Goal: Task Accomplishment & Management: Manage account settings

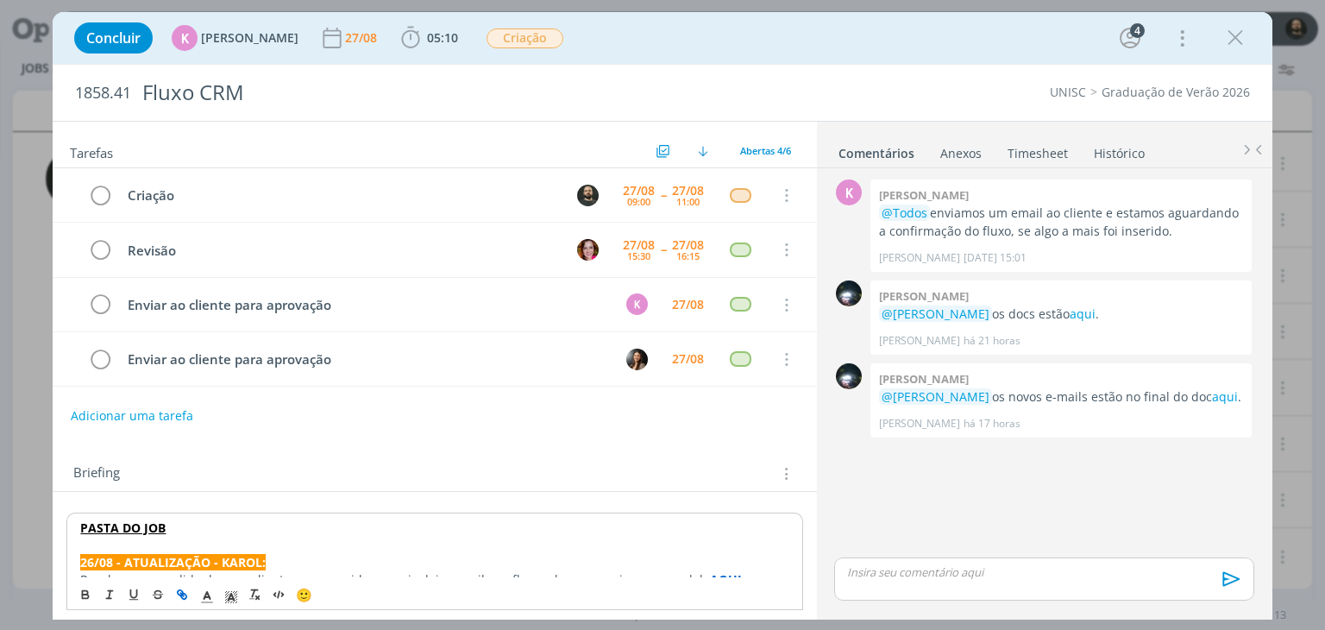
scroll to position [259, 0]
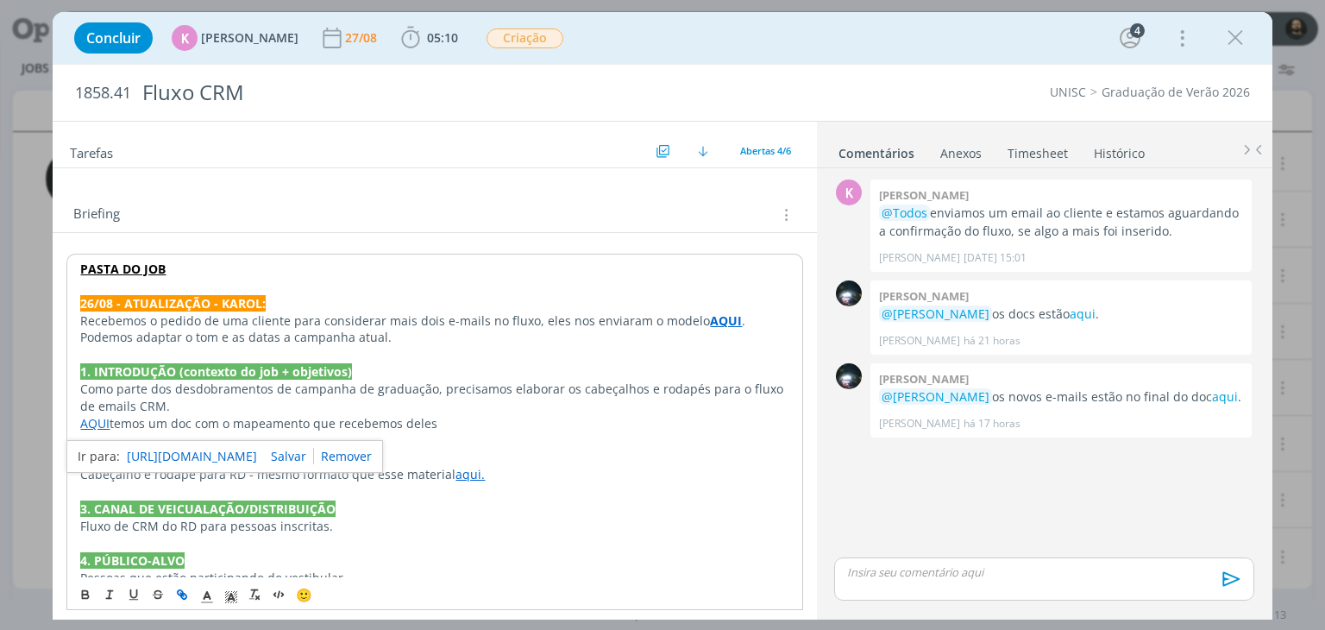
click at [560, 494] on p "dialog" at bounding box center [434, 491] width 708 height 17
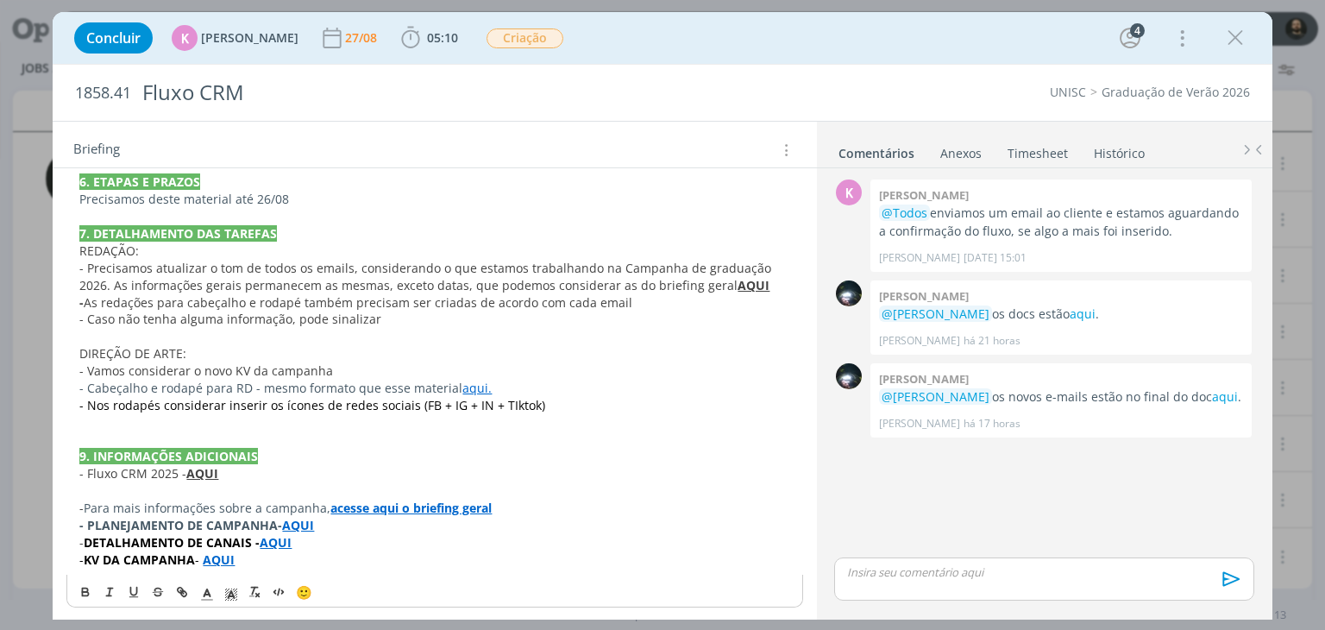
scroll to position [256, 0]
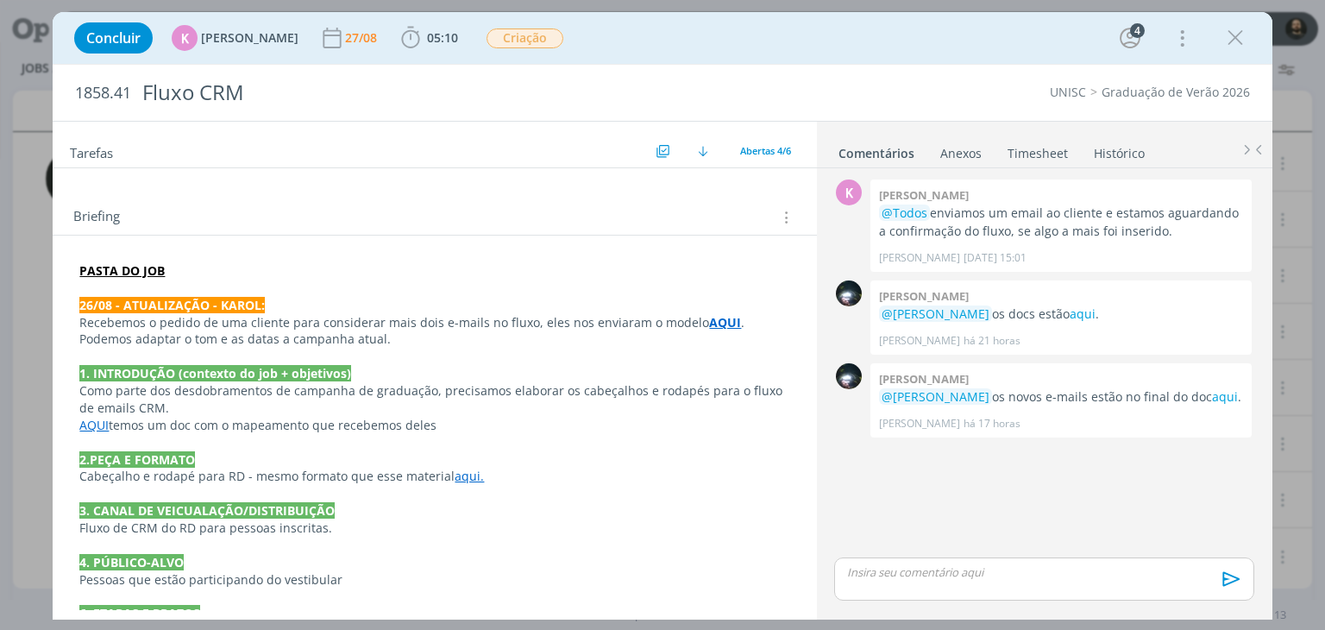
click at [141, 262] on strong "PASTA DO JOB" at bounding box center [121, 270] width 85 height 16
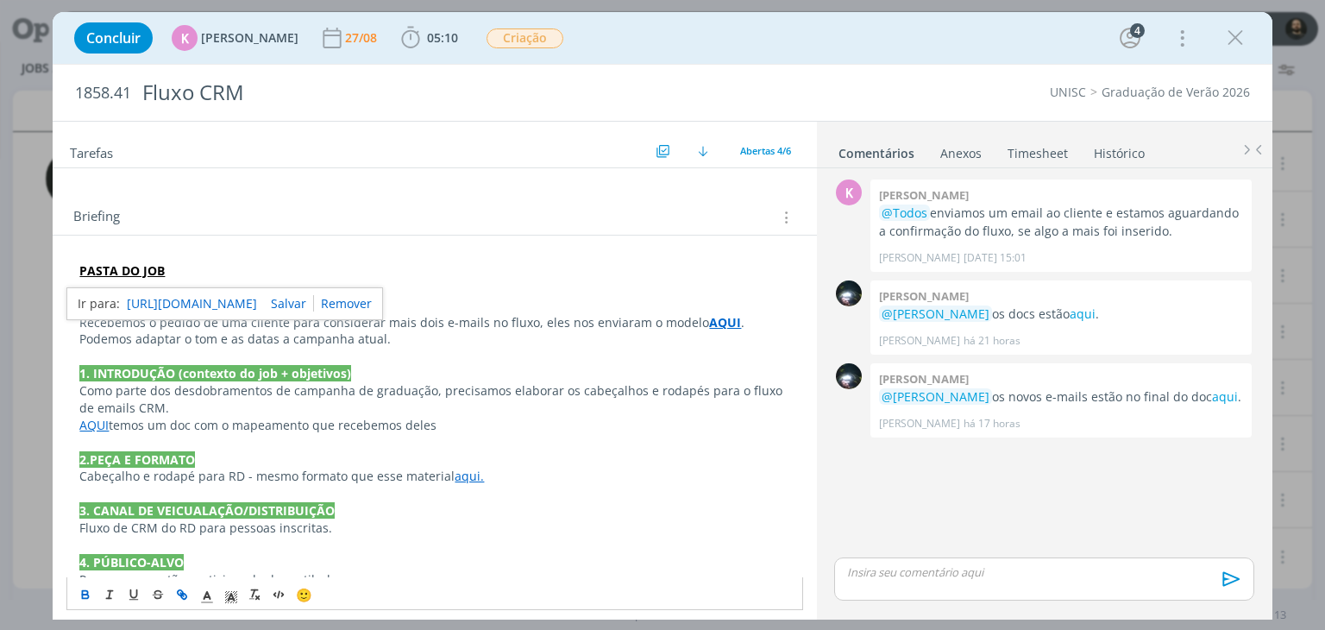
click at [191, 295] on link "https://sobeae.sharepoint.com/:f:/s/SOBEAE/Ermfce8bl21HjFYXq2Byq78BgDHVKZ29rbJU…" at bounding box center [192, 303] width 130 height 22
click at [1212, 393] on link "aqui" at bounding box center [1225, 396] width 26 height 16
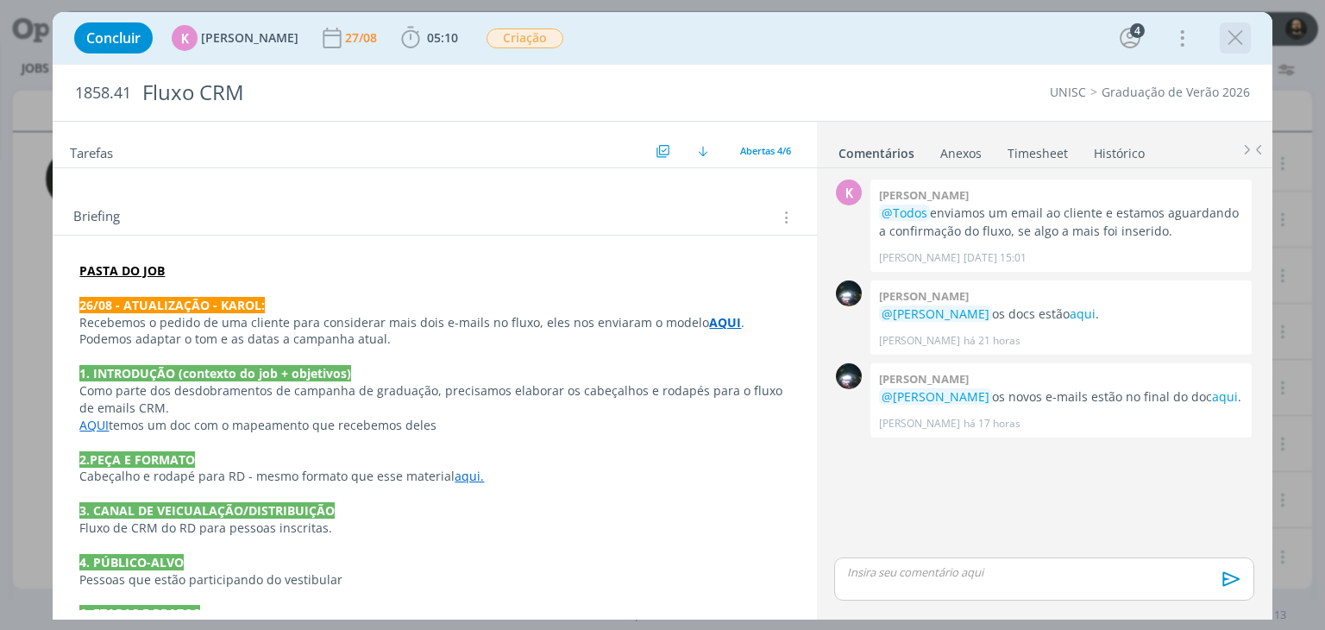
click at [1231, 43] on icon "dialog" at bounding box center [1235, 38] width 26 height 26
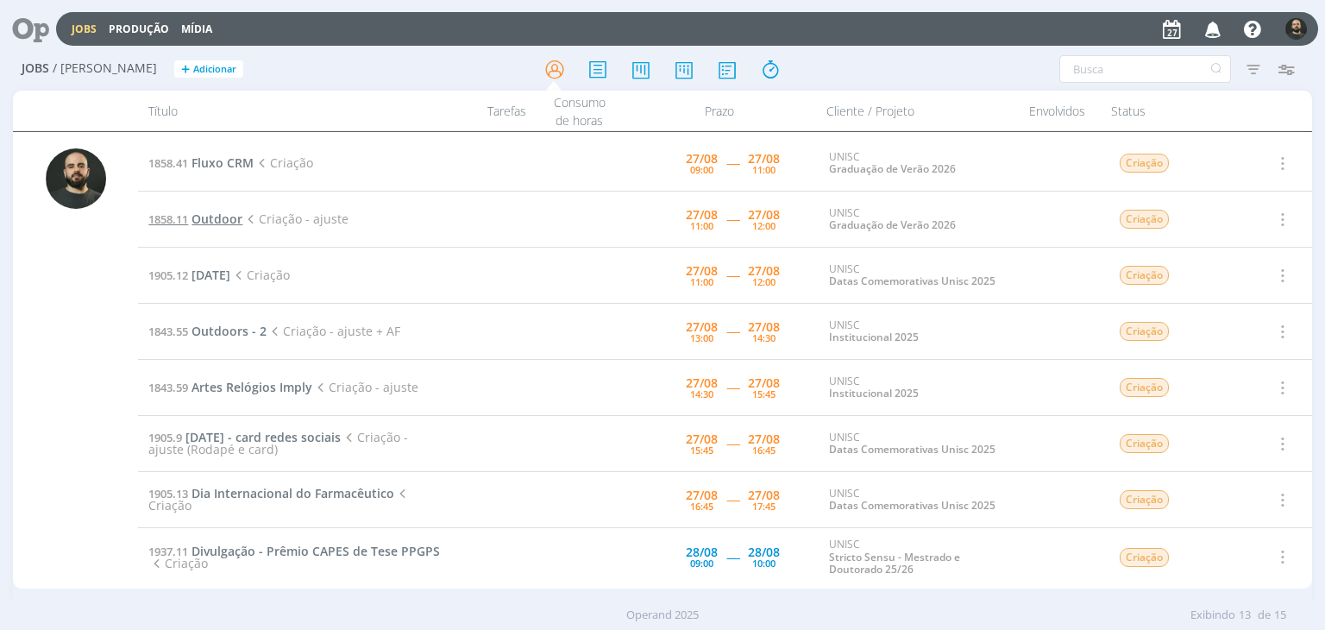
click at [214, 218] on span "Outdoor" at bounding box center [216, 218] width 51 height 16
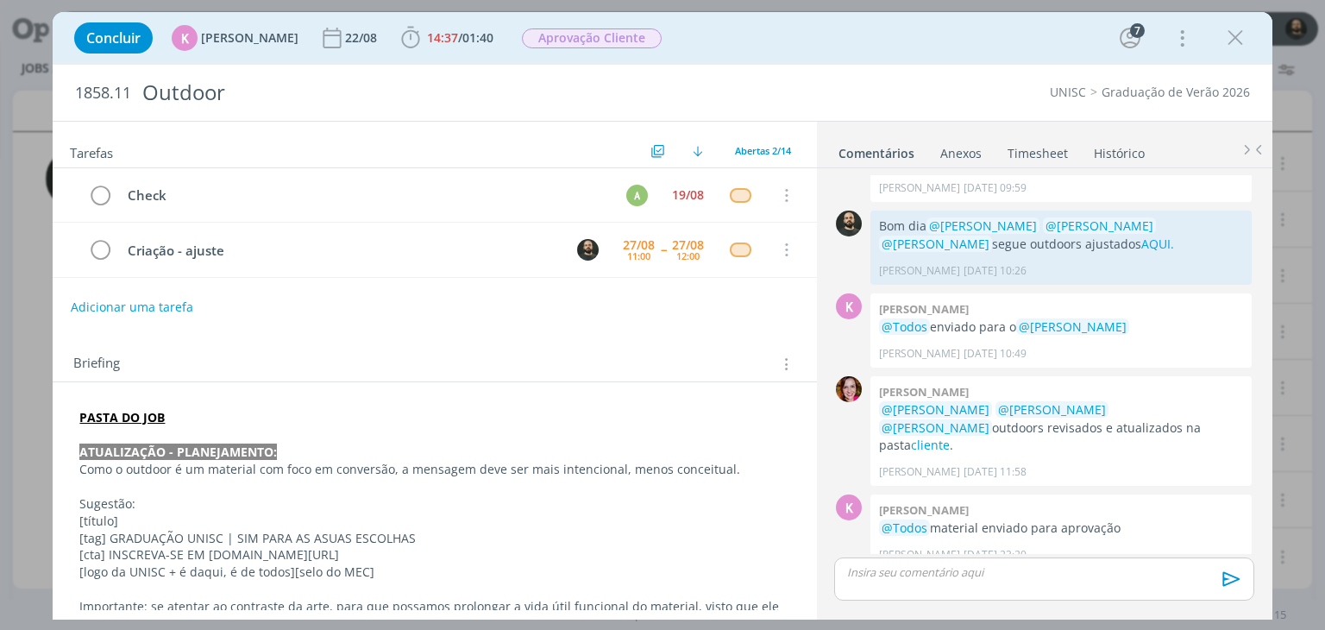
drag, startPoint x: 1224, startPoint y: 49, endPoint x: 865, endPoint y: 205, distance: 391.2
click at [1224, 49] on icon "dialog" at bounding box center [1235, 38] width 26 height 26
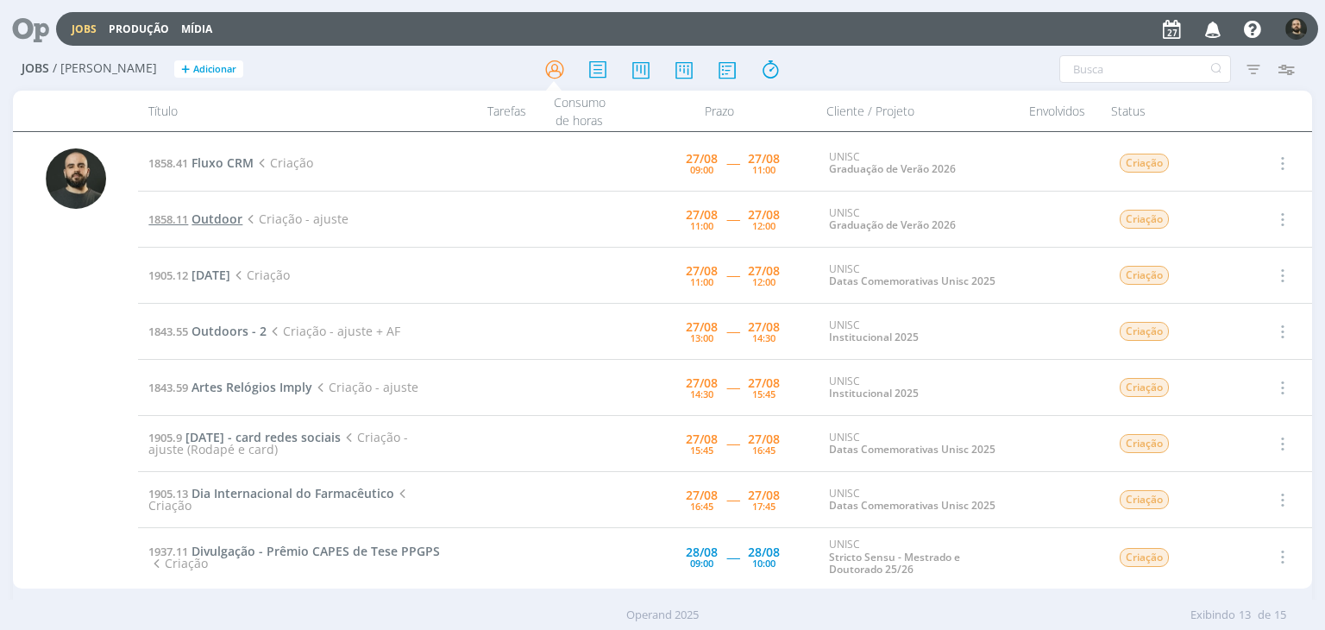
click at [229, 222] on span "Outdoor" at bounding box center [216, 218] width 51 height 16
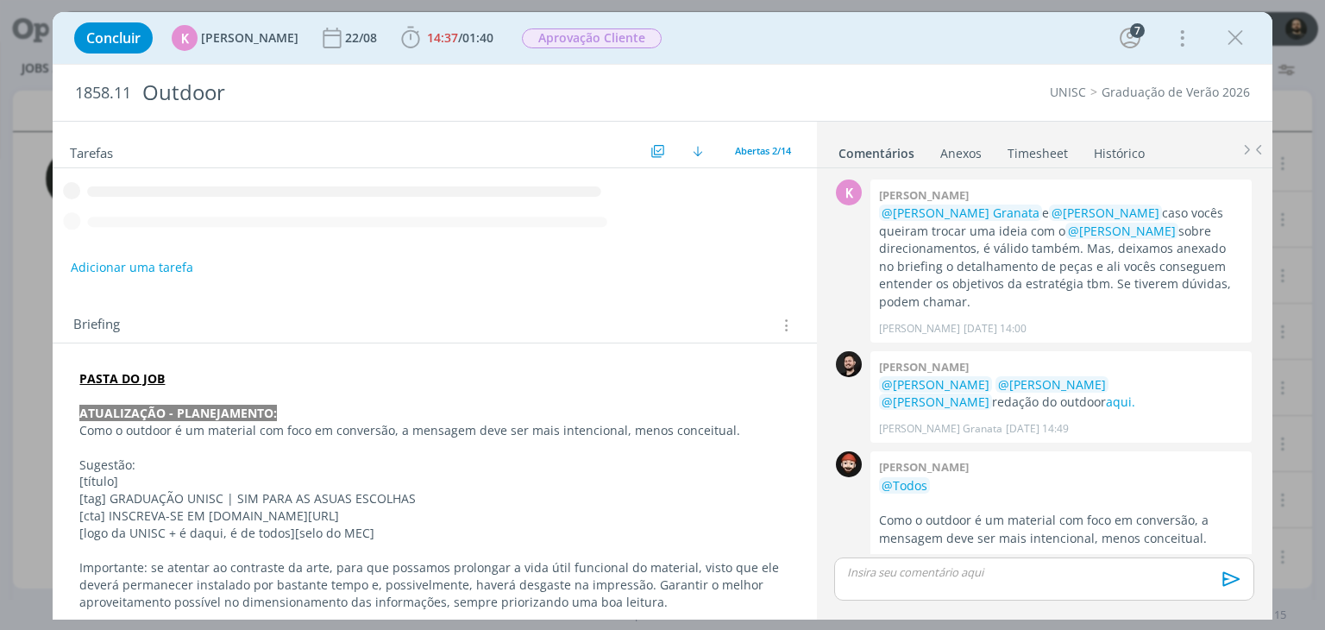
scroll to position [1108, 0]
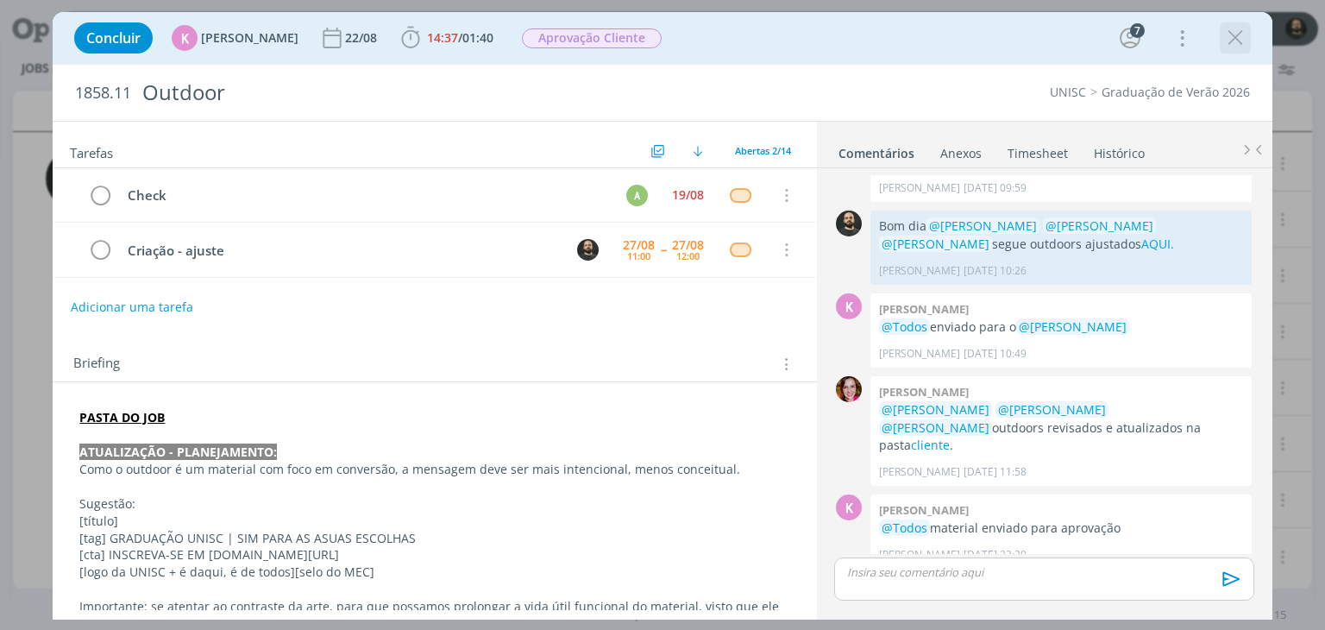
click at [1234, 33] on icon "dialog" at bounding box center [1235, 38] width 26 height 26
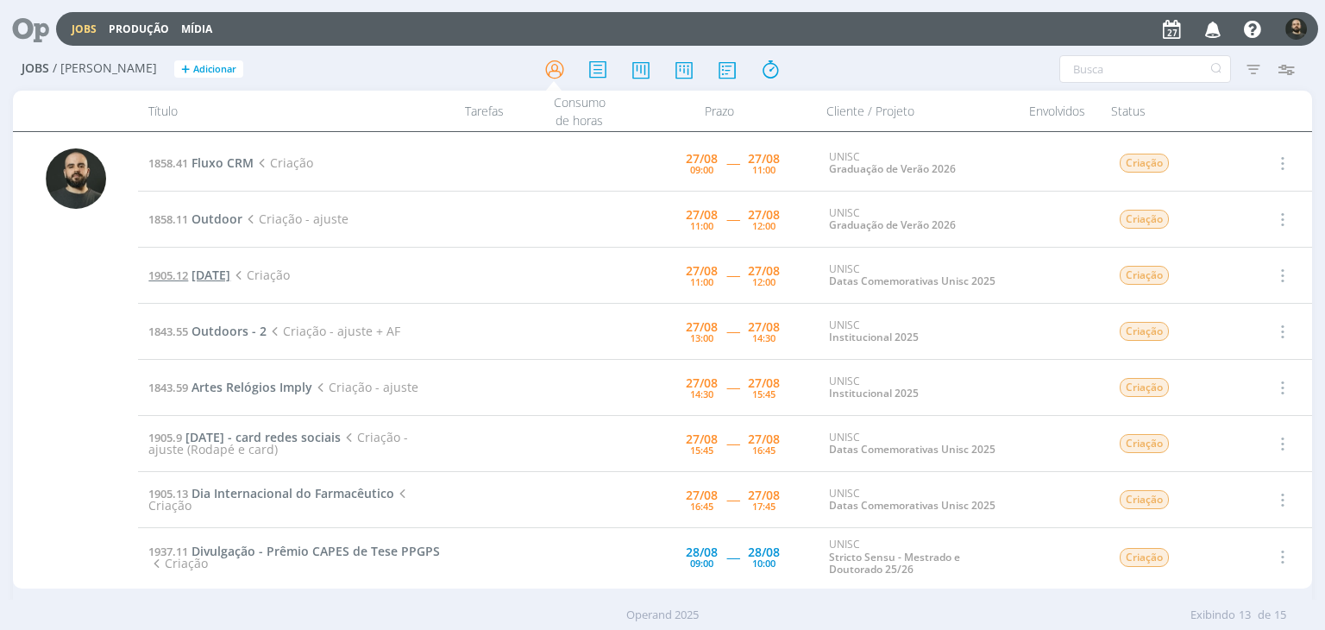
click at [227, 274] on span "[DATE]" at bounding box center [210, 274] width 39 height 16
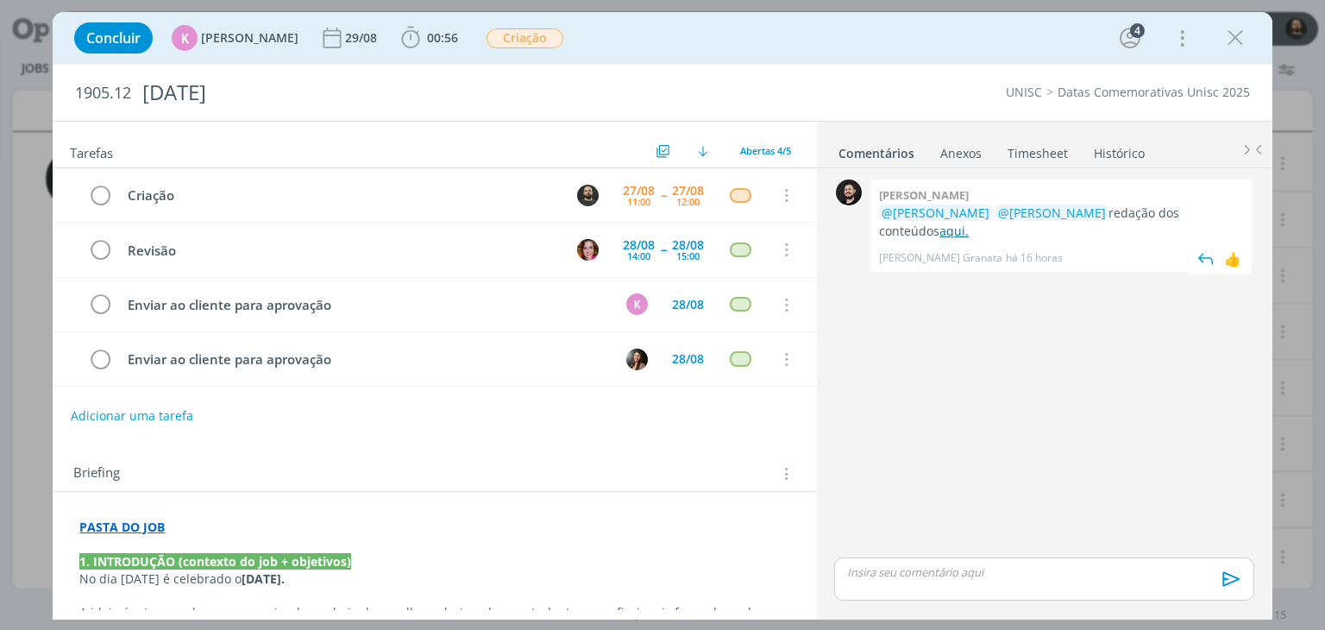
click at [939, 235] on link "aqui." at bounding box center [953, 230] width 29 height 16
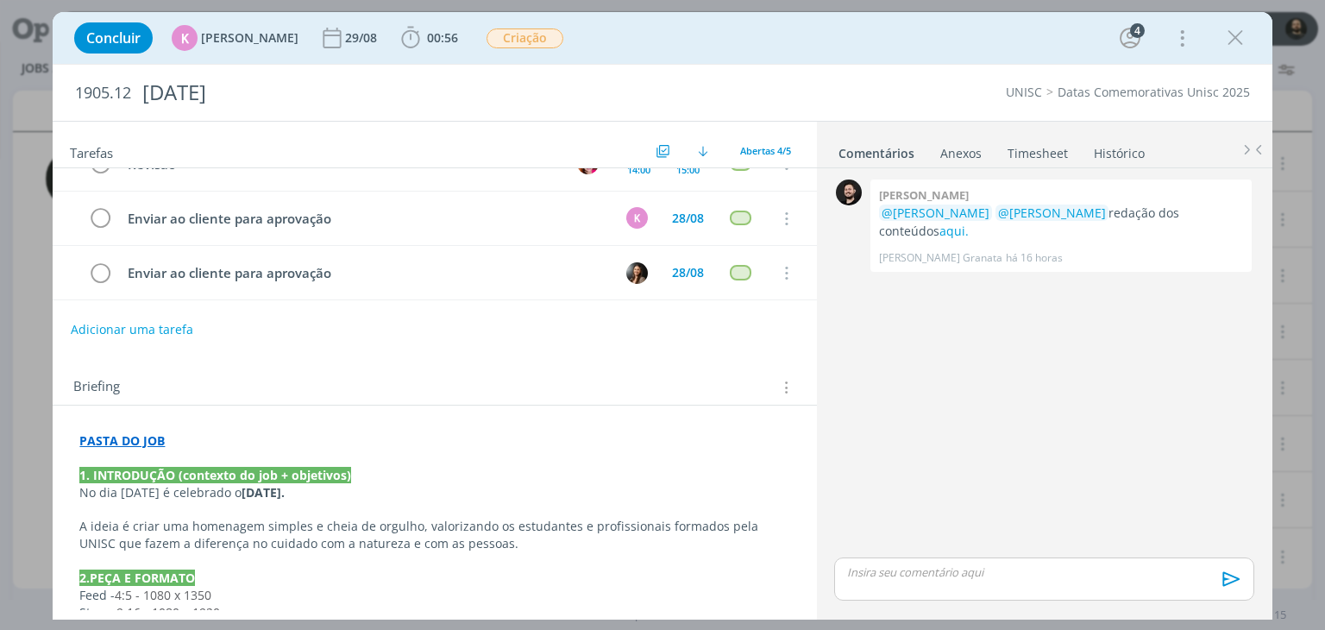
drag, startPoint x: 1242, startPoint y: 41, endPoint x: 527, endPoint y: 65, distance: 715.3
click at [1237, 41] on icon "dialog" at bounding box center [1235, 38] width 26 height 26
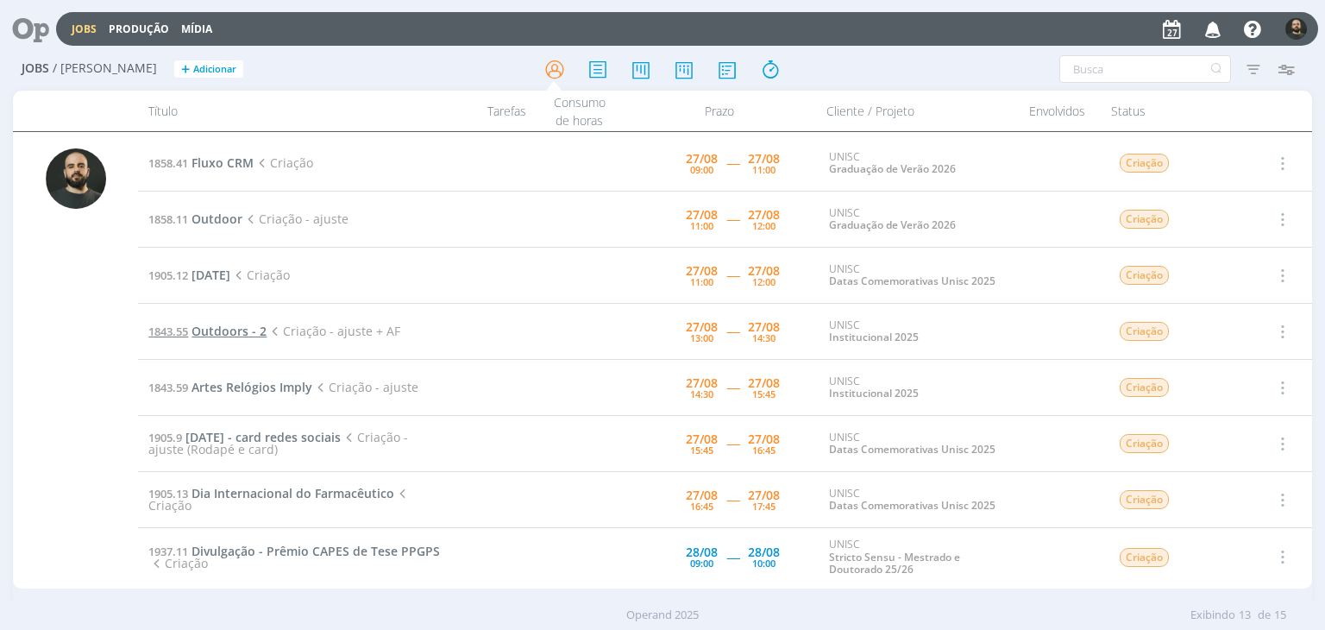
click at [233, 326] on span "Outdoors - 2" at bounding box center [228, 331] width 75 height 16
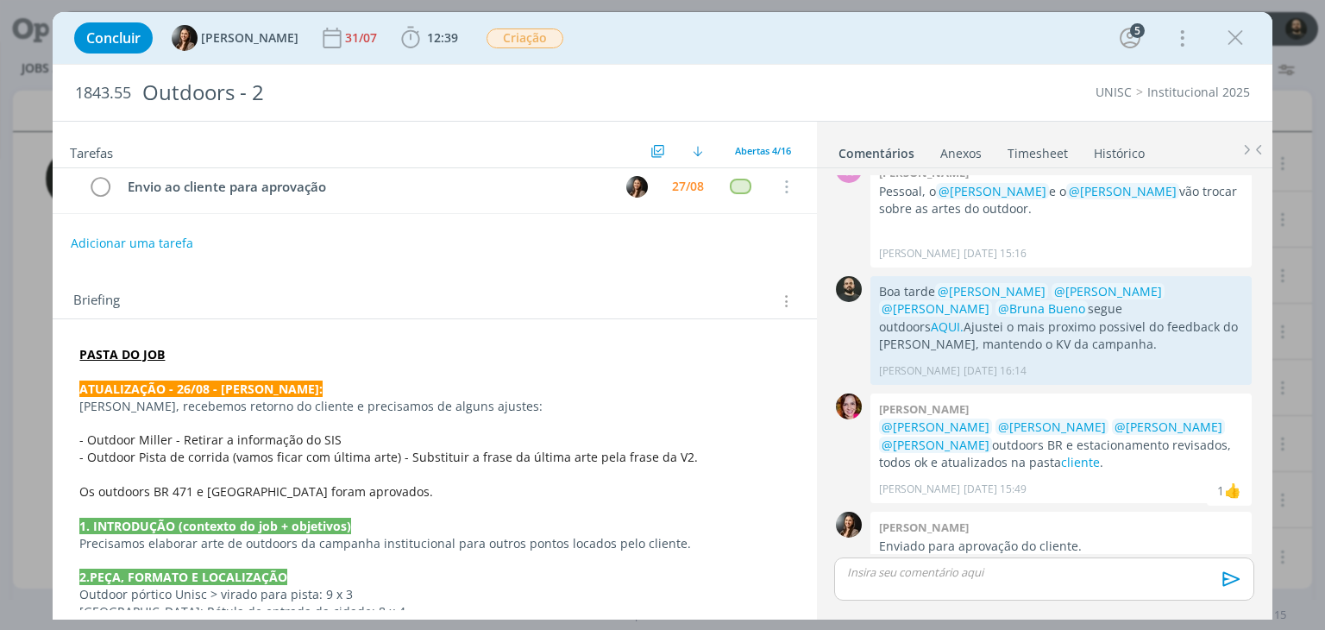
scroll to position [259, 0]
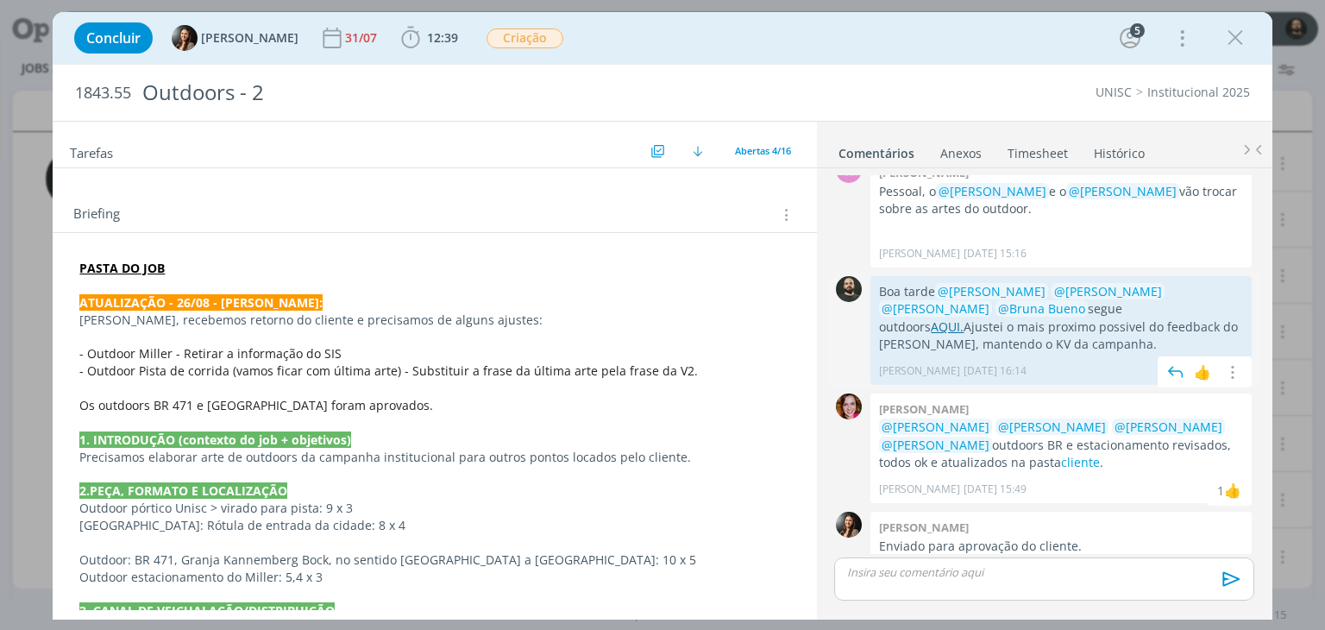
click at [963, 318] on link "AQUI." at bounding box center [947, 326] width 33 height 16
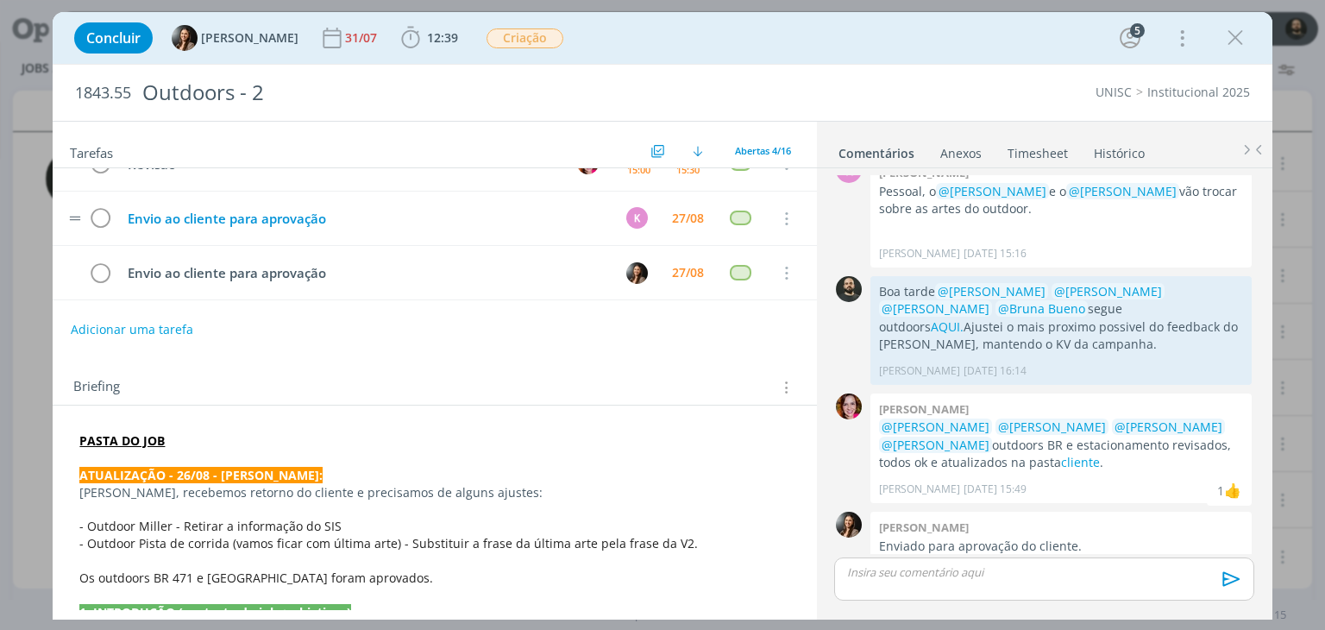
scroll to position [0, 0]
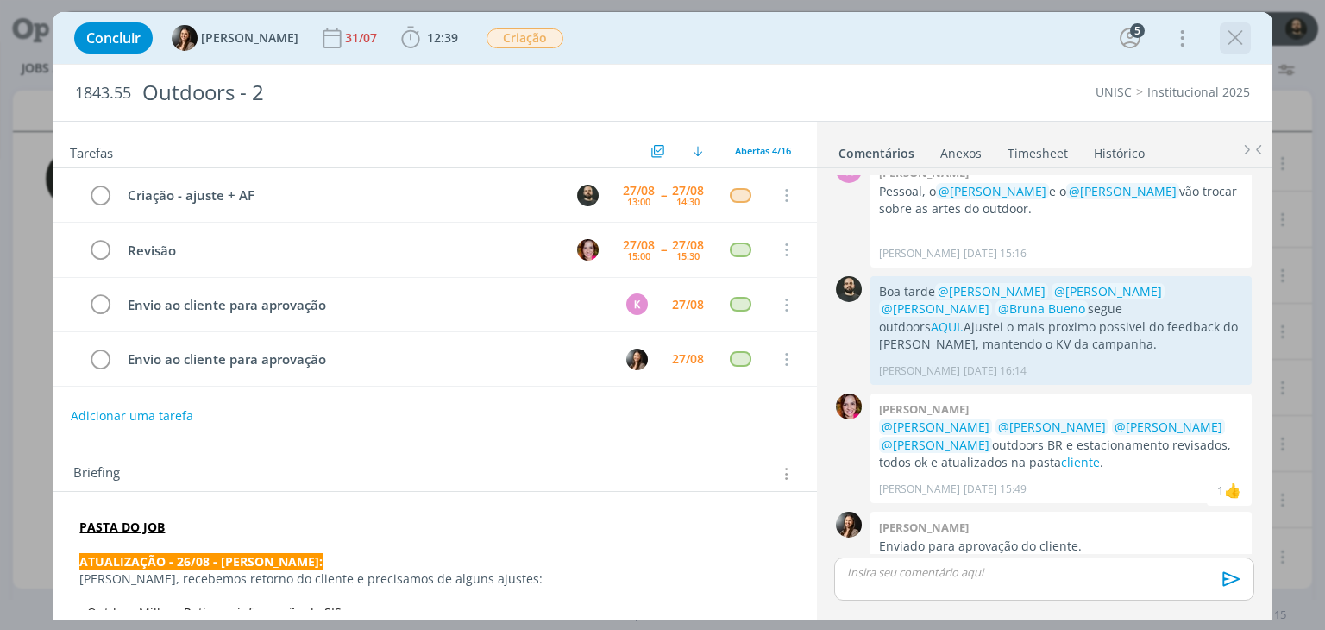
click at [1238, 44] on icon "dialog" at bounding box center [1235, 38] width 26 height 26
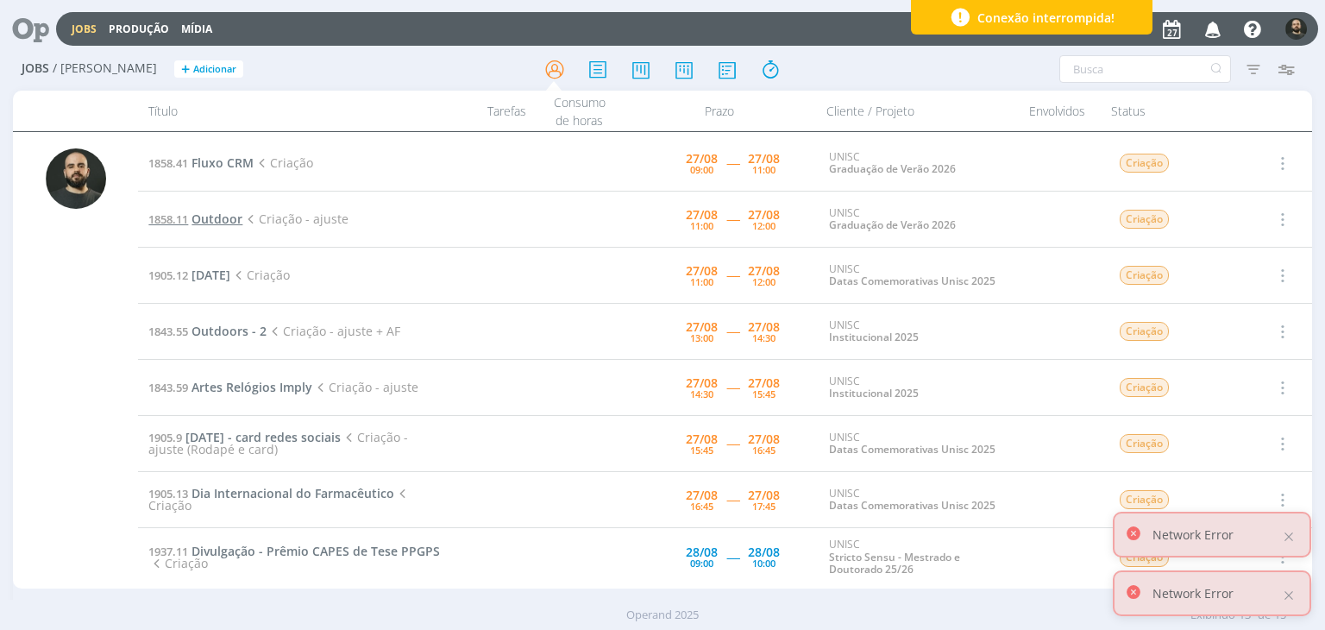
click at [218, 216] on span "Outdoor" at bounding box center [216, 218] width 51 height 16
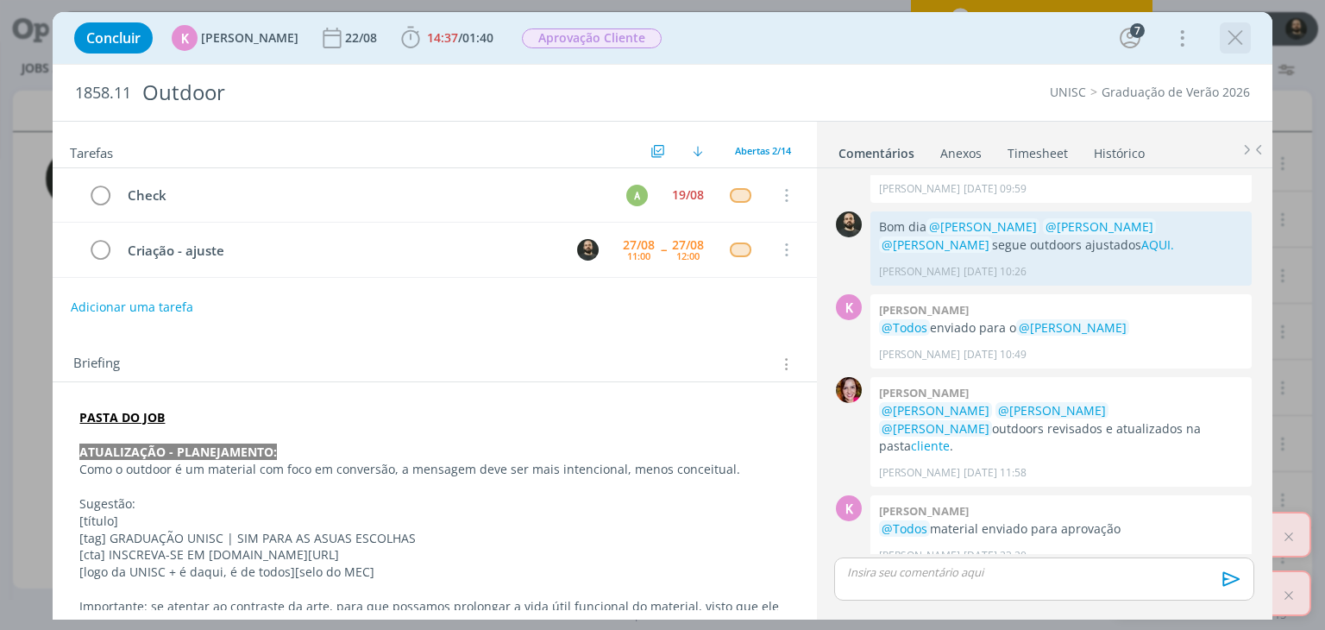
click at [1236, 37] on icon "dialog" at bounding box center [1235, 38] width 26 height 26
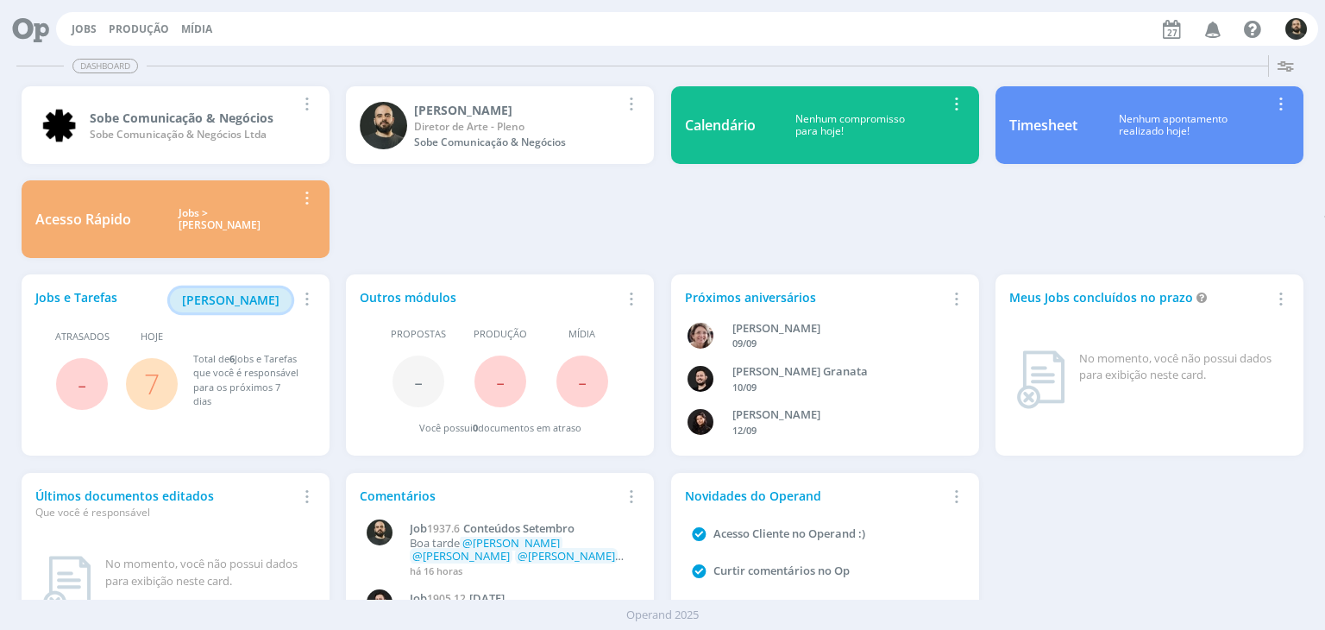
click at [259, 294] on span "Minha Pauta" at bounding box center [230, 299] width 97 height 16
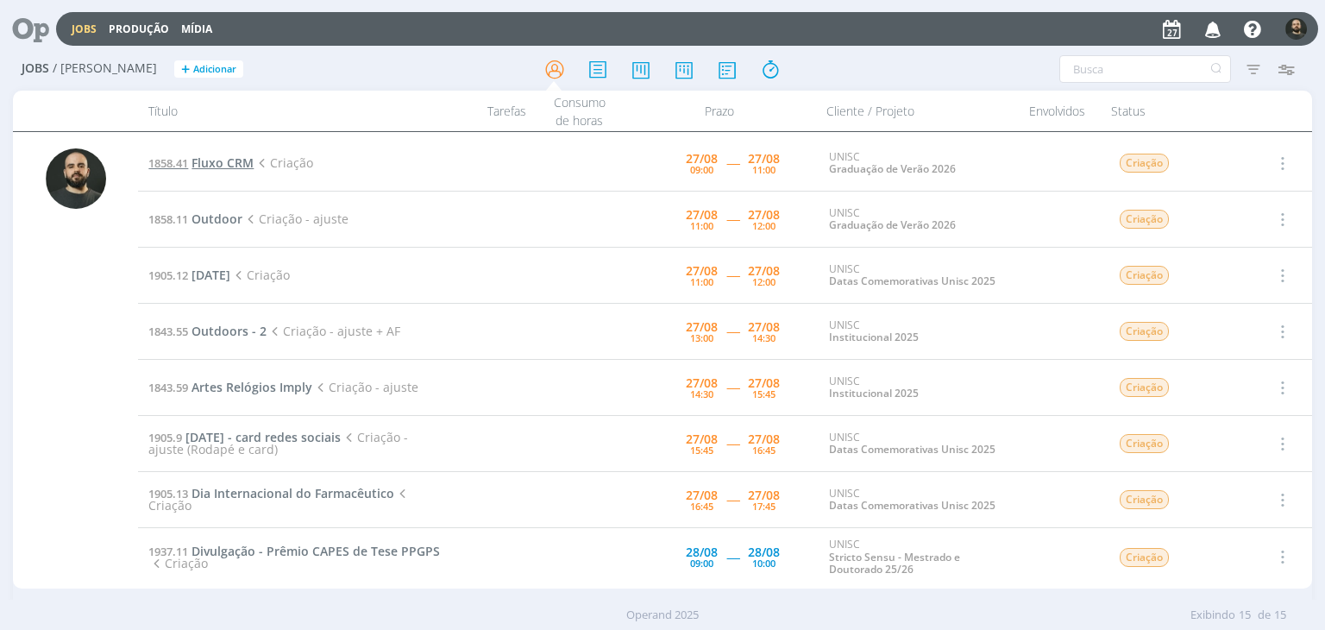
click at [228, 160] on span "Fluxo CRM" at bounding box center [222, 162] width 62 height 16
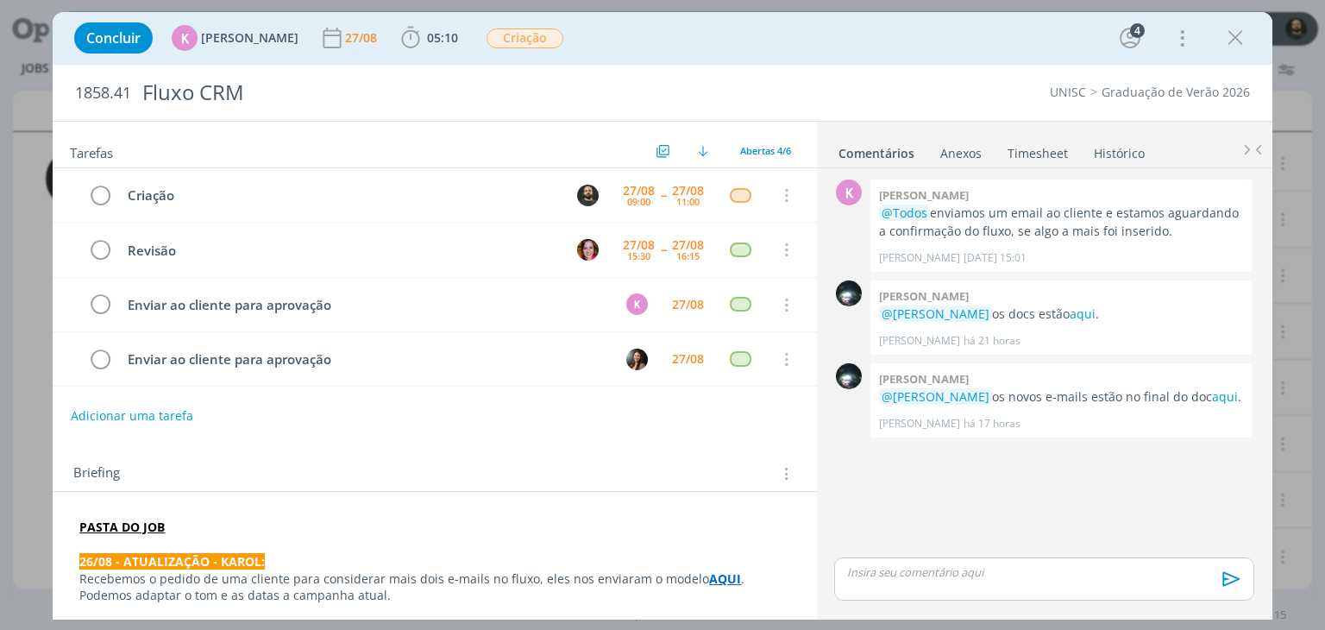
click at [959, 570] on p "dialog" at bounding box center [1044, 572] width 392 height 16
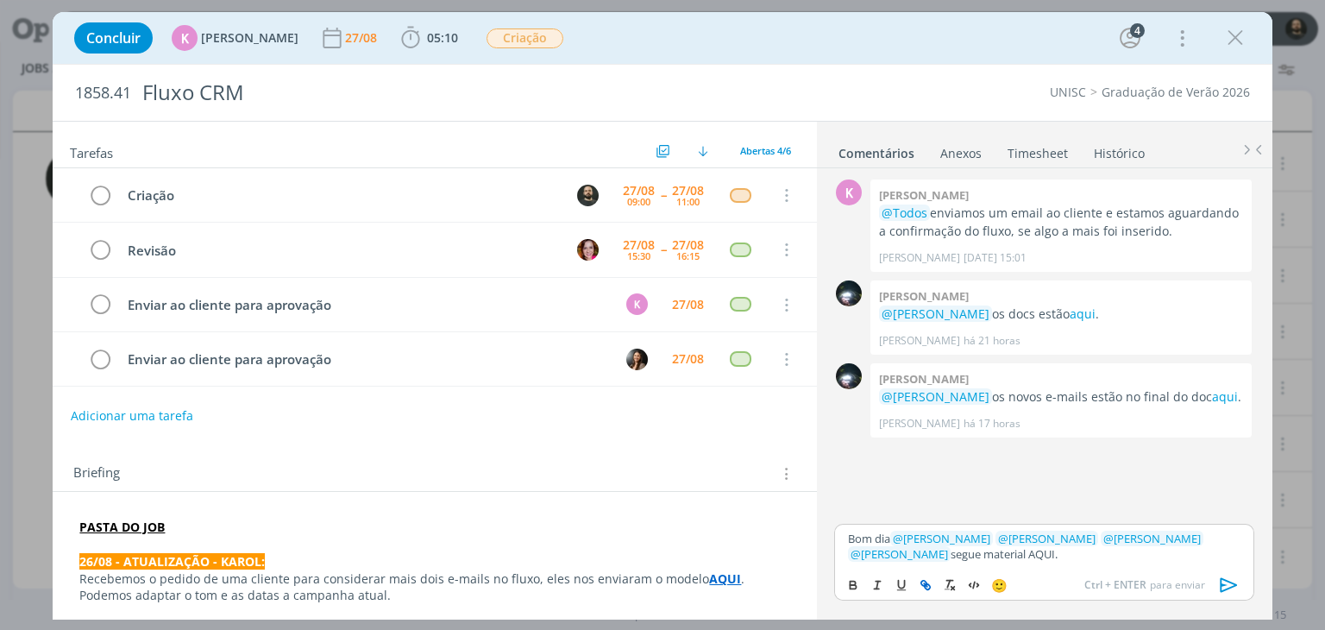
click at [919, 584] on icon "dialog" at bounding box center [925, 585] width 14 height 14
paste input "https://sobeae.sharepoint.com/:f:/s/SOBEAE/EtBCuvizmlpKsmOpQKqn7DoBakr3q1AGQKIh…"
click at [1056, 521] on link "dialog" at bounding box center [1064, 521] width 45 height 16
click at [1059, 561] on div "Bom dia ﻿ @ Beatriz Luchese ﻿ ﻿ @ Karoline Arend ﻿ ﻿ @ Luíza Santana ﻿ ﻿ @ Brun…" at bounding box center [1043, 545] width 419 height 45
click at [1063, 564] on div "Bom dia ﻿ @ Beatriz Luchese ﻿ ﻿ @ Karoline Arend ﻿ ﻿ @ Luíza Santana ﻿ ﻿ @ Brun…" at bounding box center [1043, 545] width 419 height 45
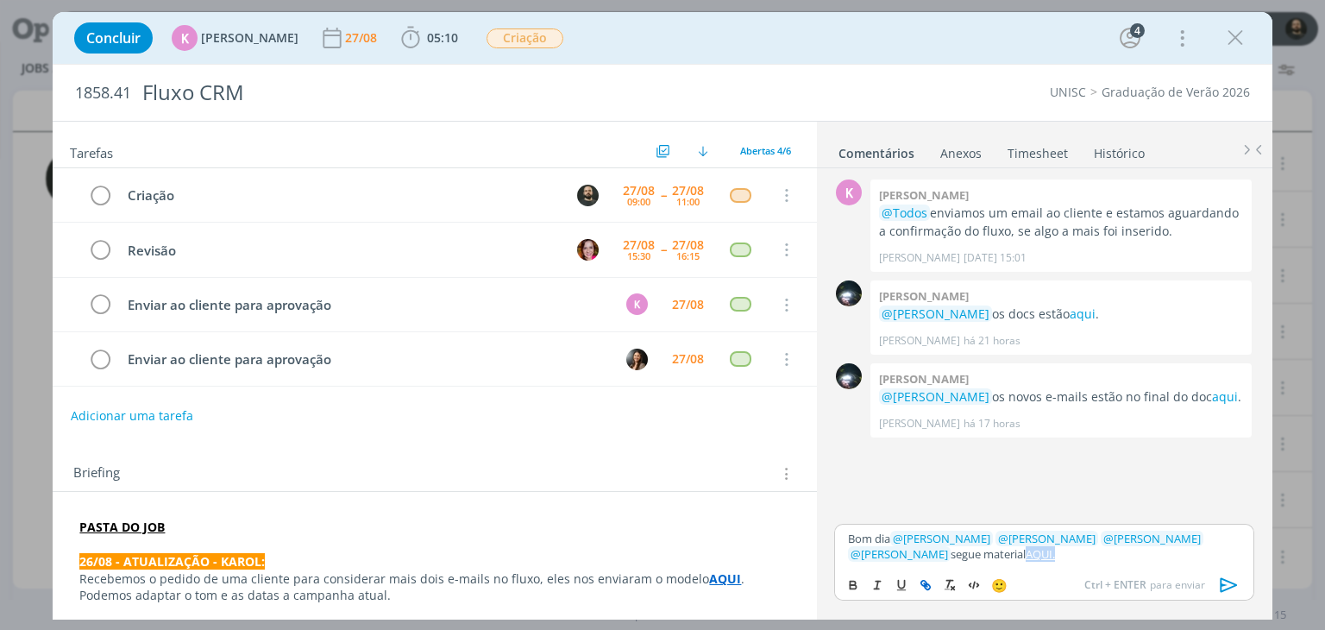
drag, startPoint x: 1011, startPoint y: 555, endPoint x: 968, endPoint y: 558, distance: 43.2
click at [968, 558] on p "Bom dia ﻿ @ Beatriz Luchese ﻿ ﻿ @ Karoline Arend ﻿ ﻿ @ Luíza Santana ﻿ ﻿ @ Brun…" at bounding box center [1044, 546] width 392 height 32
click at [924, 587] on icon "dialog" at bounding box center [926, 587] width 5 height 5
paste input "https://sobeae.sharepoint.com/:f:/s/SOBEAE/EtBCuvizmlpKsmOpQKqn7DoBakr3q1AGQKIh…"
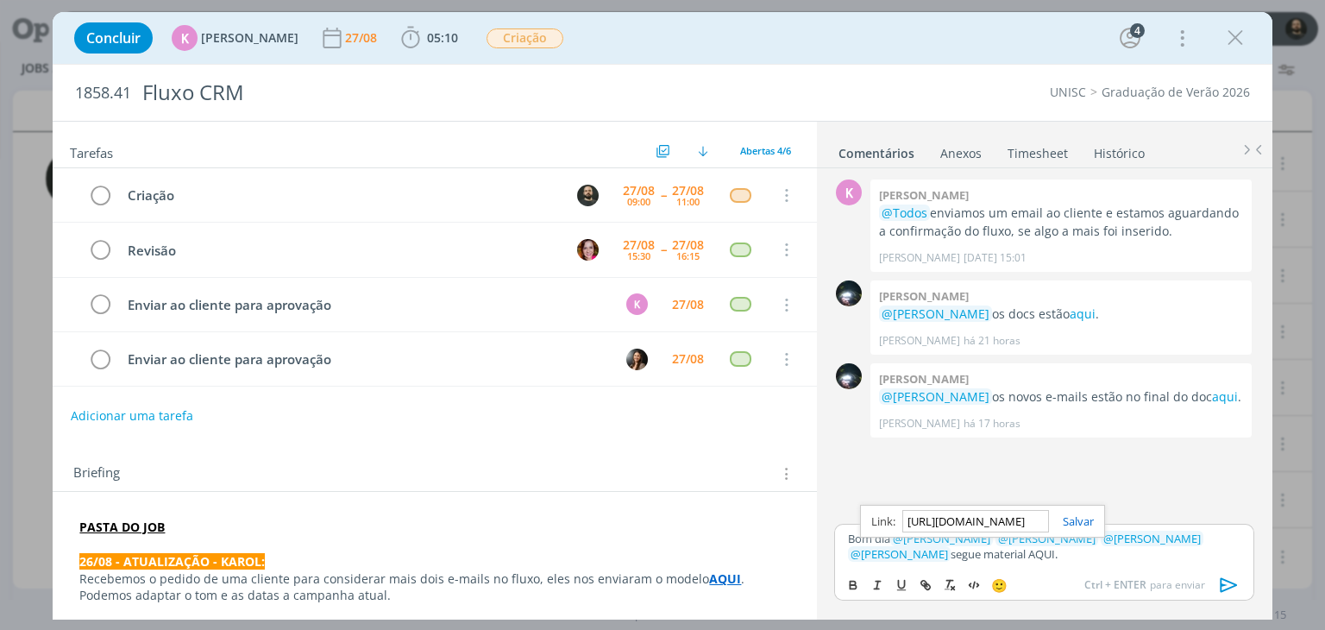
scroll to position [0, 457]
type input "https://sobeae.sharepoint.com/:f:/s/SOBEAE/EtBCuvizmlpKsmOpQKqn7DoBakr3q1AGQKIh…"
click at [1085, 523] on link "dialog" at bounding box center [1071, 521] width 45 height 16
click at [1047, 563] on div "Bom dia ﻿ @ Beatriz Luchese ﻿ ﻿ @ Karoline Arend ﻿ ﻿ @ Luíza Santana ﻿ ﻿ @ Brun…" at bounding box center [1043, 545] width 419 height 45
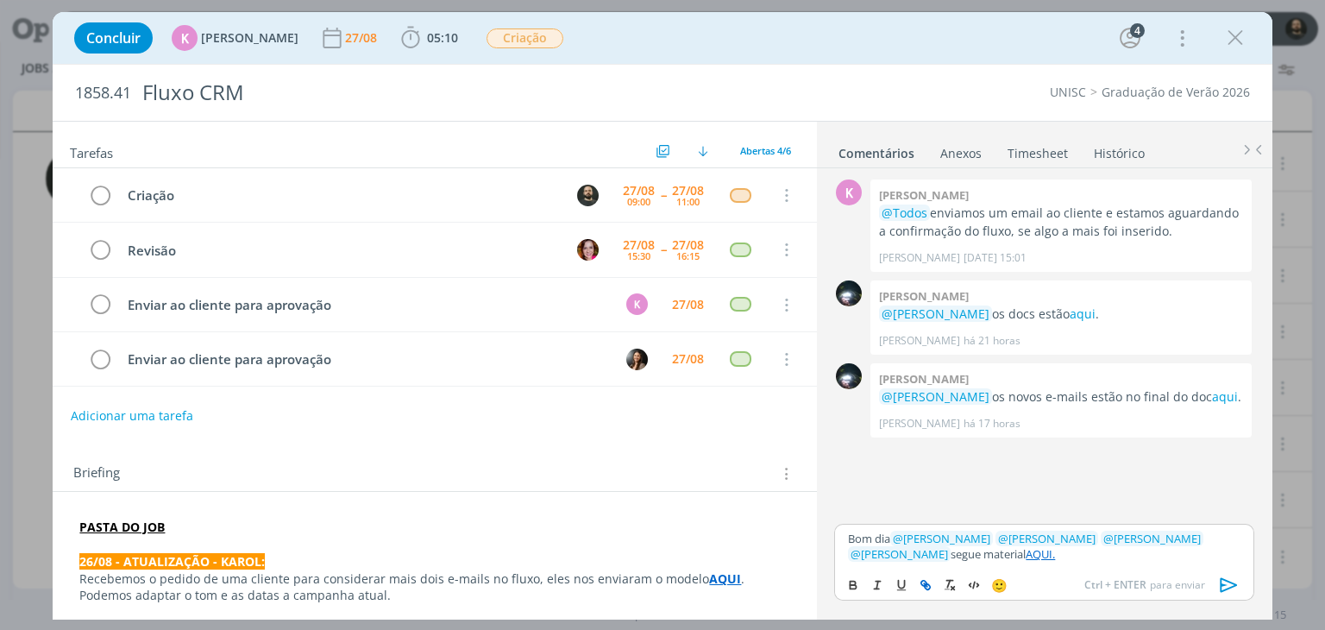
click at [1025, 553] on link "AQUI." at bounding box center [1039, 554] width 29 height 16
click at [974, 513] on link "https://sobeae.sharepoint.com/:f:/s/SOBEAE/EtBCuvizmlpKsmOpQKqn7DoBakr3q1AGQKIh…" at bounding box center [946, 521] width 117 height 22
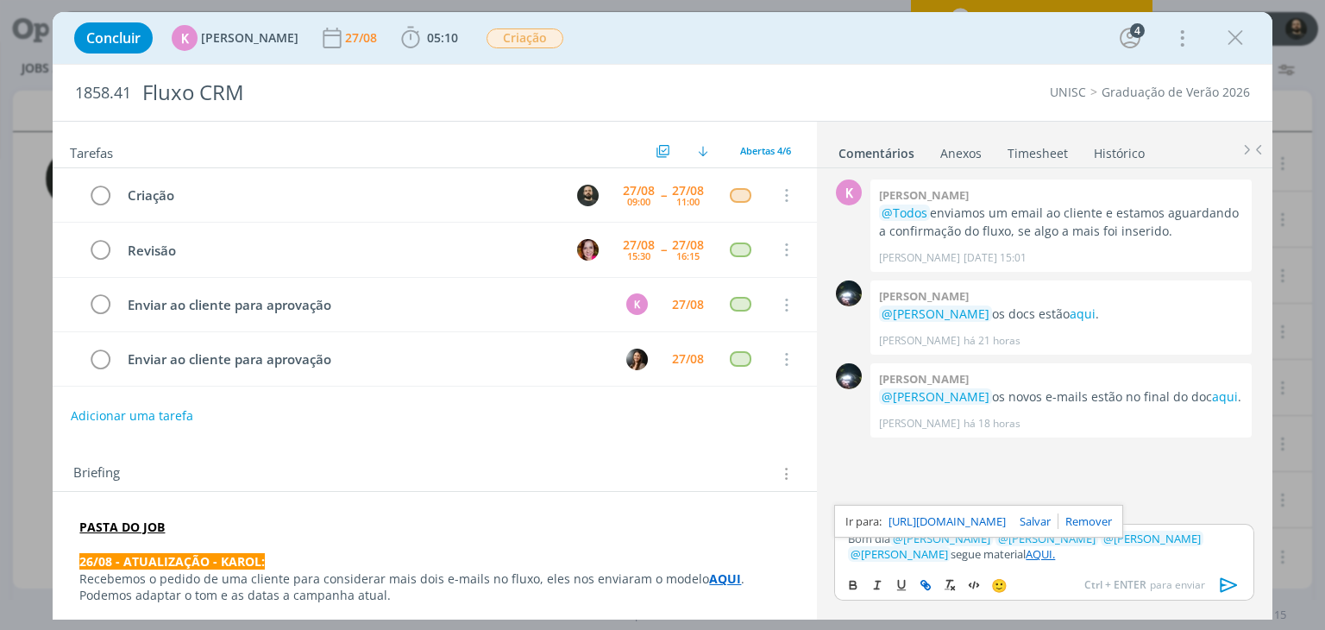
click at [1229, 581] on icon "dialog" at bounding box center [1227, 585] width 17 height 15
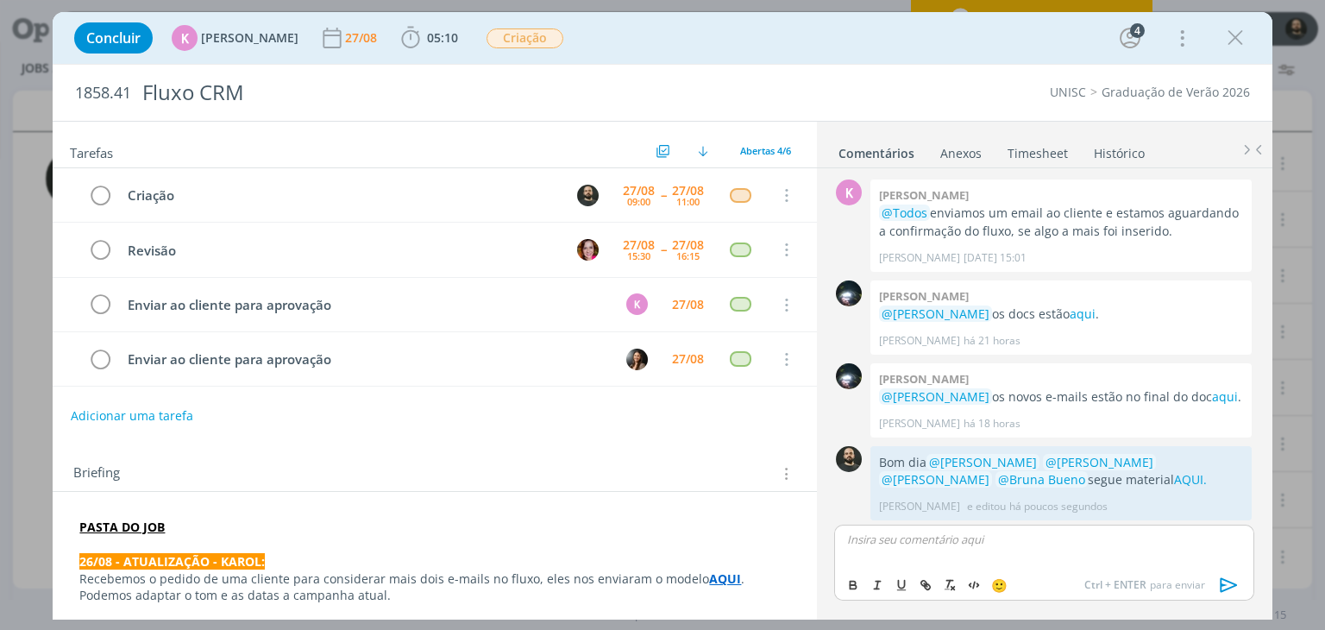
scroll to position [2, 0]
click at [404, 31] on icon "dialog" at bounding box center [411, 38] width 18 height 22
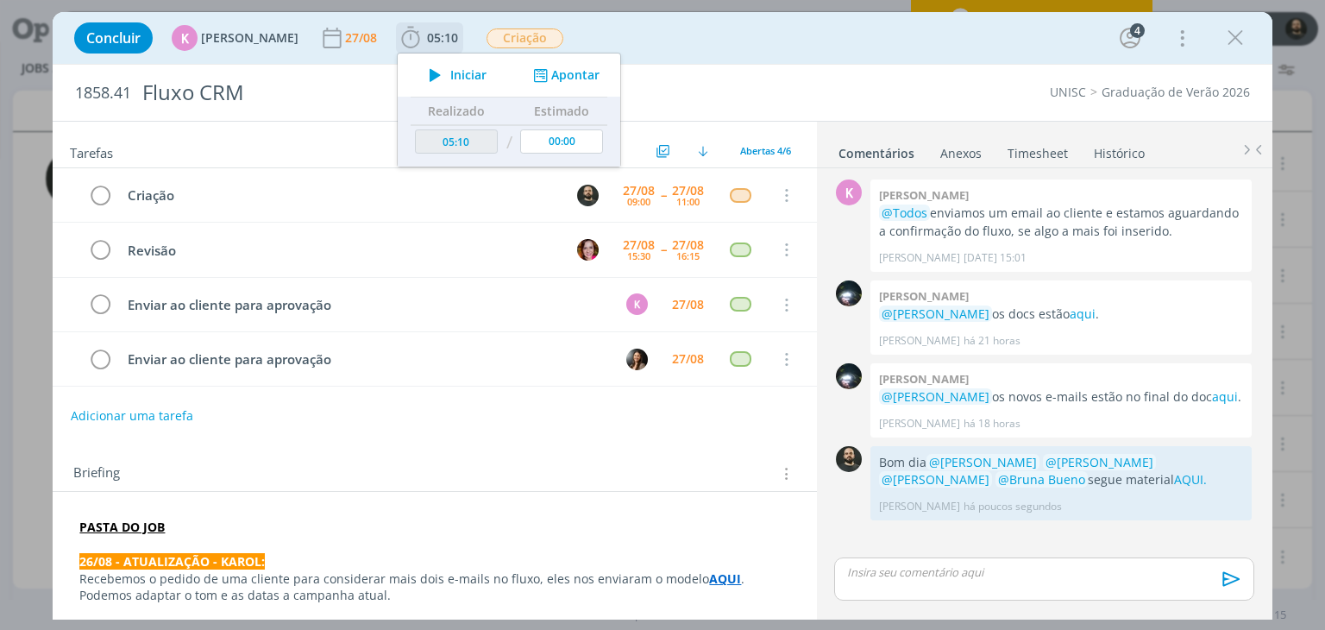
click at [555, 76] on button "Apontar" at bounding box center [565, 75] width 72 height 18
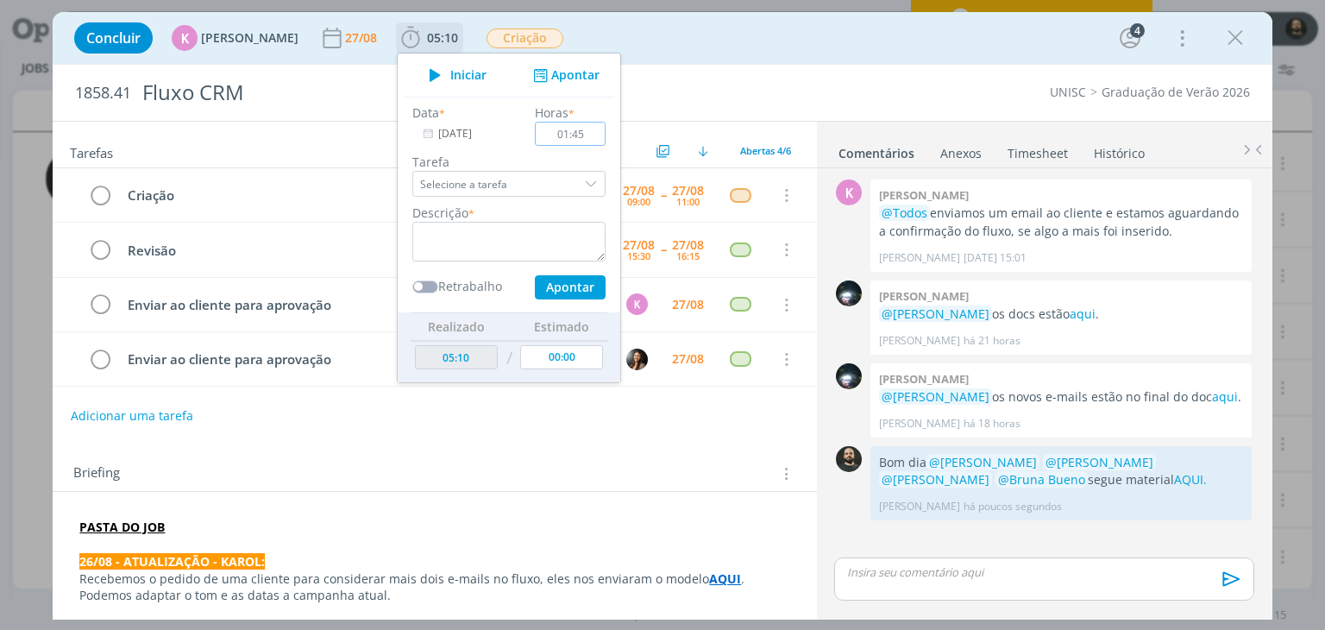
type input "01:45"
click at [514, 232] on textarea "dialog" at bounding box center [508, 242] width 193 height 40
type textarea "Criação"
click at [566, 290] on button "Apontar" at bounding box center [570, 287] width 71 height 24
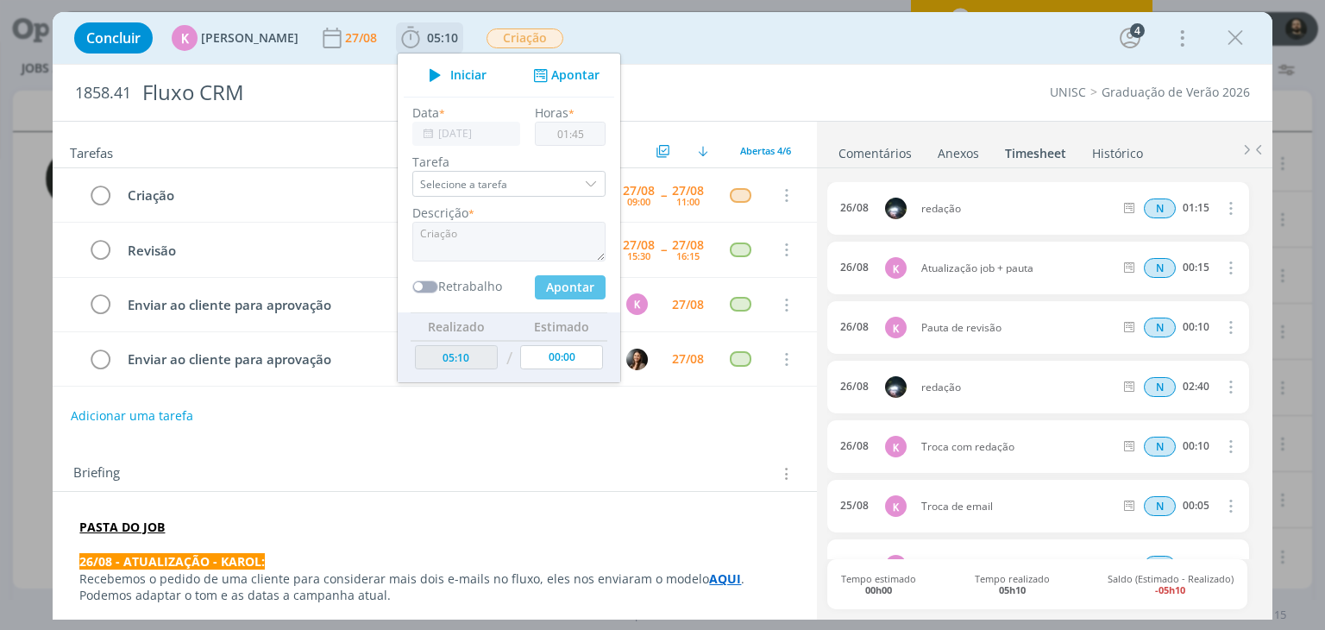
type input "06:55"
type input "00:00"
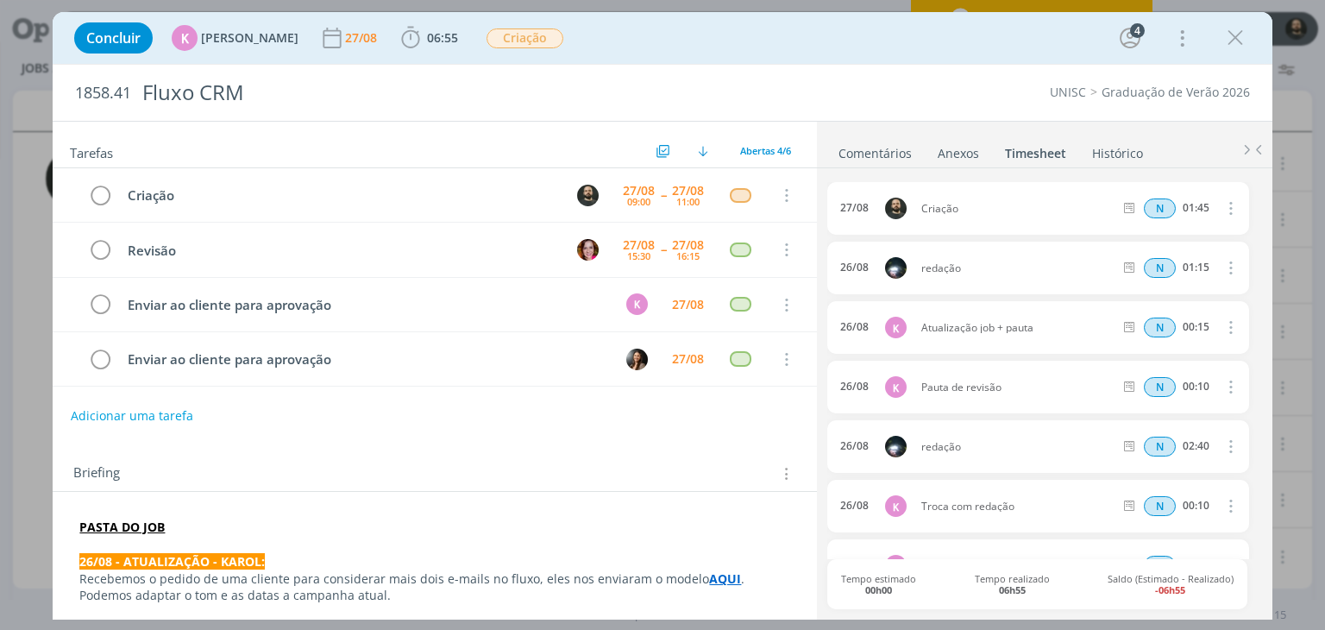
click at [855, 146] on link "Comentários" at bounding box center [874, 149] width 75 height 25
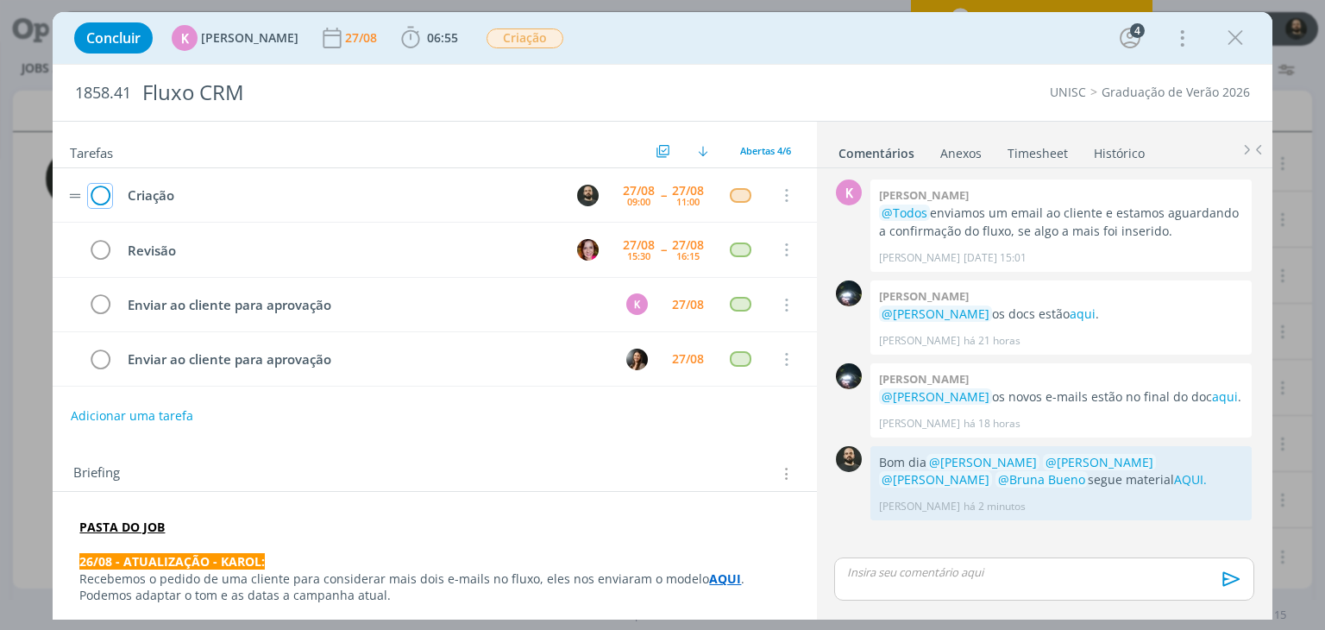
click at [103, 189] on icon "dialog" at bounding box center [100, 196] width 24 height 26
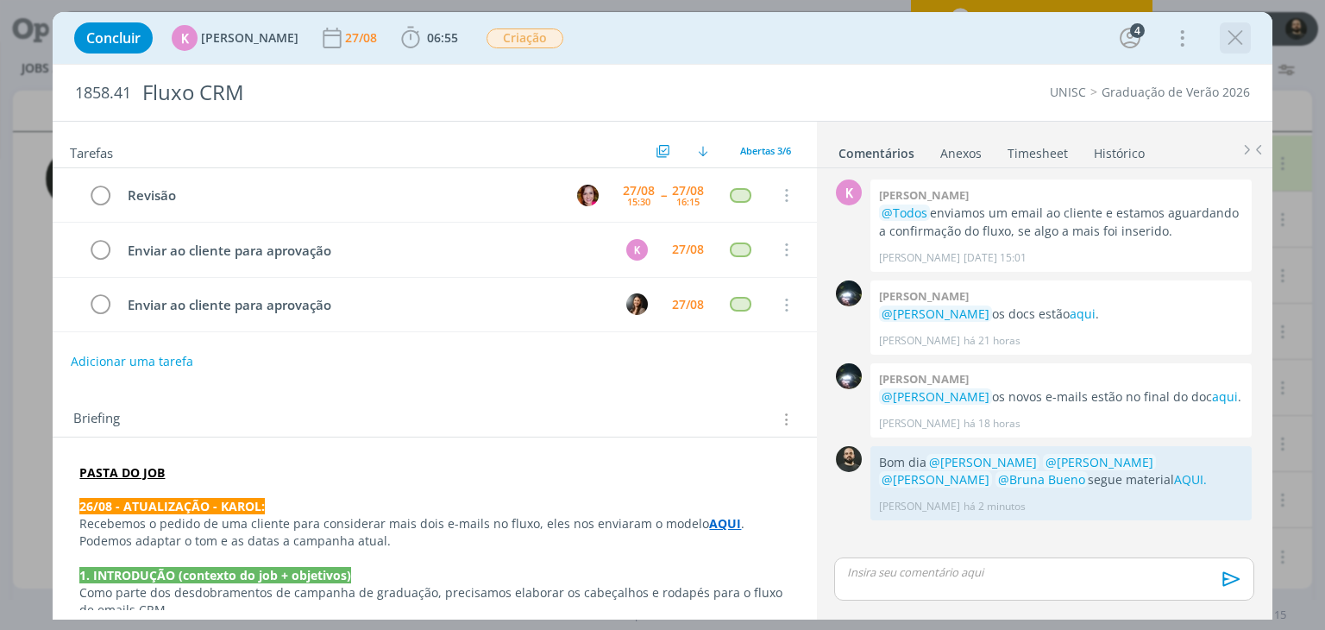
click at [1238, 42] on icon "dialog" at bounding box center [1235, 38] width 26 height 26
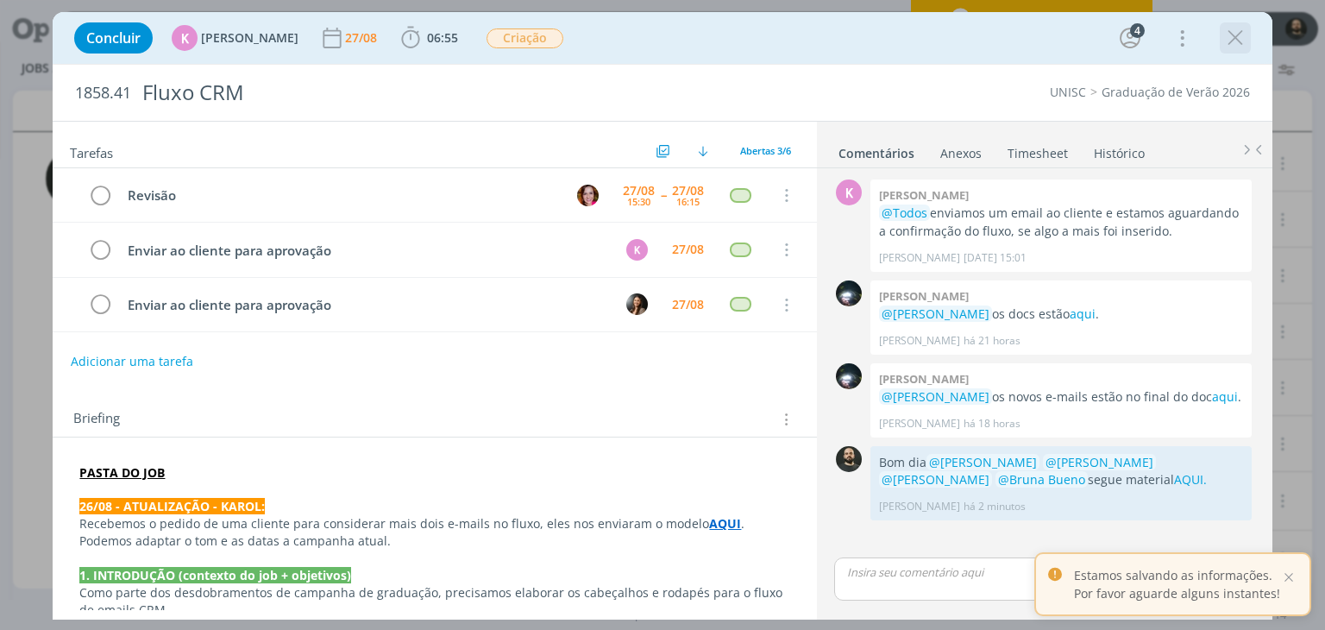
click at [1234, 35] on icon "dialog" at bounding box center [1235, 38] width 26 height 26
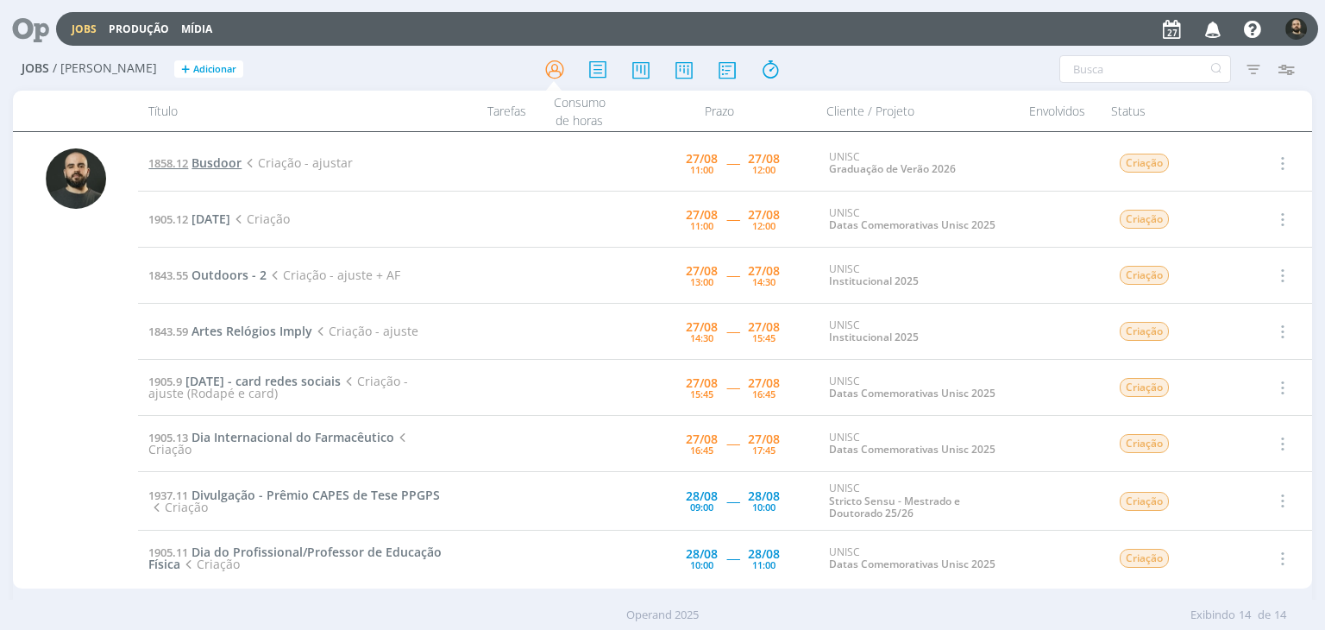
click at [238, 165] on span "Busdoor" at bounding box center [216, 162] width 50 height 16
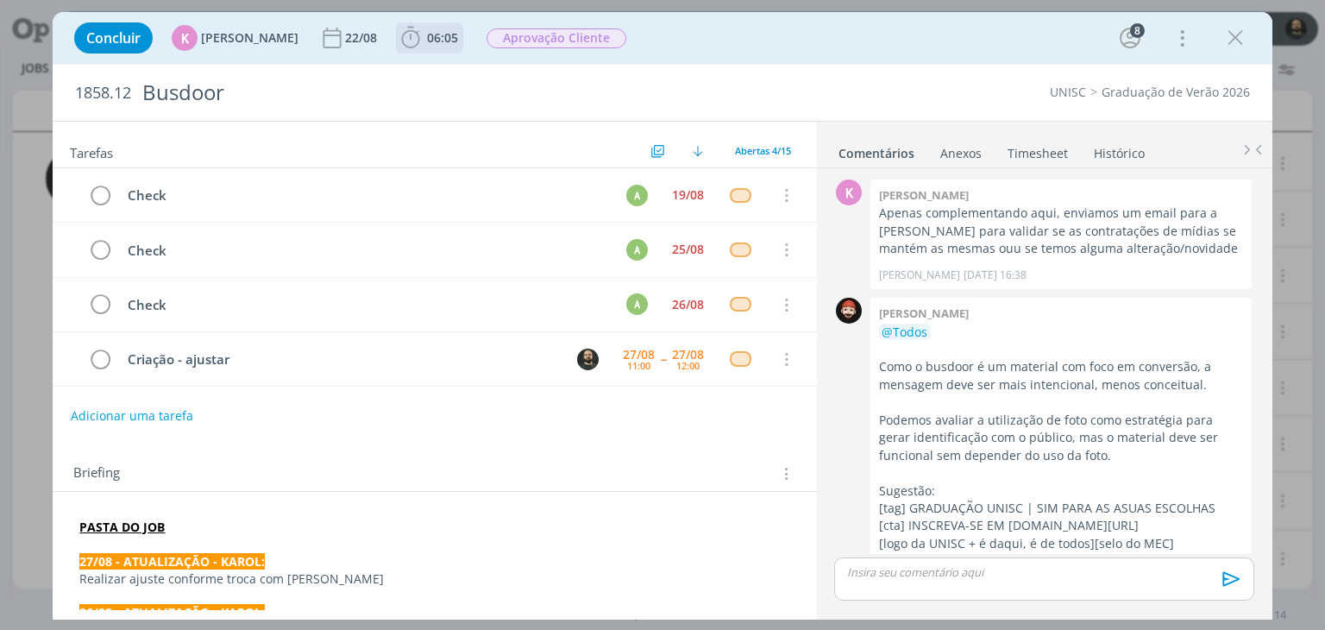
scroll to position [1007, 0]
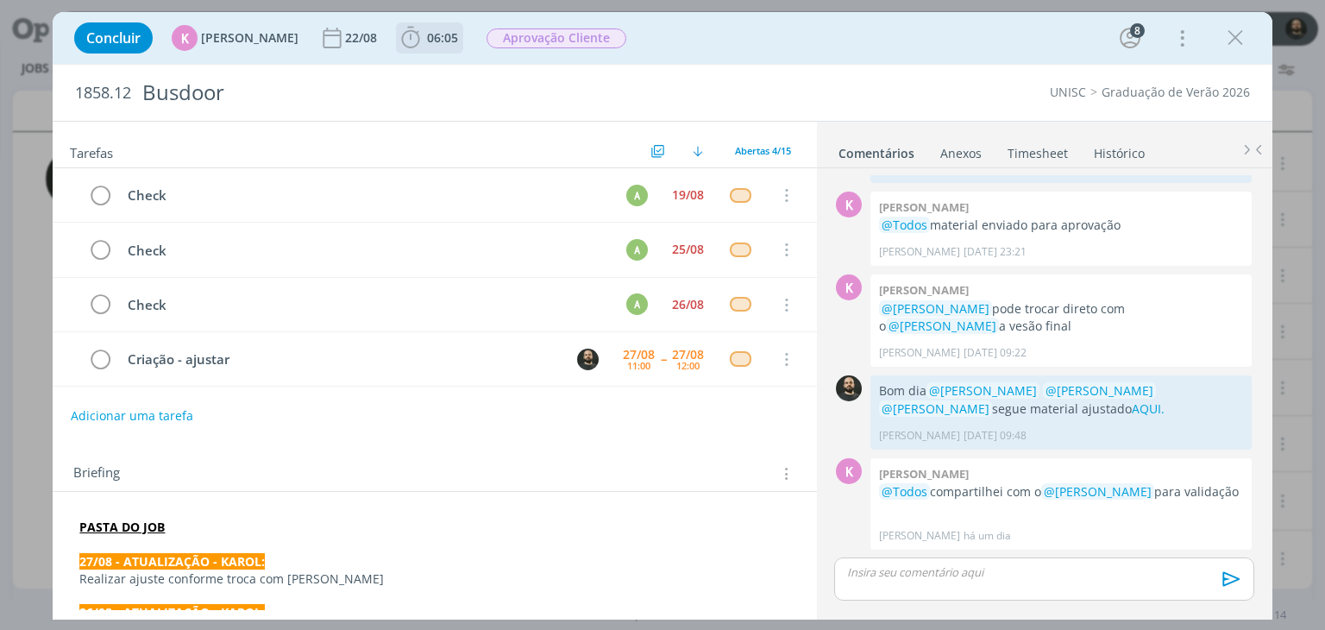
click at [404, 46] on icon "dialog" at bounding box center [411, 38] width 18 height 22
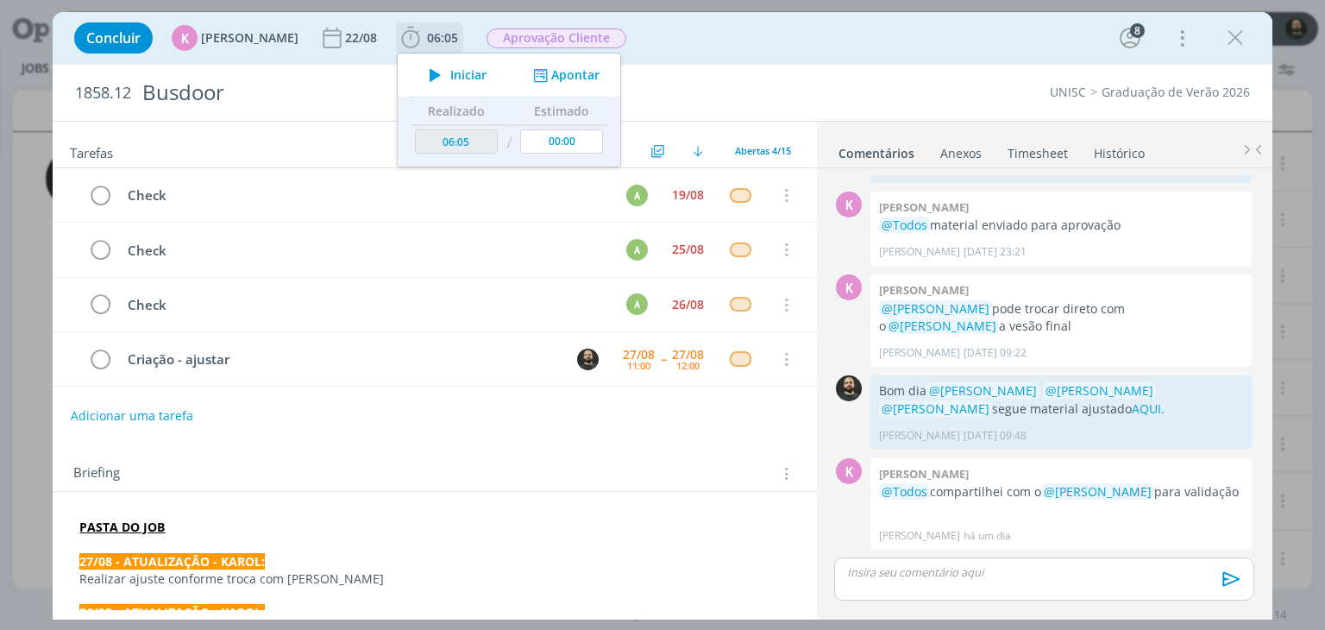
click at [424, 77] on icon "dialog" at bounding box center [435, 75] width 30 height 22
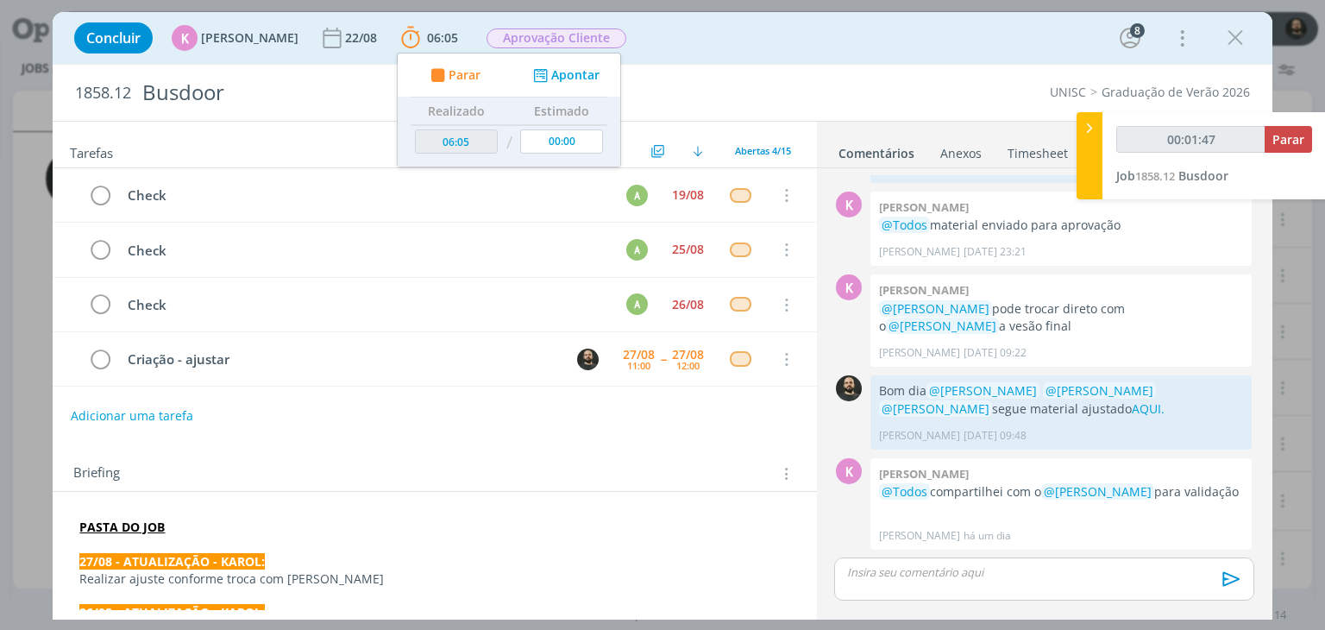
click at [127, 526] on strong "PASTA DO JOB" at bounding box center [121, 526] width 85 height 16
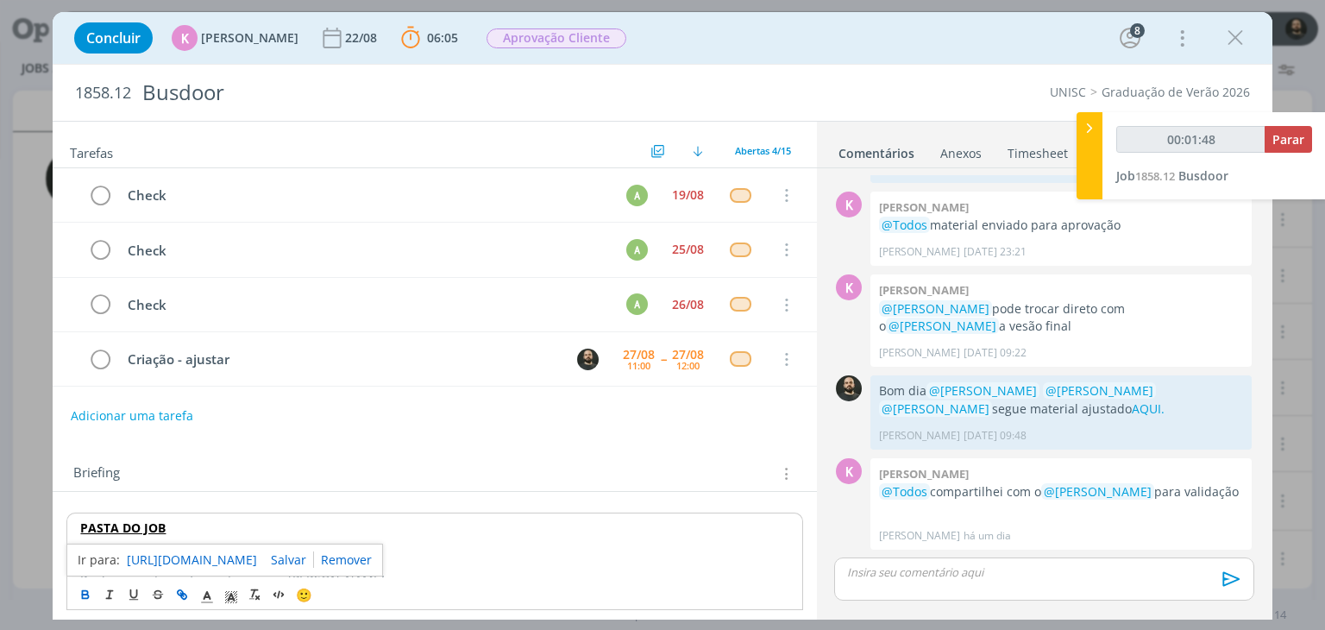
click at [218, 556] on link "https://sobeae.sharepoint.com/:f:/s/SOBEAE/ElQQwqRVAfpMimb5czKtiREBxeOxMP7c0GDV…" at bounding box center [192, 559] width 130 height 22
click at [1225, 32] on icon "dialog" at bounding box center [1235, 38] width 26 height 26
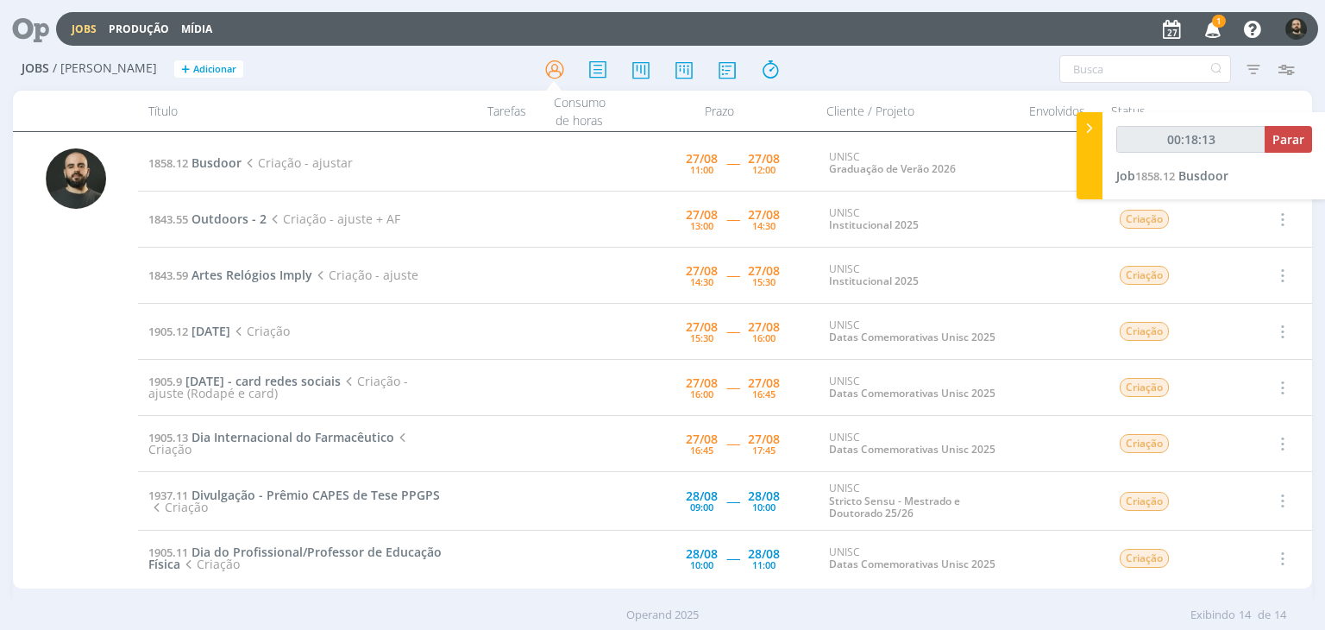
click at [1211, 18] on icon "button" at bounding box center [1213, 28] width 30 height 29
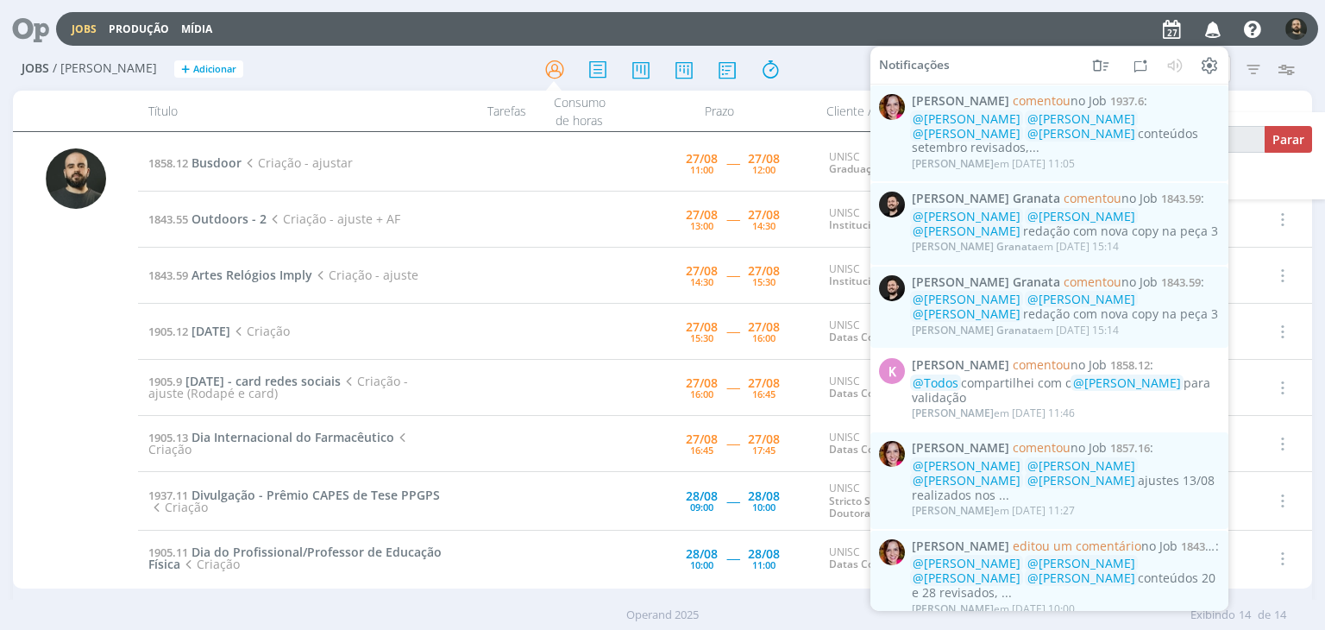
click at [1127, 155] on div "Bruna Bueno em 27/08 às 11:05" at bounding box center [1065, 163] width 307 height 17
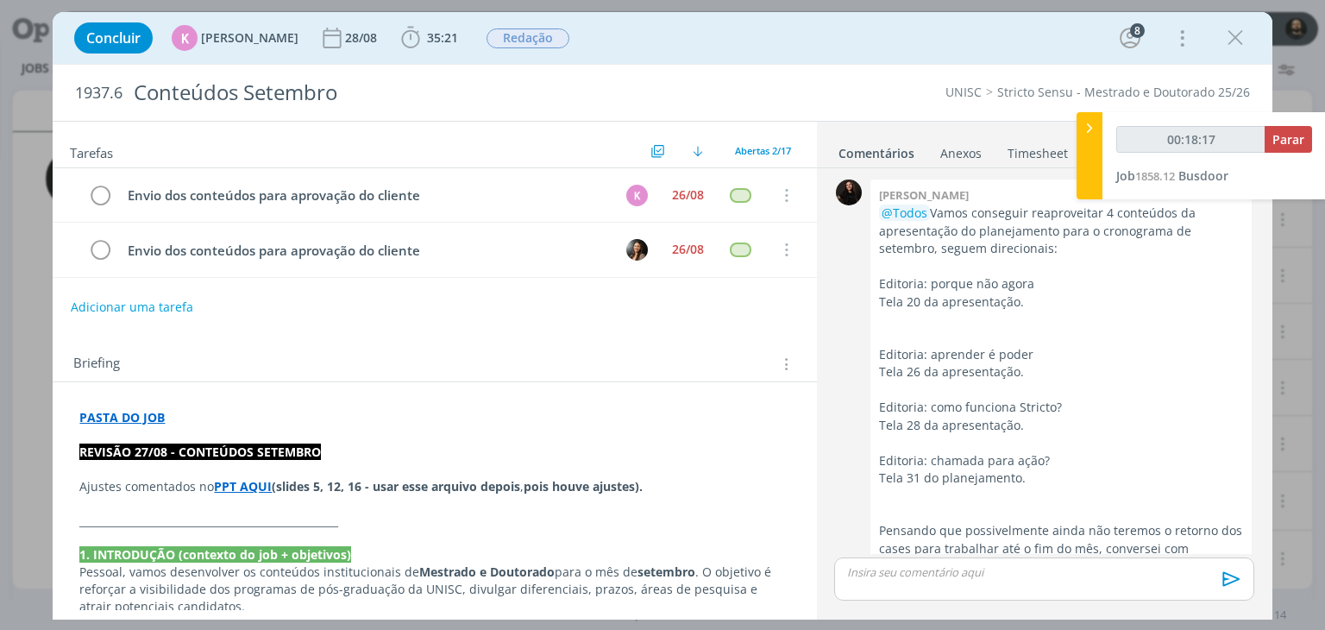
scroll to position [1972, 0]
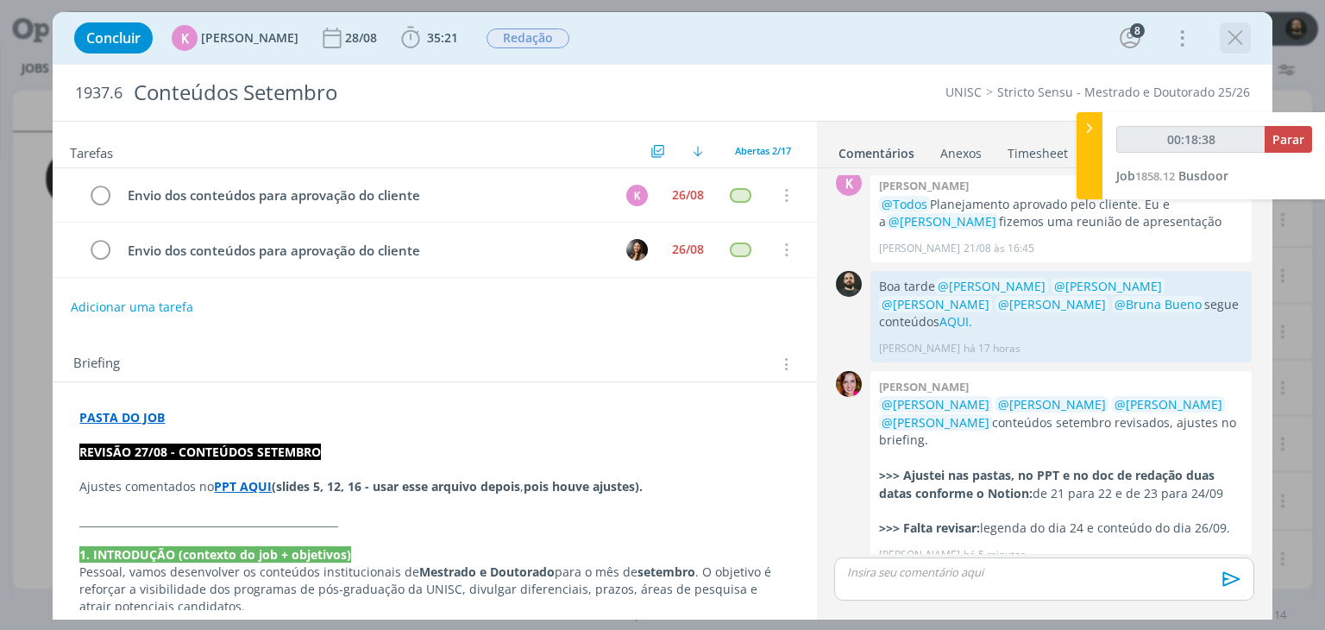
click at [1235, 39] on icon "dialog" at bounding box center [1235, 38] width 26 height 26
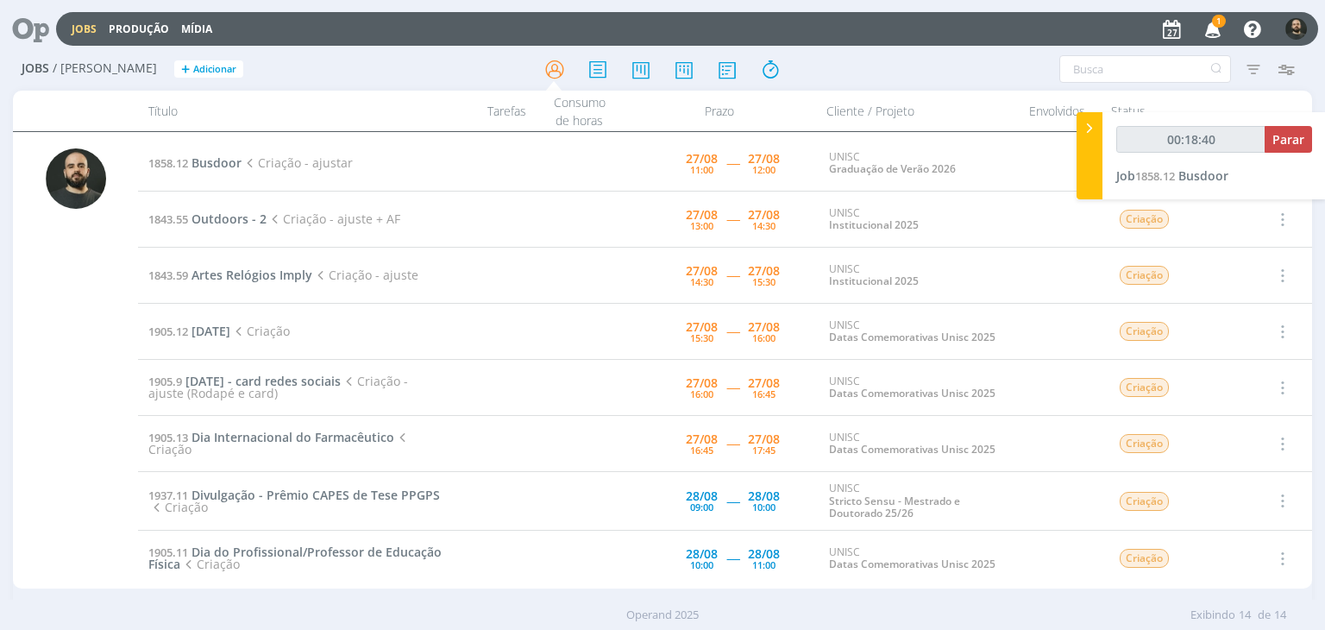
click at [1219, 23] on span "1" at bounding box center [1219, 21] width 14 height 13
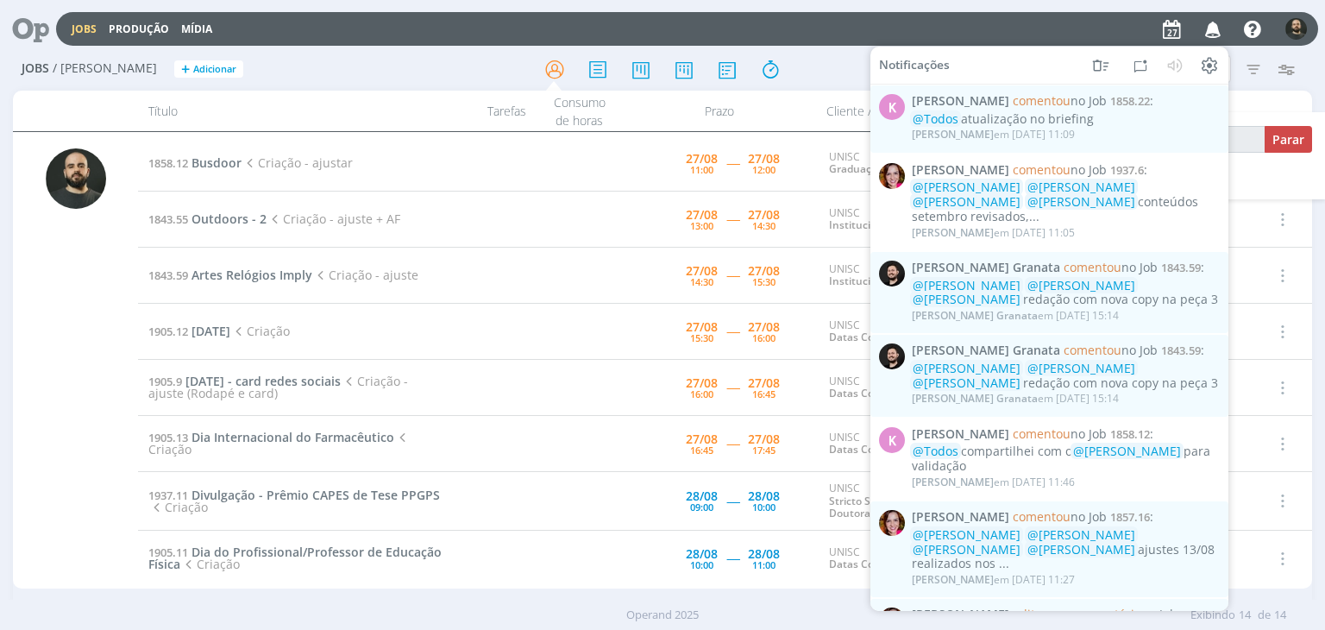
click at [1021, 34] on div "Jobs Produção Mídia Notificações K Karoline Arend comentou no Job 1858.22 : @To…" at bounding box center [687, 29] width 1262 height 34
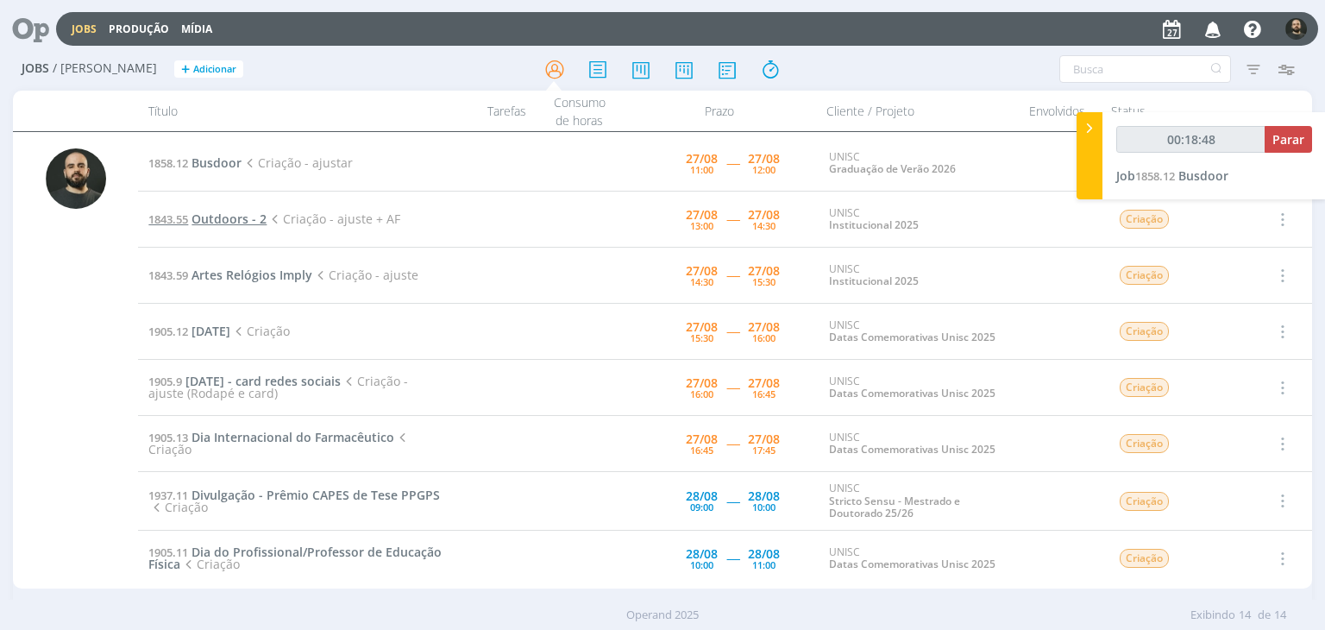
click at [226, 216] on span "Outdoors - 2" at bounding box center [228, 218] width 75 height 16
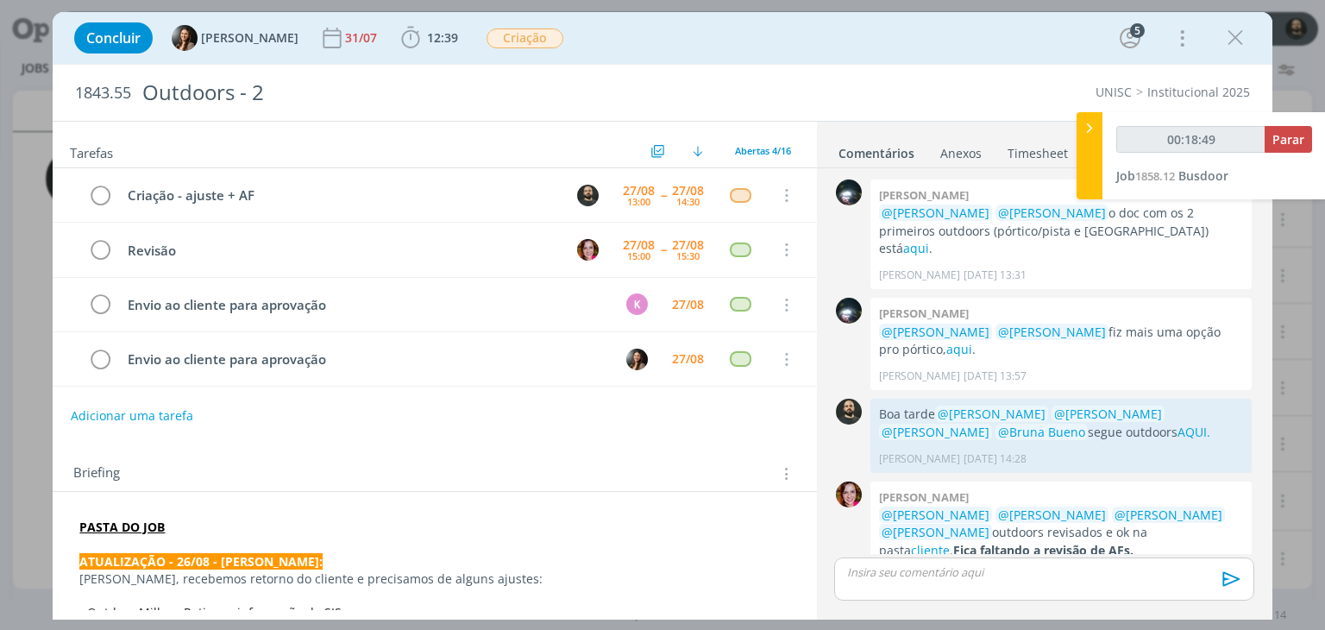
scroll to position [761, 0]
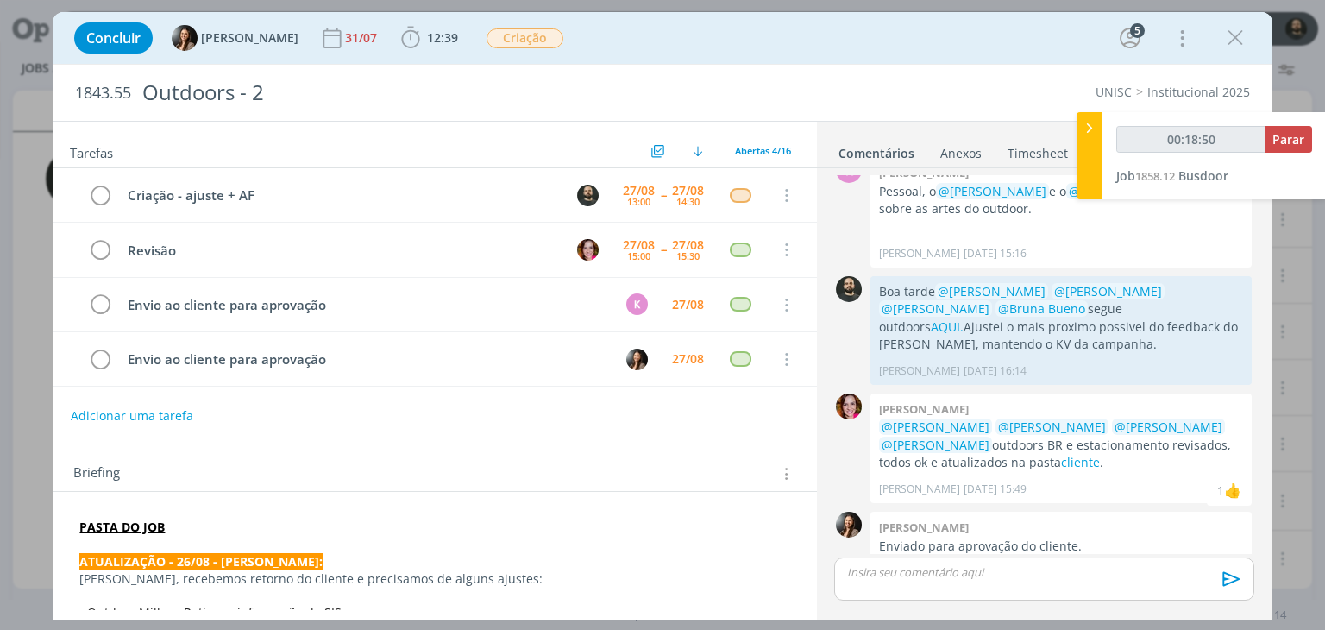
type input "00:18:51"
click at [1091, 127] on icon at bounding box center [1089, 128] width 17 height 18
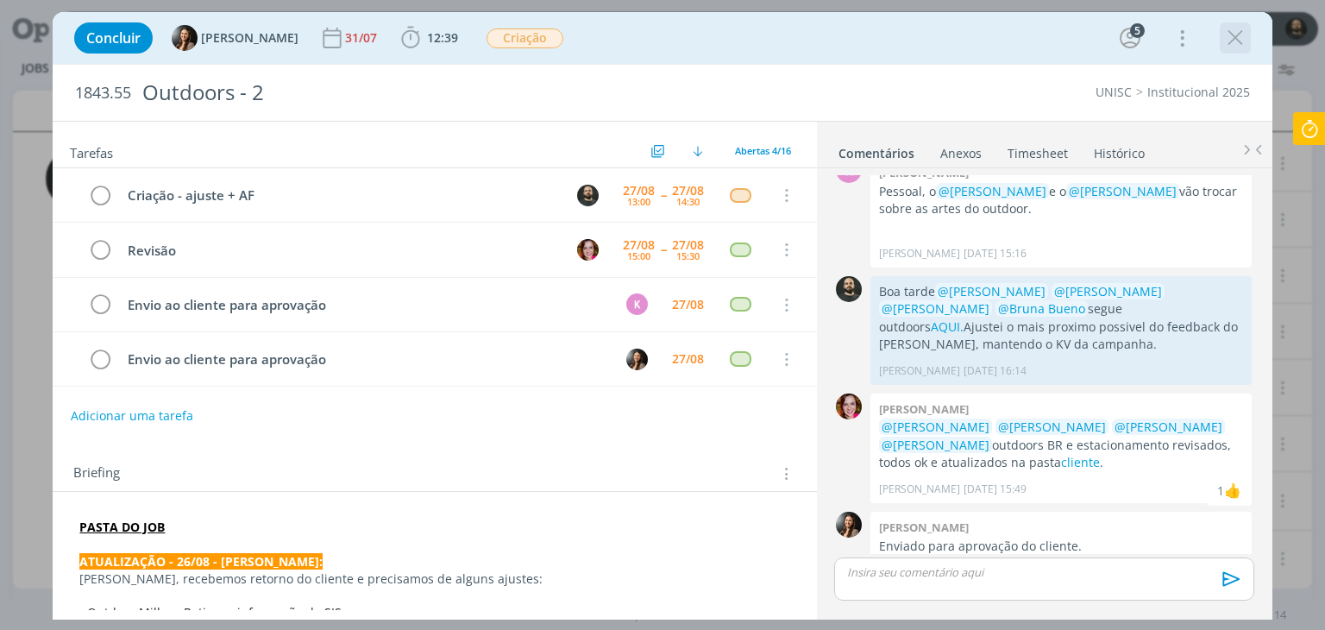
click at [1236, 33] on icon "dialog" at bounding box center [1235, 38] width 26 height 26
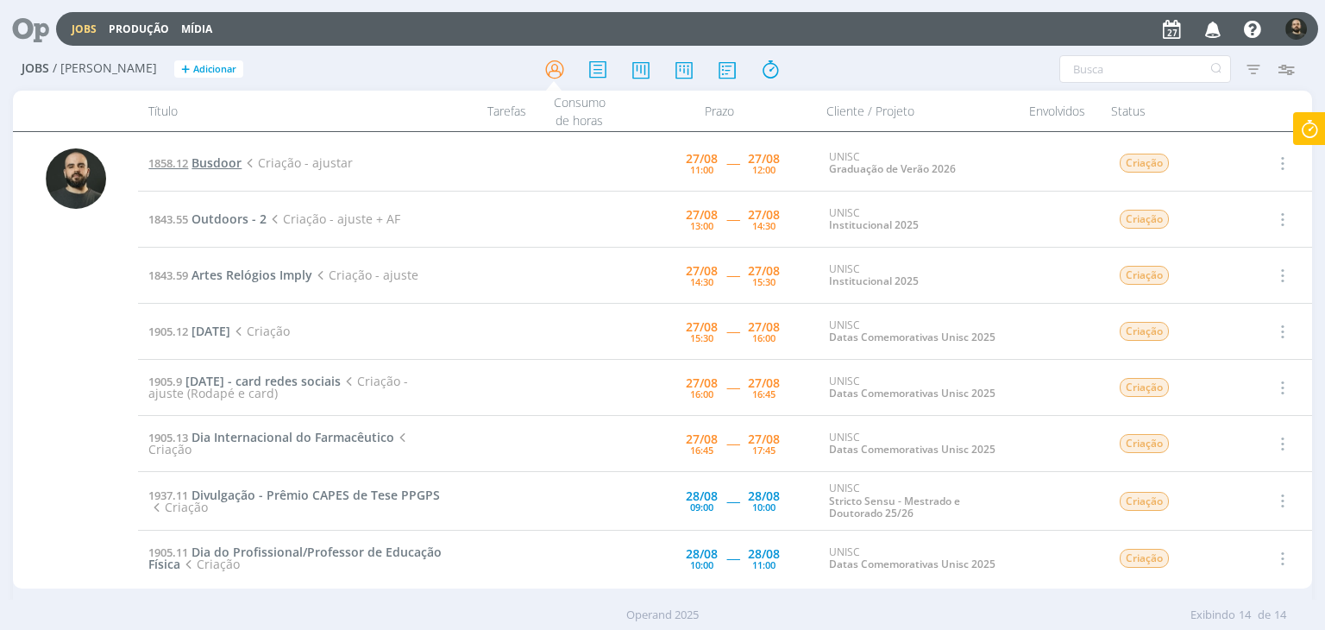
click at [232, 167] on span "Busdoor" at bounding box center [216, 162] width 50 height 16
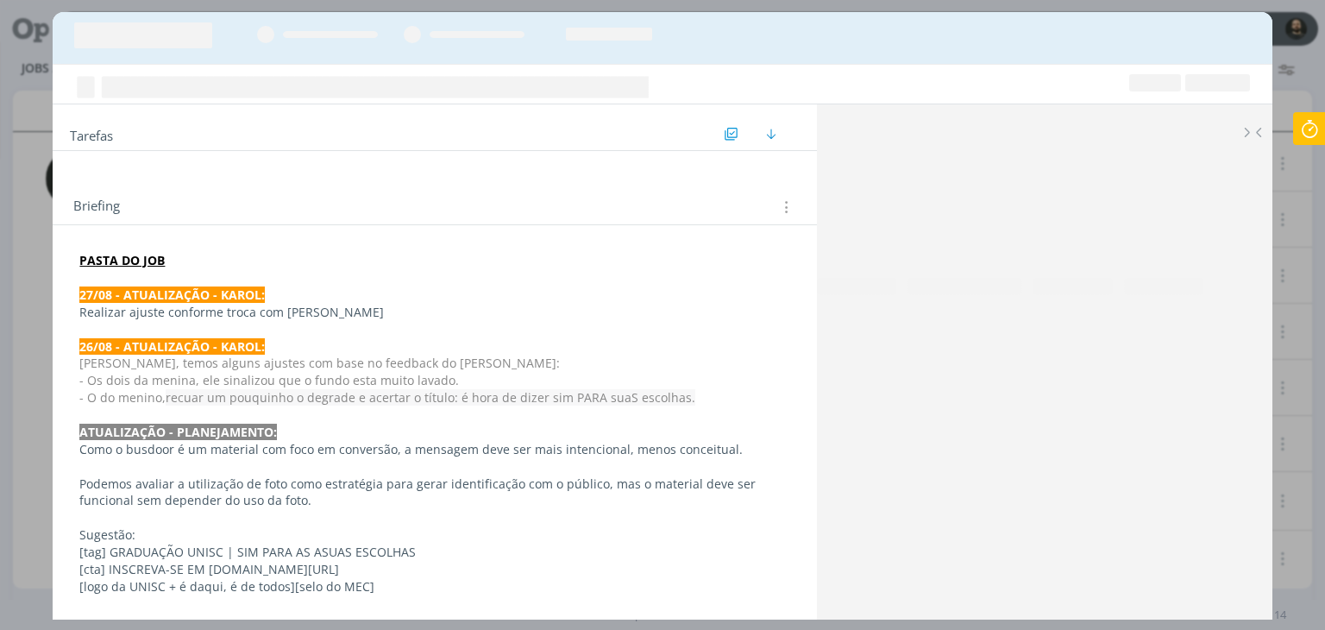
scroll to position [1007, 0]
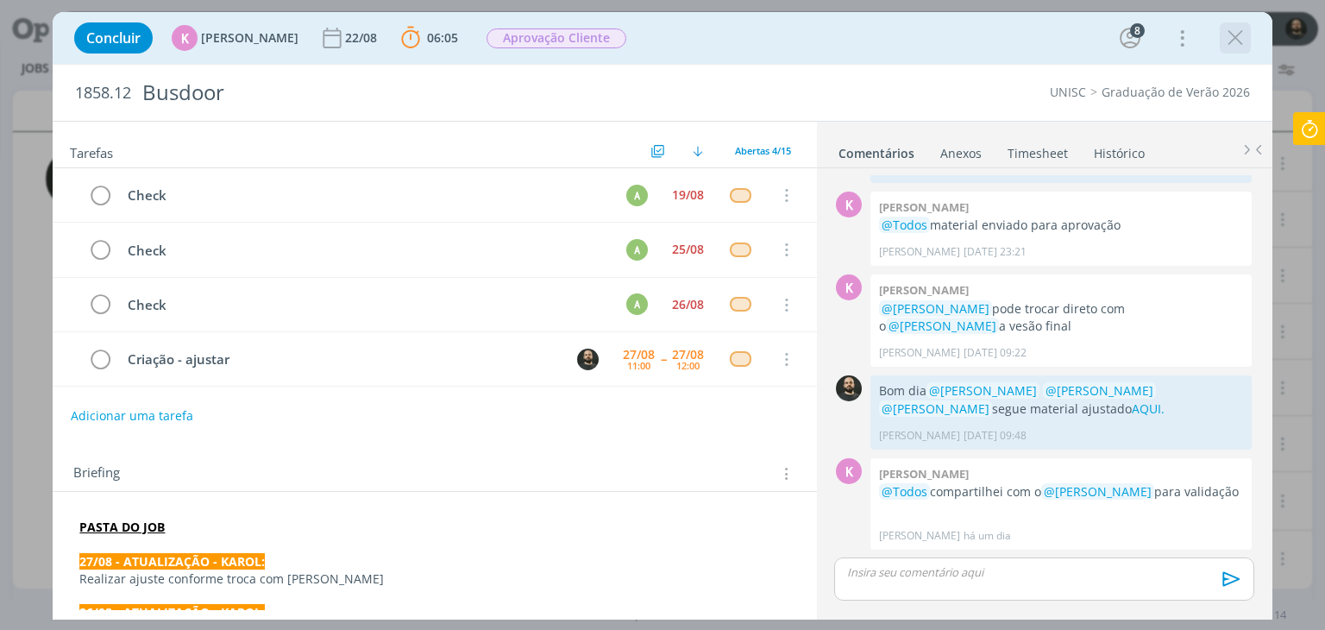
click at [1219, 40] on div "dialog" at bounding box center [1234, 37] width 31 height 31
click at [1233, 32] on icon "dialog" at bounding box center [1235, 38] width 26 height 26
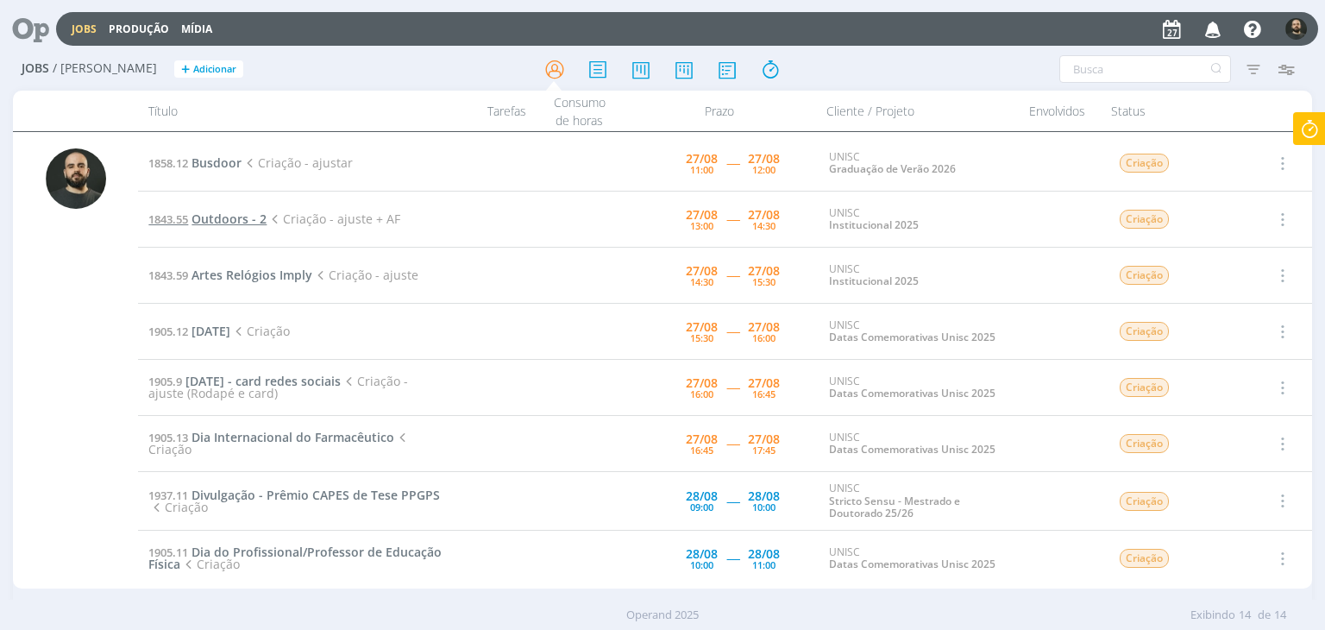
click at [241, 214] on span "Outdoors - 2" at bounding box center [228, 218] width 75 height 16
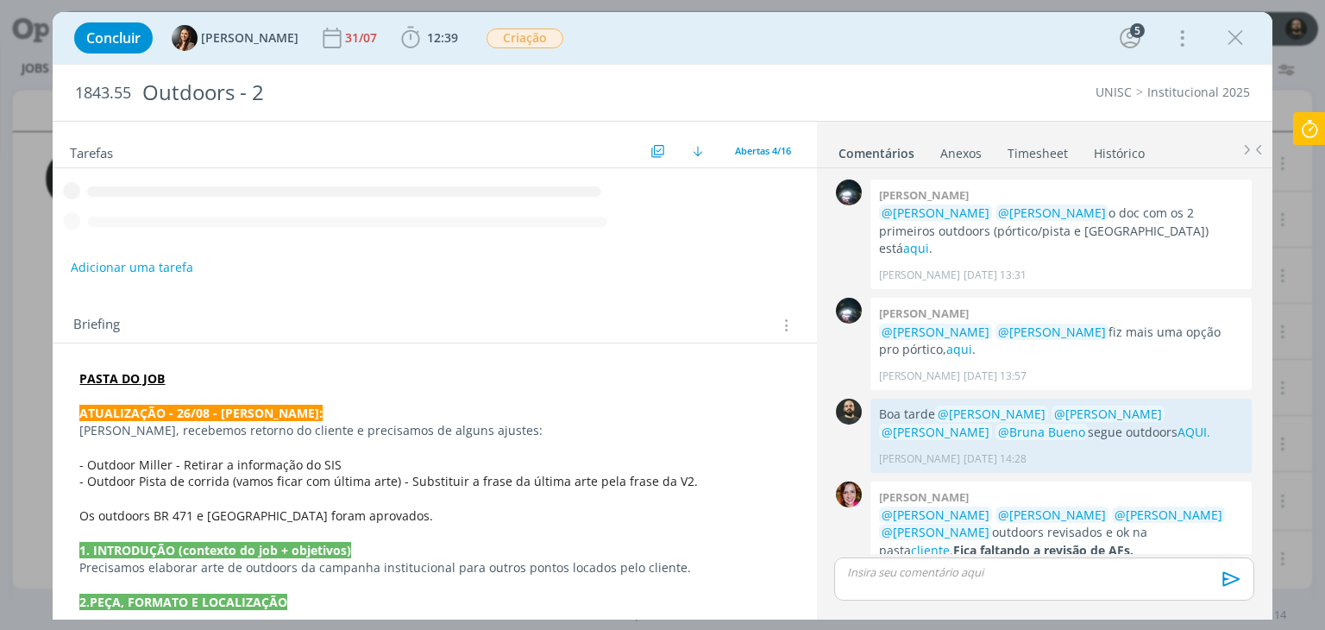
scroll to position [761, 0]
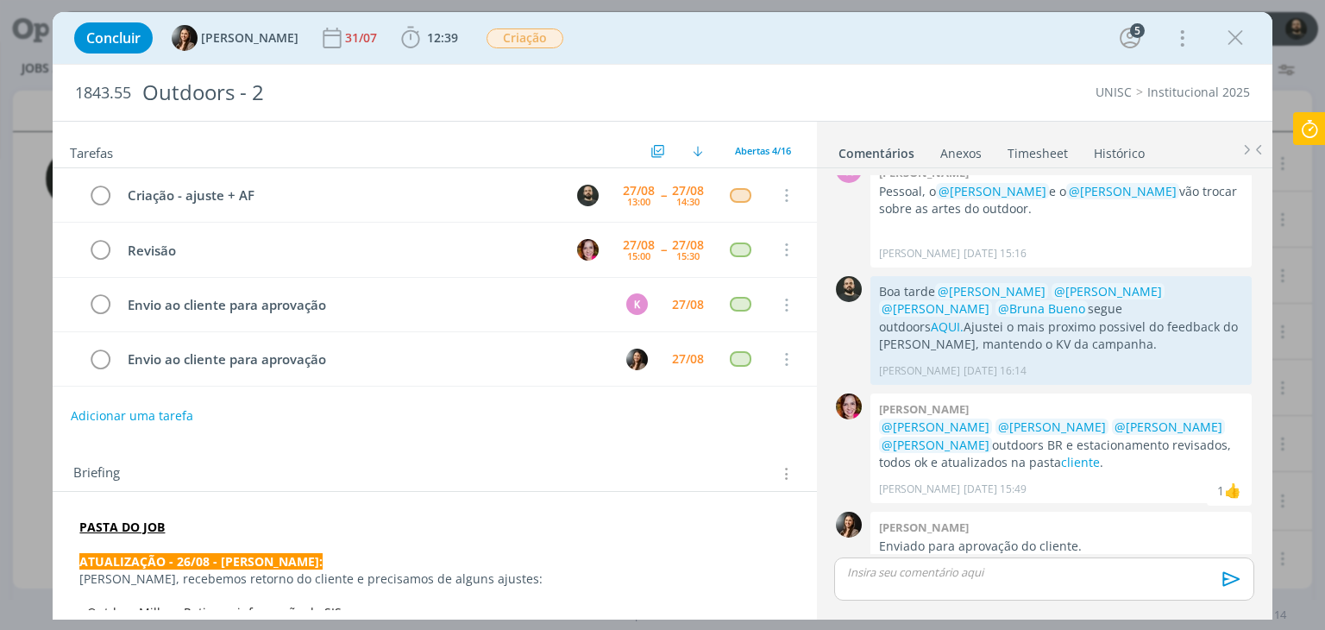
click at [128, 523] on strong "PASTA DO JOB" at bounding box center [121, 526] width 85 height 16
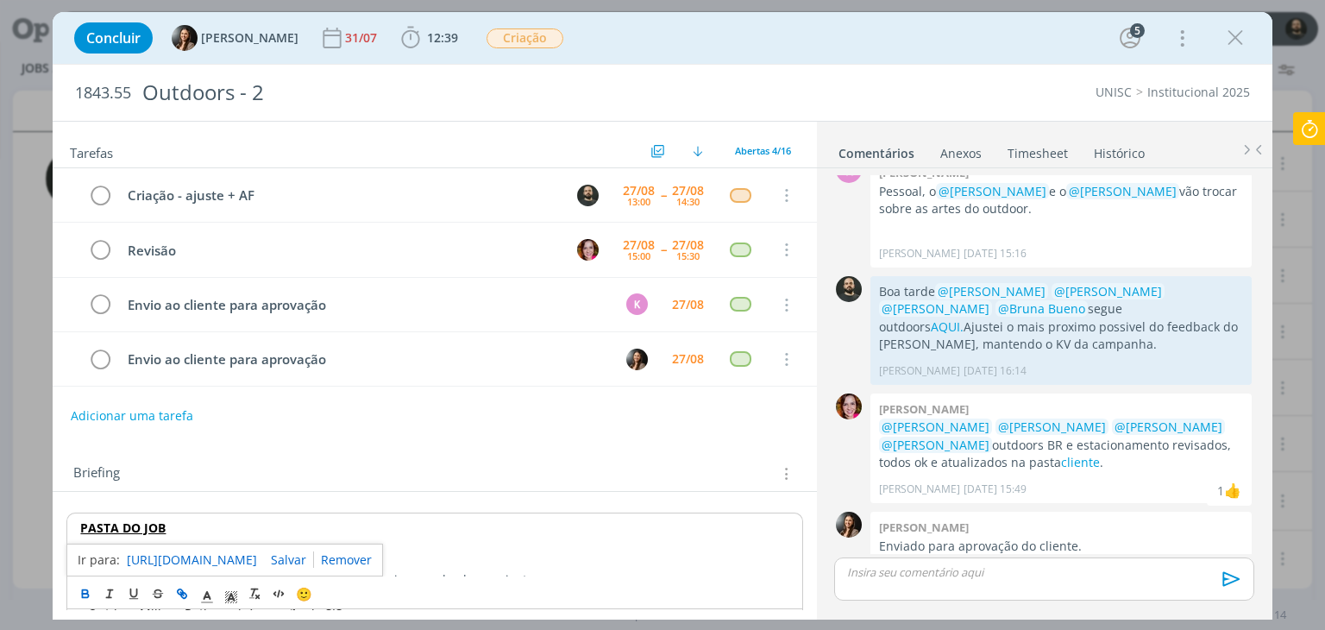
click at [191, 556] on link "https://sobeae.sharepoint.com/:f:/s/SOBEAE/EkNw9ap5NpZEhMrQ1BsINYQBUDCHH5sVcFbg…" at bounding box center [192, 559] width 130 height 22
click at [496, 454] on div "Briefing Briefings Predefinidos Versões do Briefing Ver Briefing do Projeto" at bounding box center [434, 468] width 763 height 47
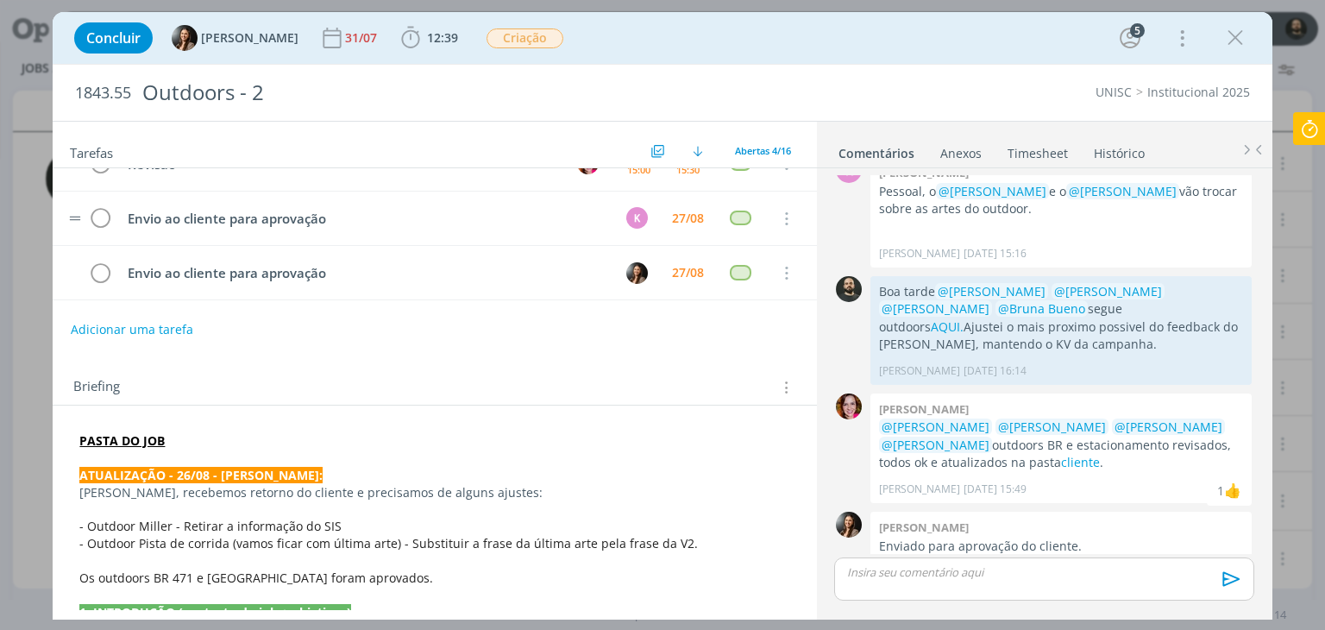
scroll to position [0, 0]
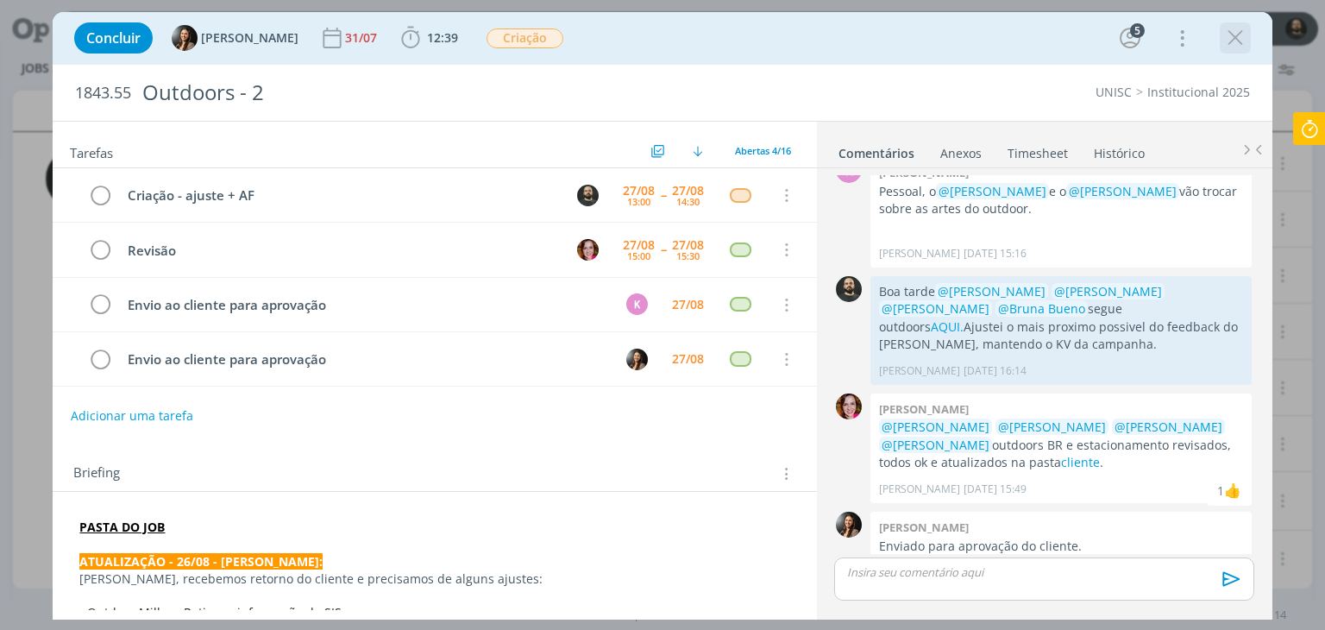
click at [1228, 41] on icon "dialog" at bounding box center [1235, 38] width 26 height 26
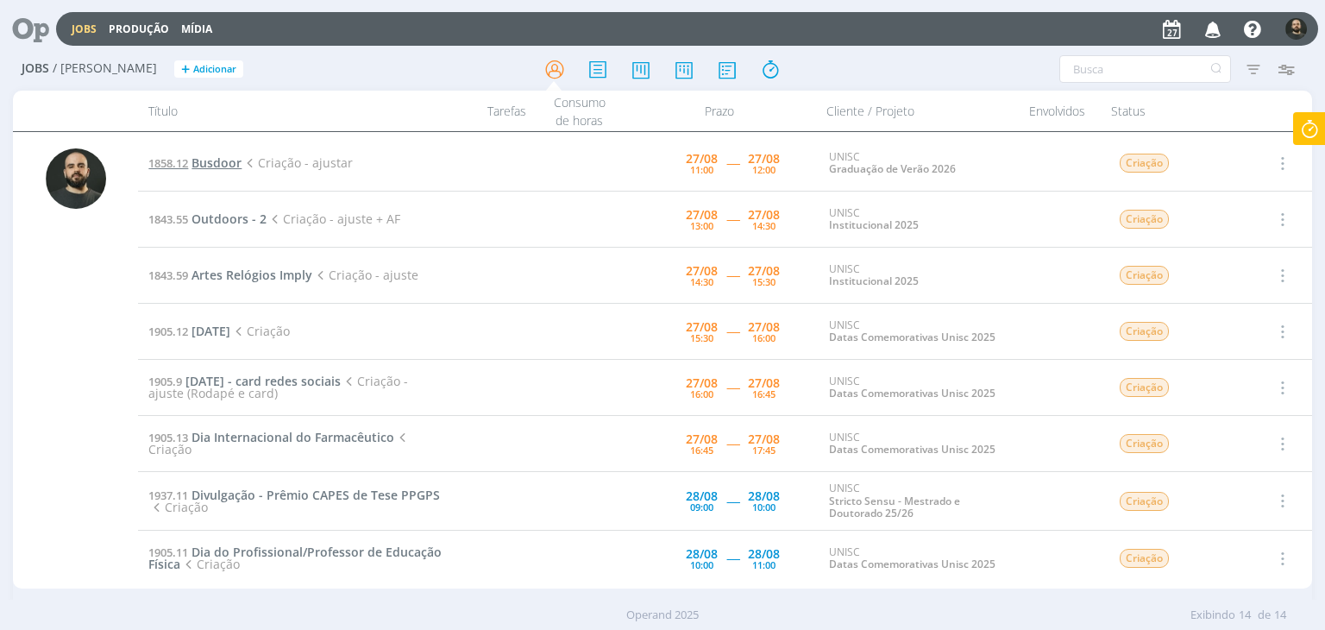
click at [219, 160] on span "Busdoor" at bounding box center [216, 162] width 50 height 16
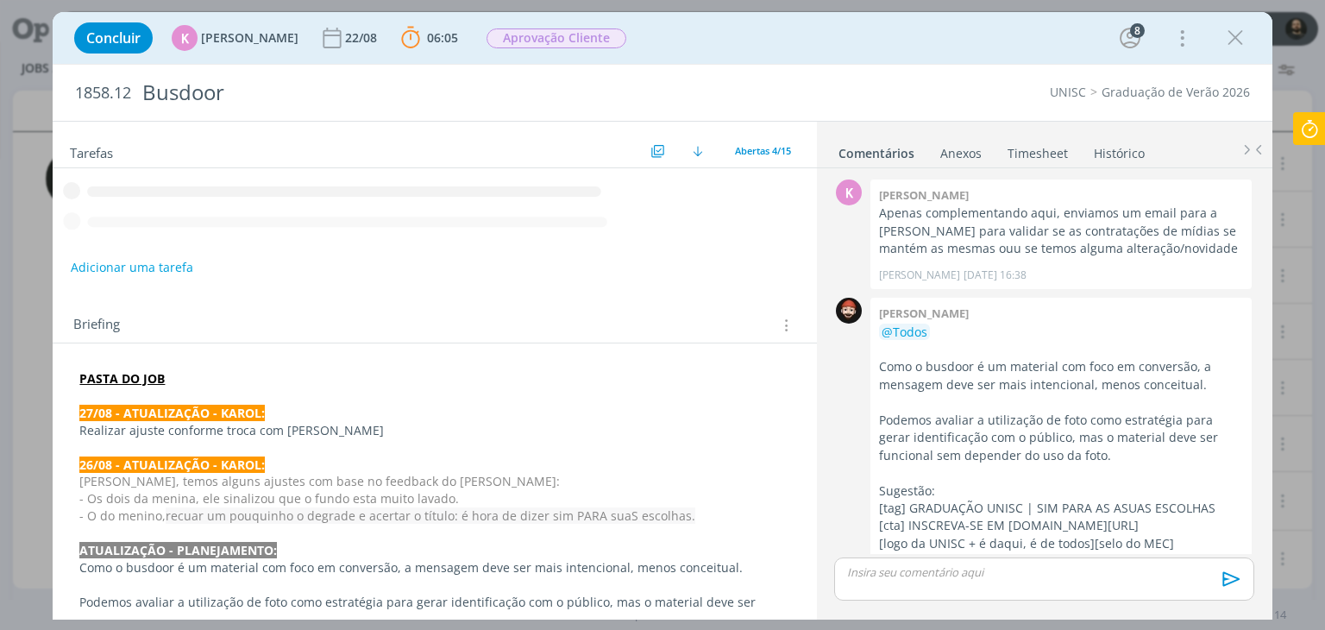
scroll to position [1007, 0]
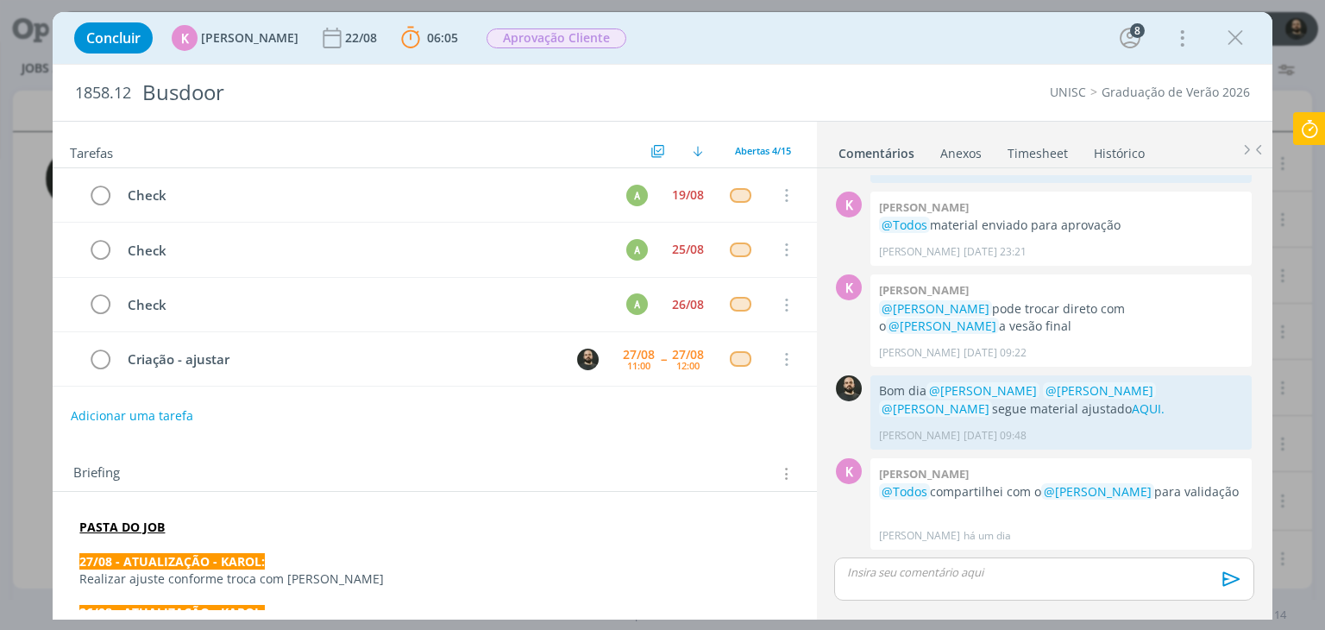
click at [962, 582] on div "dialog" at bounding box center [1043, 578] width 419 height 43
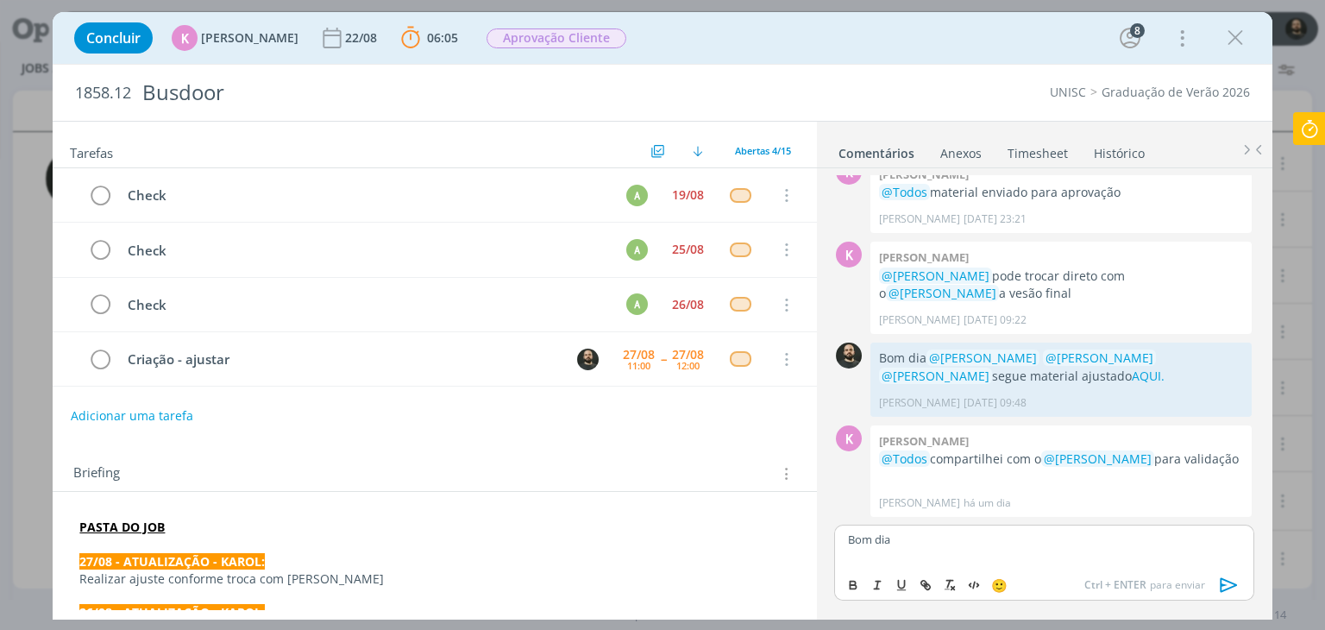
click at [146, 522] on strong "PASTA DO JOB" at bounding box center [121, 526] width 85 height 16
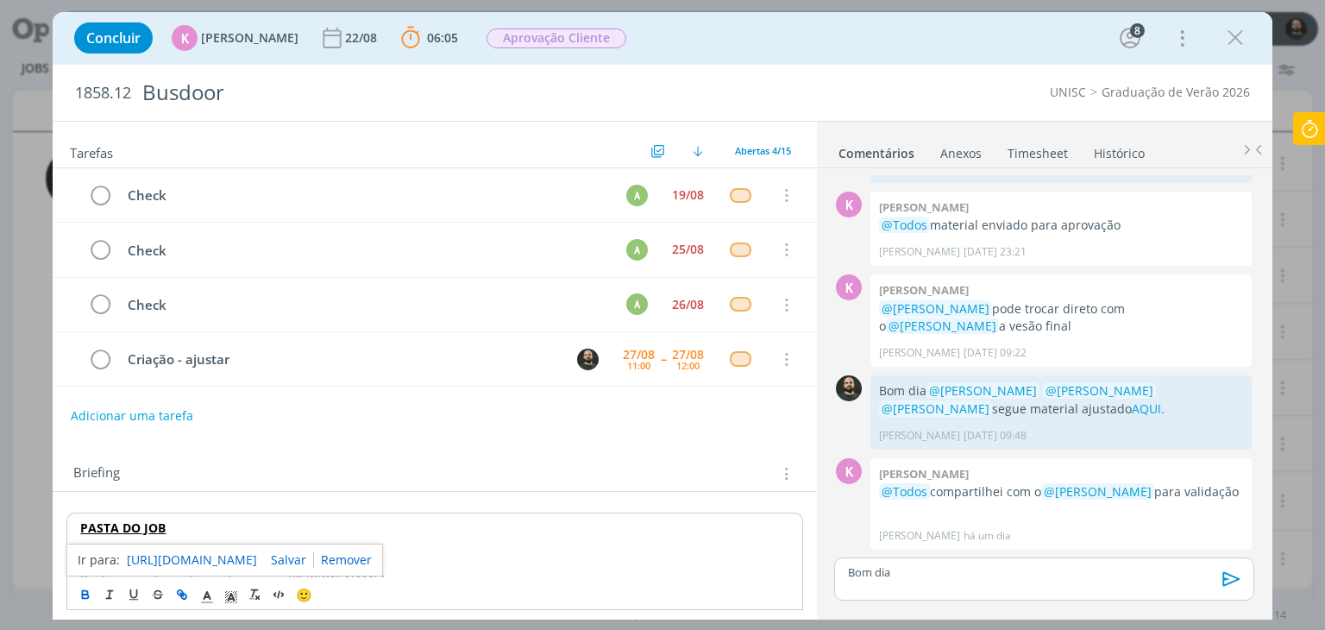
scroll to position [1007, 0]
click at [213, 563] on link "https://sobeae.sharepoint.com/:f:/s/SOBEAE/ElQQwqRVAfpMimb5czKtiREBxeOxMP7c0GDV…" at bounding box center [192, 559] width 130 height 22
click at [901, 570] on p "Bom dia" at bounding box center [1044, 572] width 392 height 16
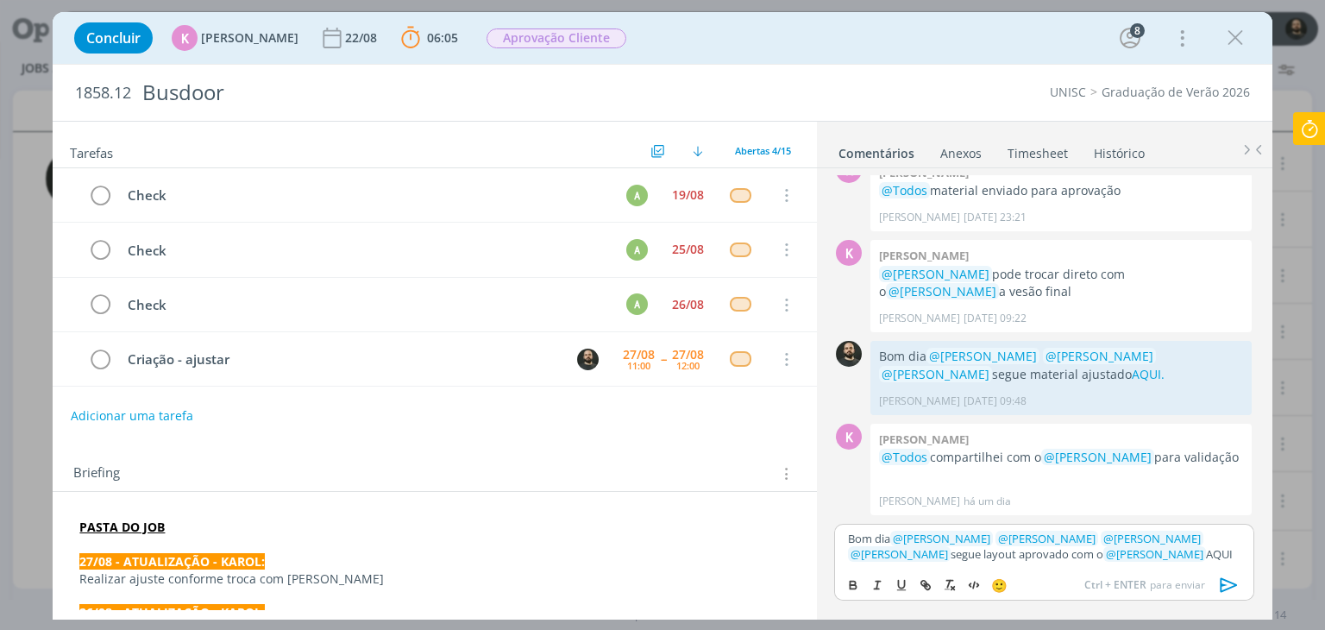
click at [957, 555] on p "Bom dia ﻿ @ Beatriz Luchese ﻿ ﻿ @ Karoline Arend ﻿ ﻿ @ Luíza Santana ﻿ ﻿ @ Brun…" at bounding box center [1044, 546] width 392 height 32
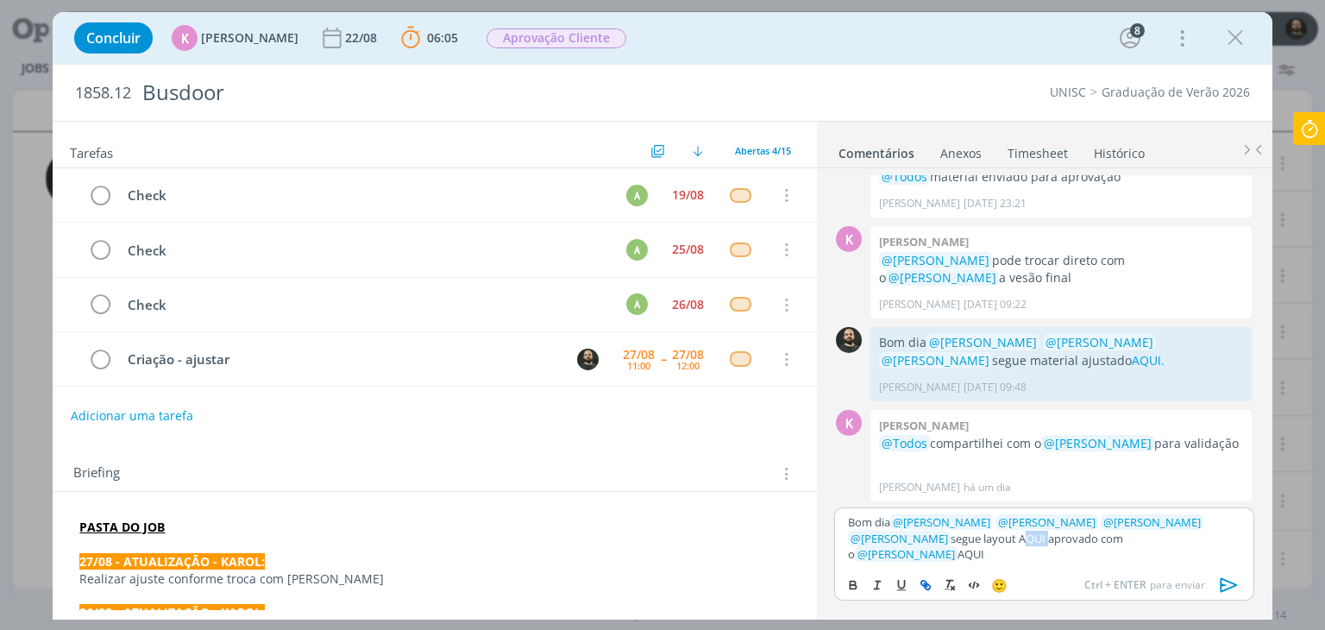
click at [922, 587] on icon "dialog" at bounding box center [925, 585] width 14 height 14
paste input "https://sobeae.sharepoint.com/:f:/s/SOBEAE/EvT6Wr-uA9hLghsxPfRW3bsBr_5pcUyhrmOC…"
type input "https://sobeae.sharepoint.com/:f:/s/SOBEAE/EvT6Wr-uA9hLghsxPfRW3bsBr_5pcUyhrmOC…"
click at [1056, 513] on link "dialog" at bounding box center [1052, 506] width 45 height 16
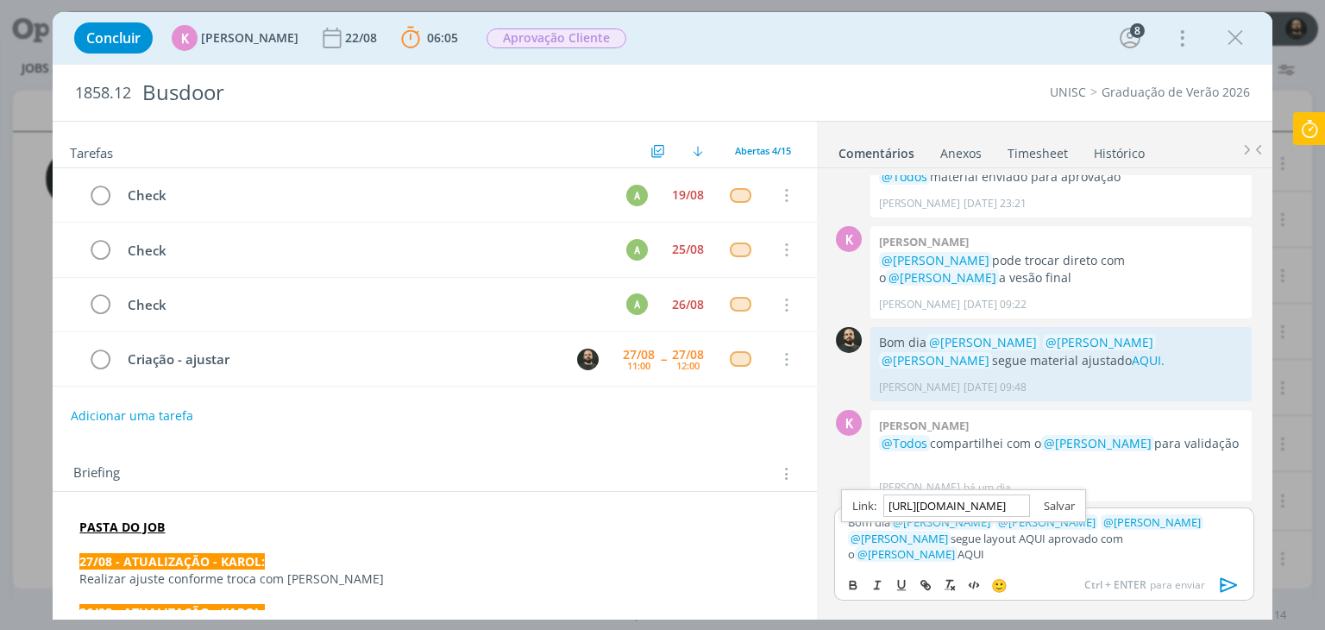
scroll to position [0, 0]
drag, startPoint x: 1226, startPoint y: 555, endPoint x: 1207, endPoint y: 555, distance: 19.0
click at [1207, 555] on p "Bom dia ﻿ @ Beatriz Luchese ﻿ ﻿ @ Karoline Arend ﻿ ﻿ @ Luíza Santana ﻿ ﻿ @ Brun…" at bounding box center [1044, 537] width 392 height 47
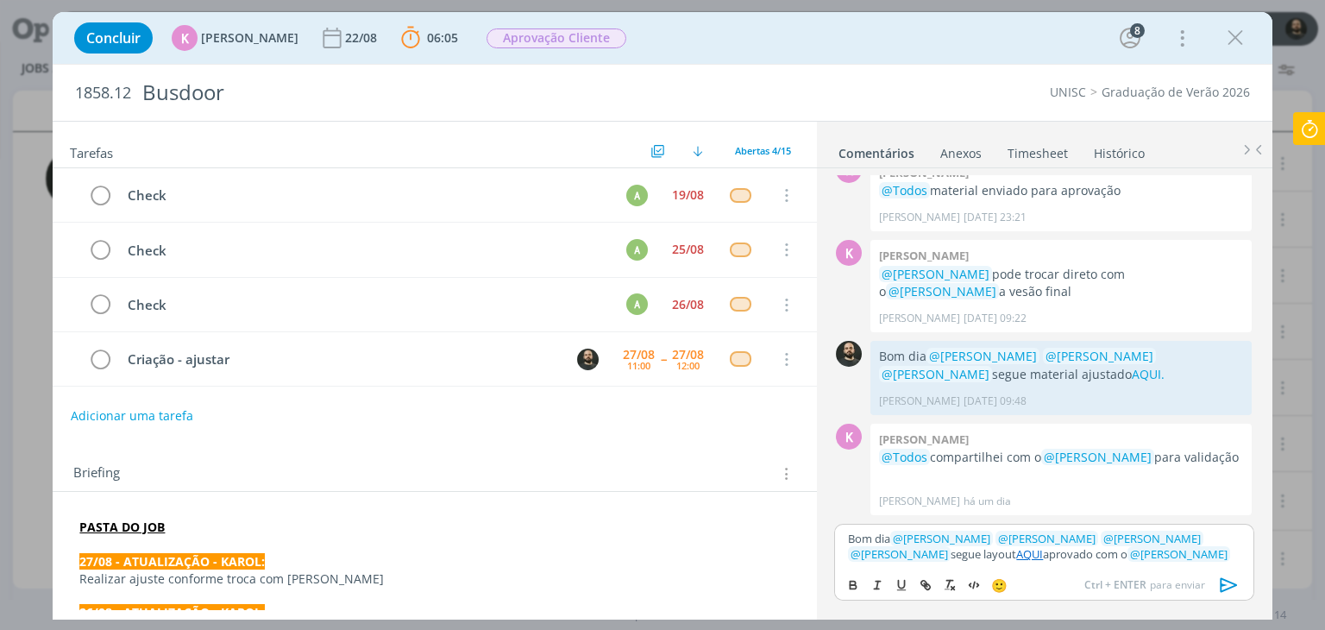
scroll to position [1041, 0]
click at [1242, 575] on button "dialog" at bounding box center [1229, 584] width 34 height 21
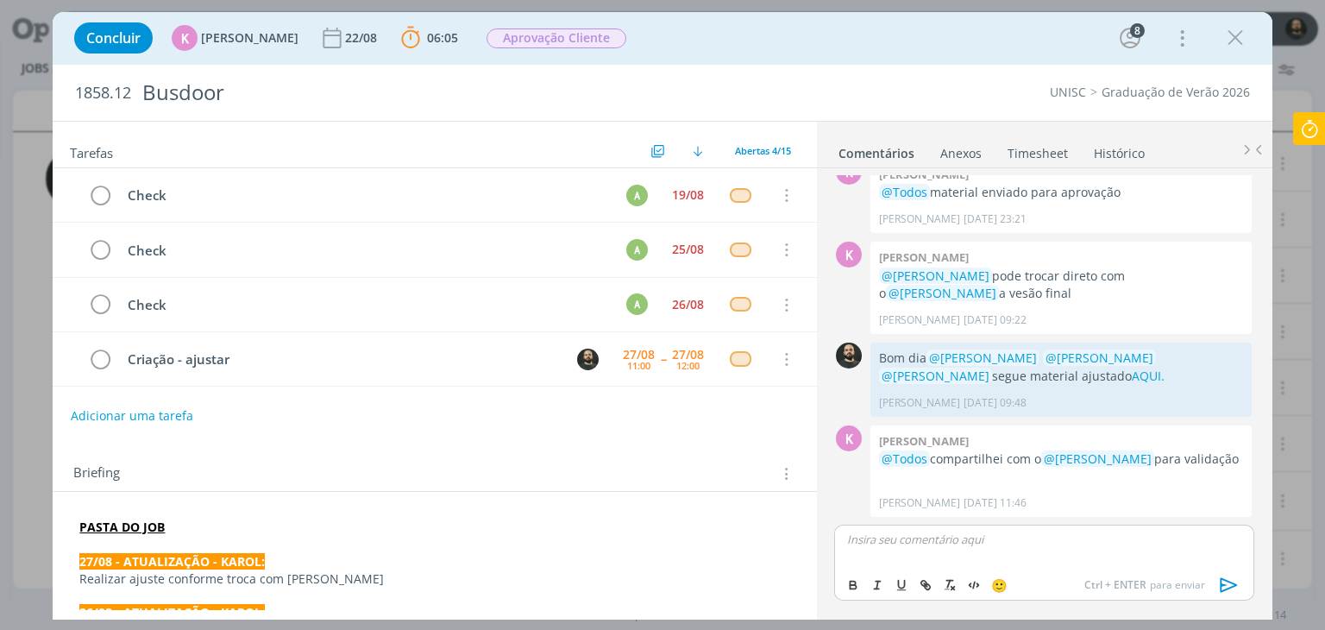
scroll to position [1139, 0]
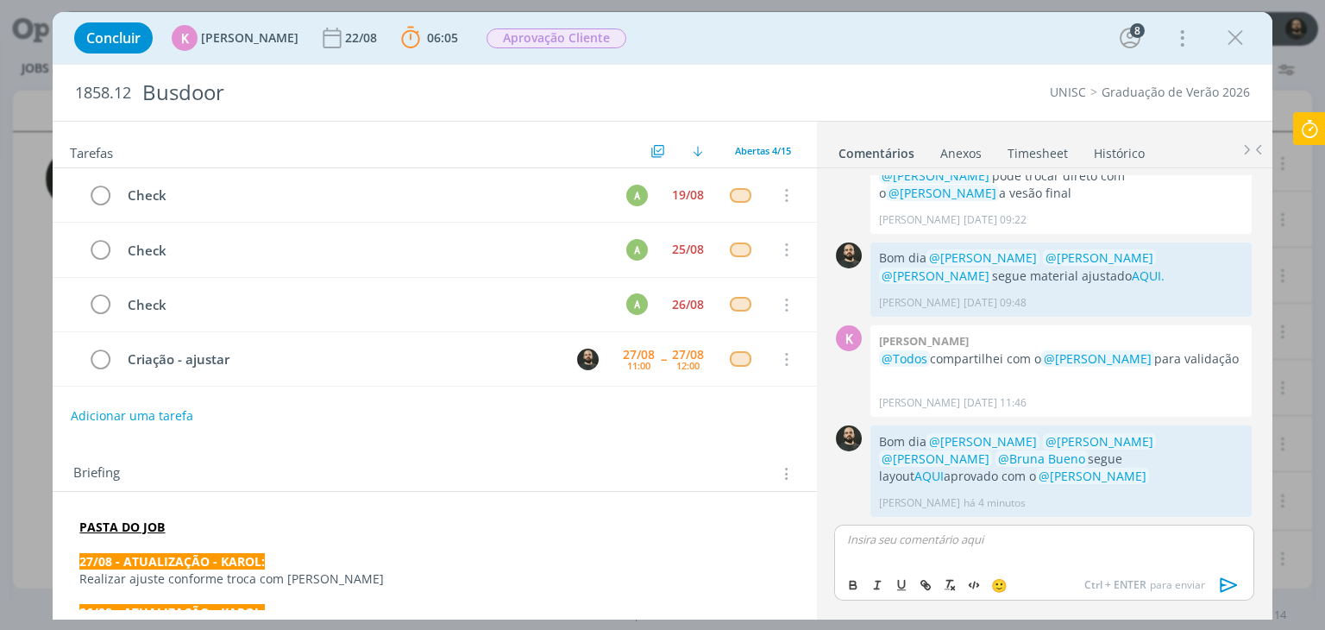
click at [1299, 135] on icon at bounding box center [1309, 129] width 31 height 34
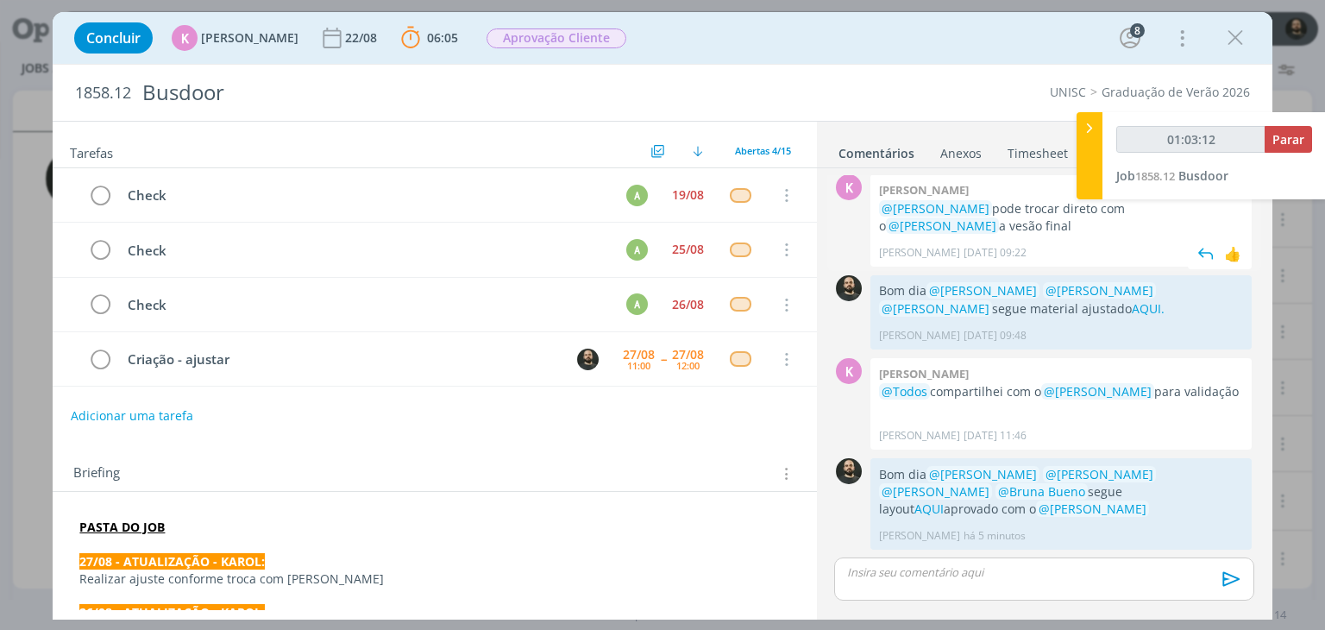
type input "01:03:13"
click at [1298, 132] on span "Parar" at bounding box center [1288, 139] width 32 height 16
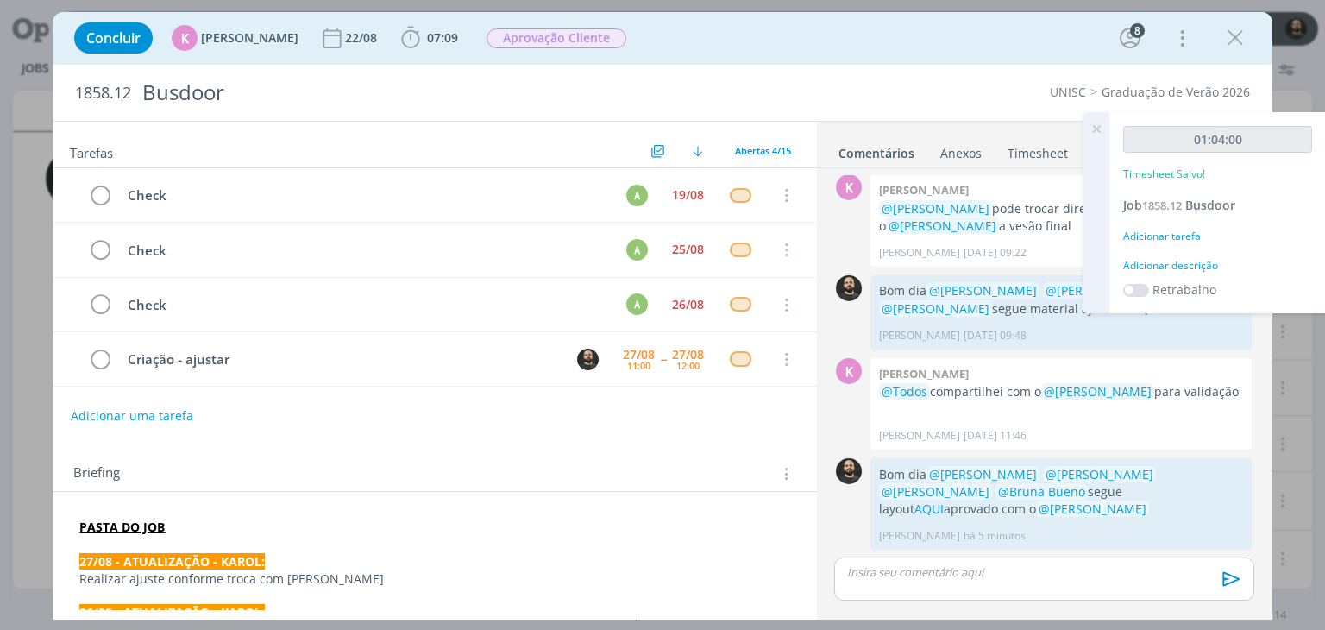
click at [1166, 266] on div "Adicionar descrição" at bounding box center [1217, 266] width 189 height 16
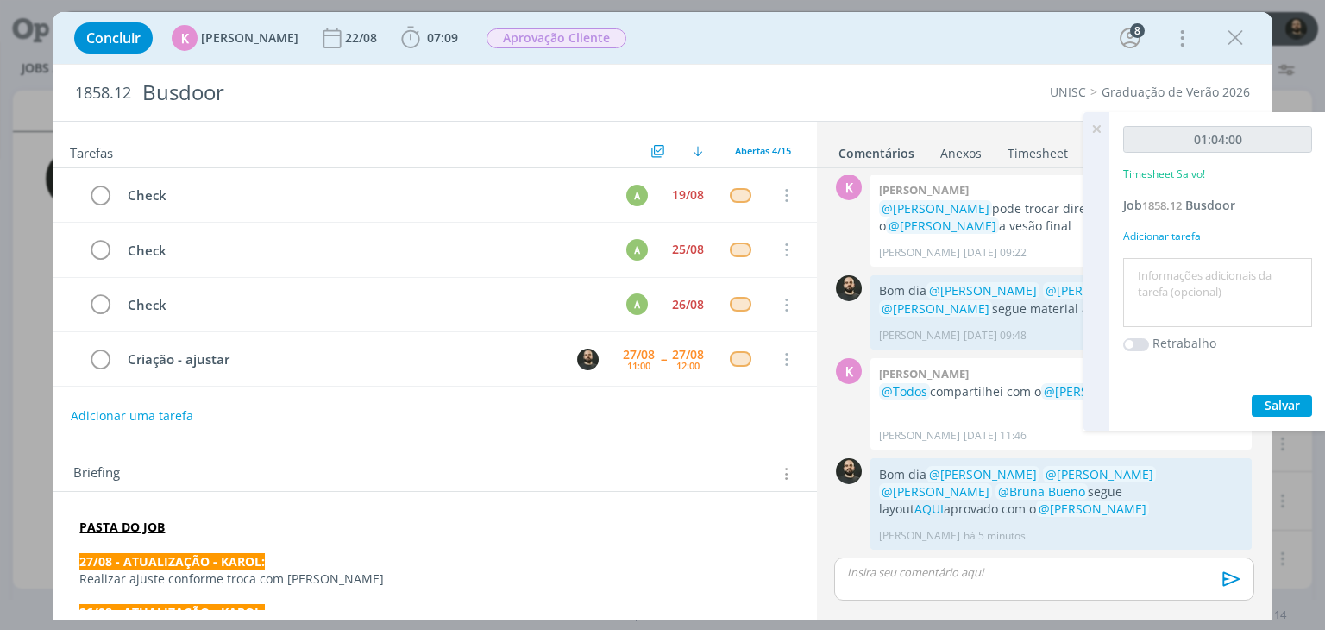
click at [1159, 285] on textarea at bounding box center [1217, 292] width 180 height 61
type textarea "Criação"
click at [1277, 411] on span "Salvar" at bounding box center [1281, 405] width 35 height 16
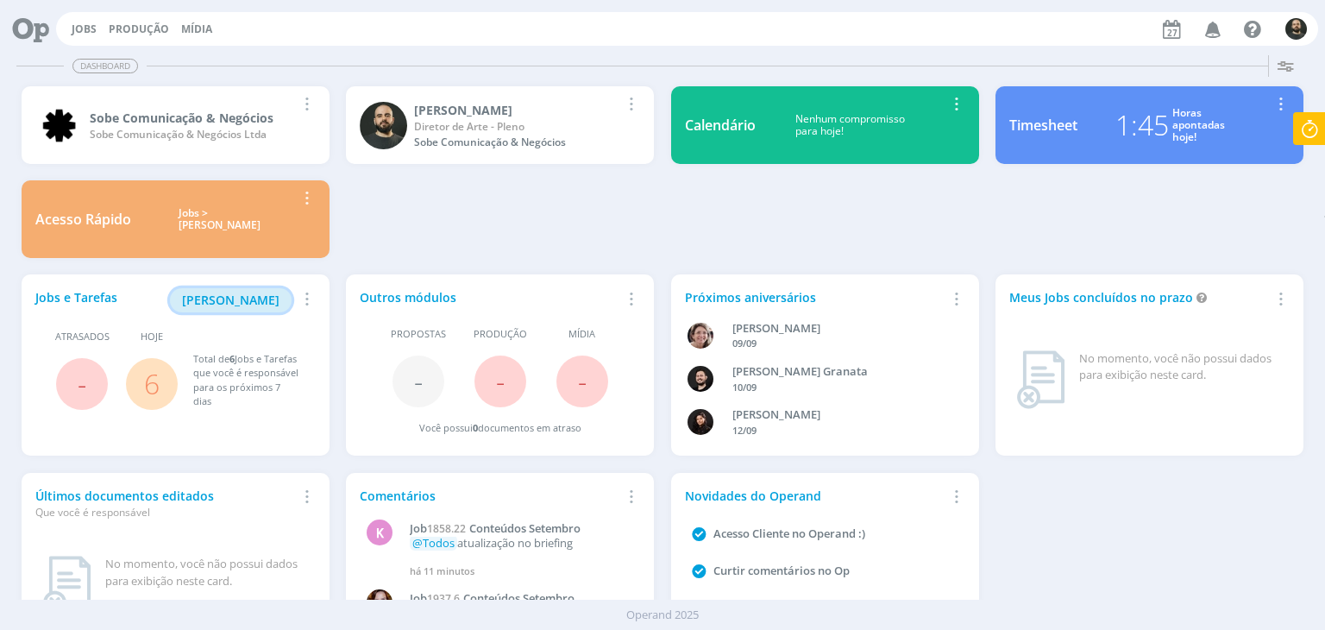
click at [259, 294] on span "[PERSON_NAME]" at bounding box center [230, 299] width 97 height 16
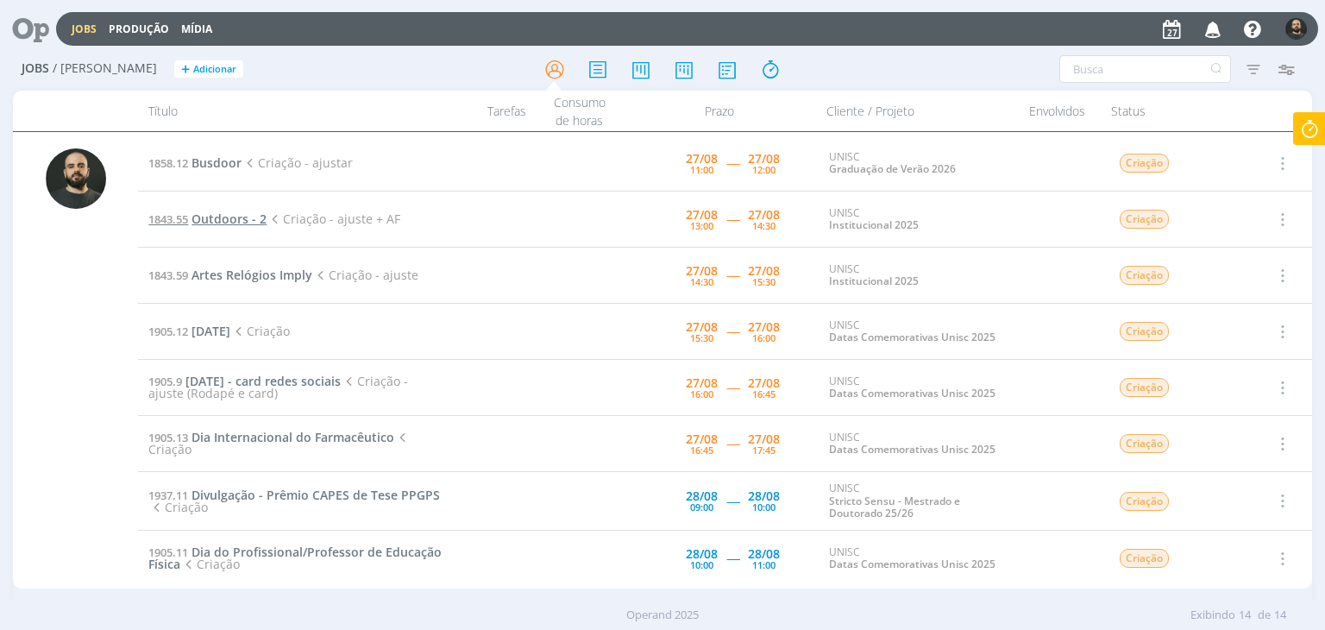
click at [240, 216] on span "Outdoors - 2" at bounding box center [228, 218] width 75 height 16
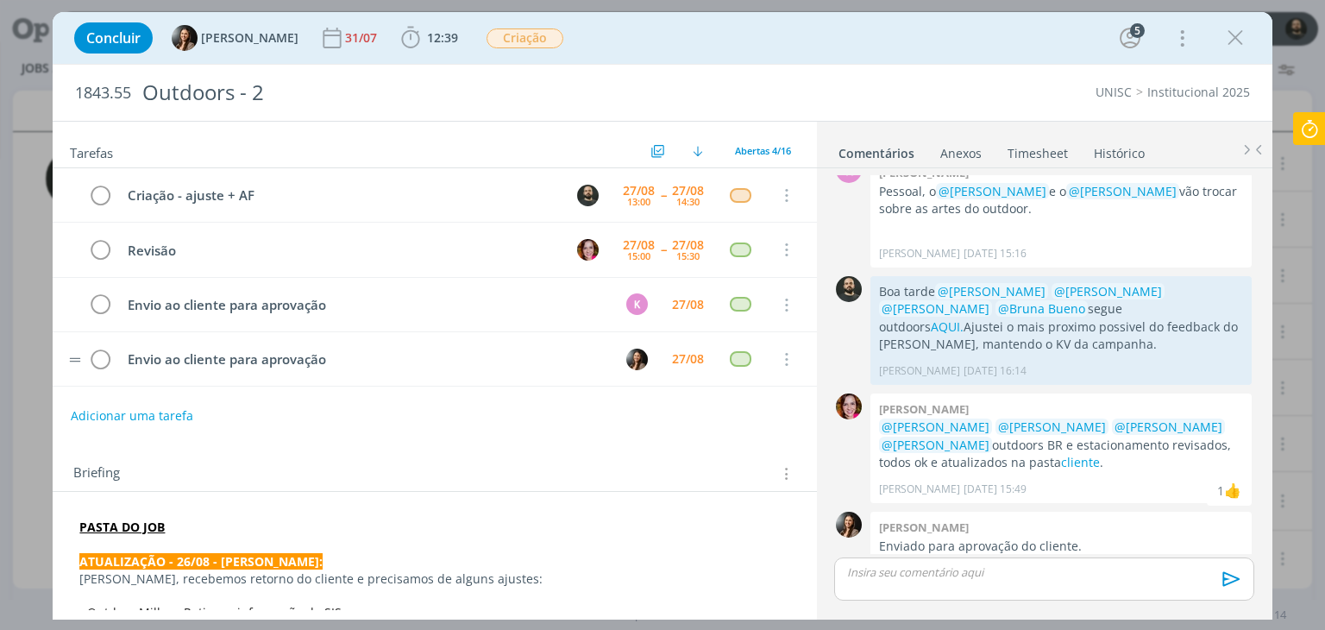
scroll to position [86, 0]
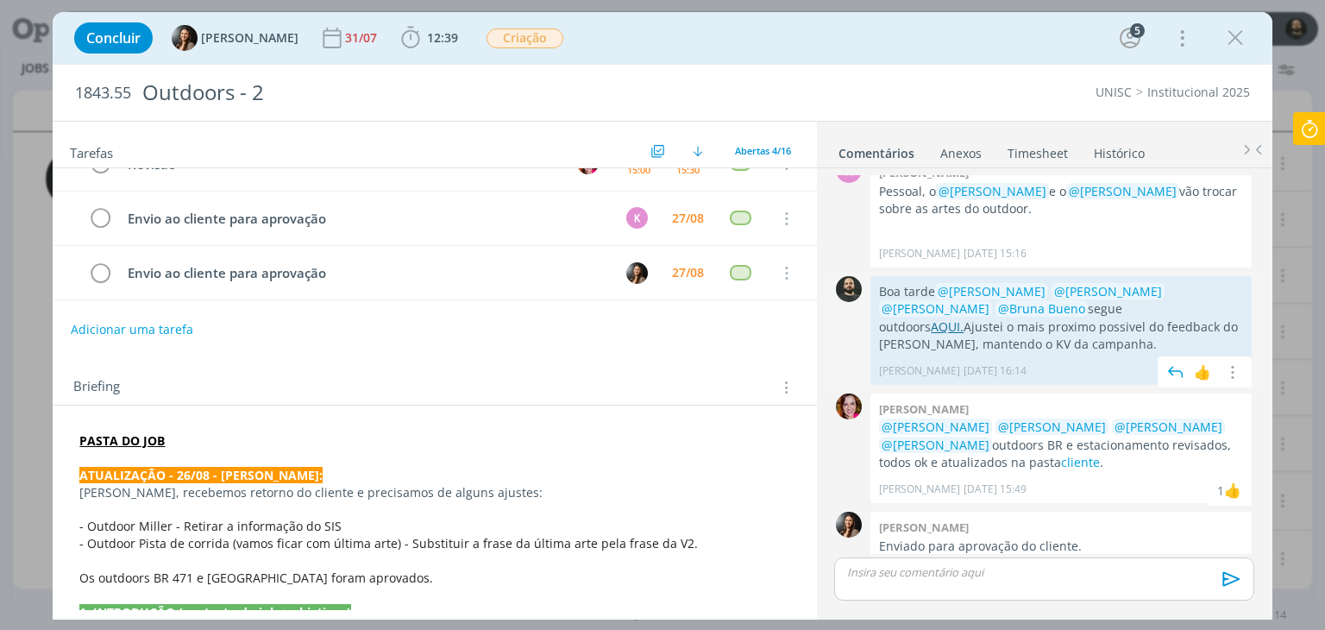
click at [963, 318] on link "AQUI." at bounding box center [947, 326] width 33 height 16
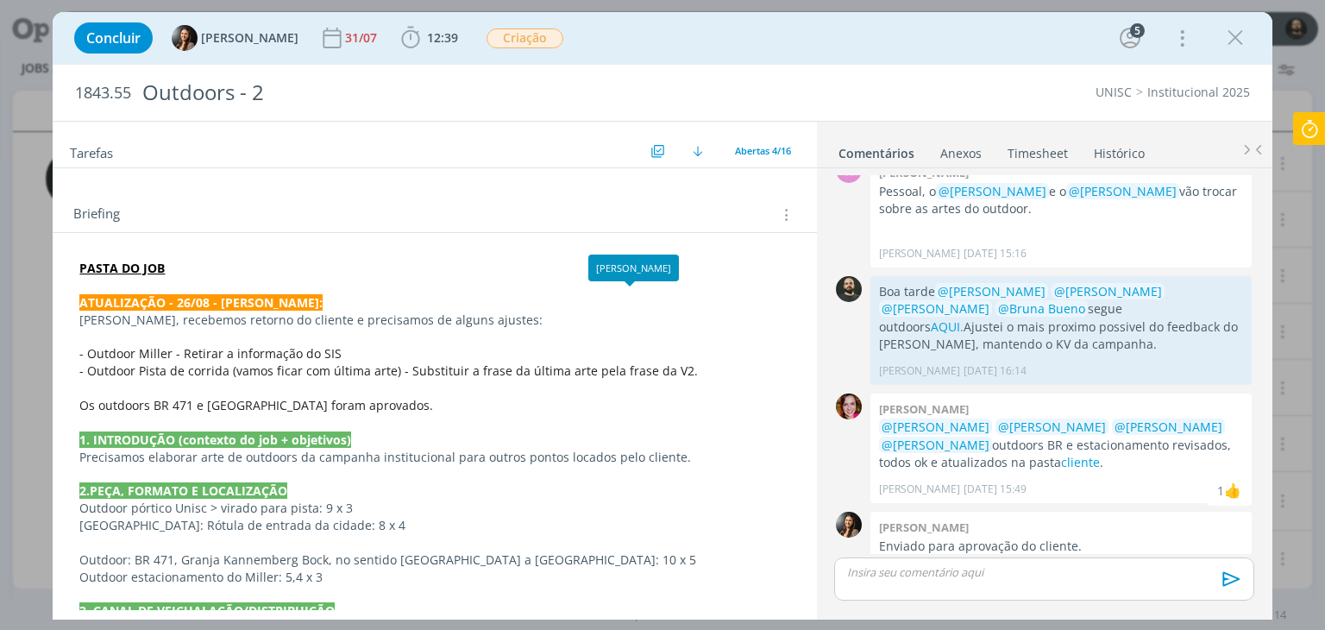
scroll to position [345, 0]
